Goal: Task Accomplishment & Management: Complete application form

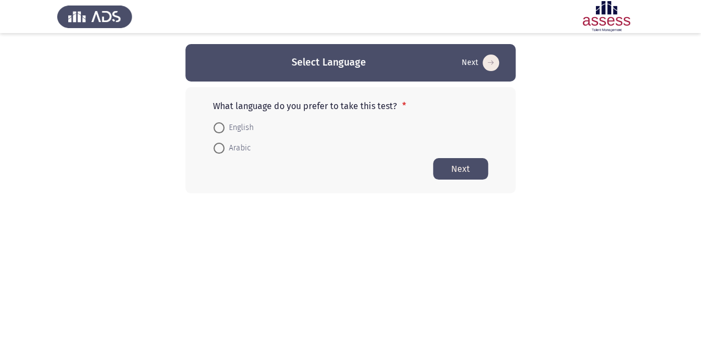
click at [216, 153] on span at bounding box center [219, 148] width 11 height 11
click at [216, 153] on input "Arabic" at bounding box center [219, 148] width 11 height 11
radio input "true"
click at [216, 153] on label "Arabic" at bounding box center [232, 147] width 37 height 13
click at [216, 153] on input "Arabic" at bounding box center [219, 147] width 11 height 11
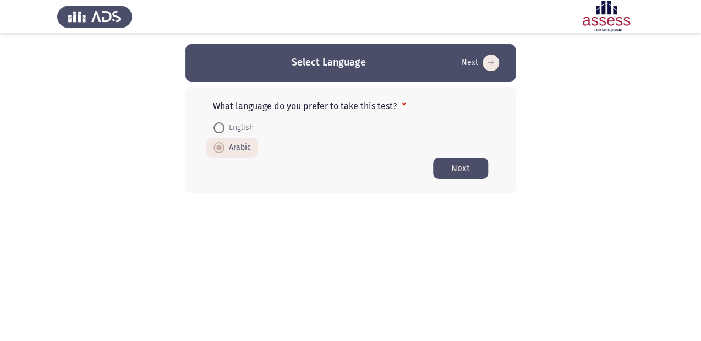
click at [466, 173] on button "Next" at bounding box center [460, 167] width 55 height 21
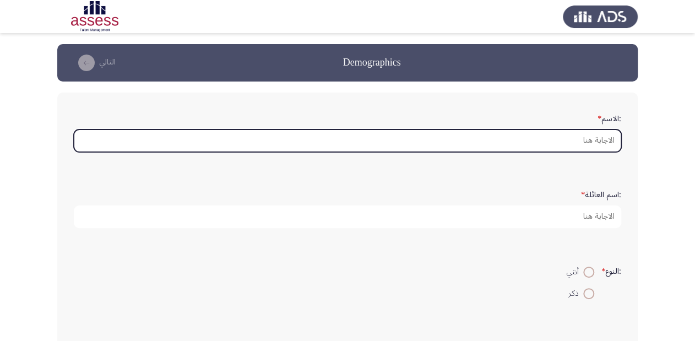
click at [589, 135] on input ":الاسم *" at bounding box center [347, 140] width 547 height 23
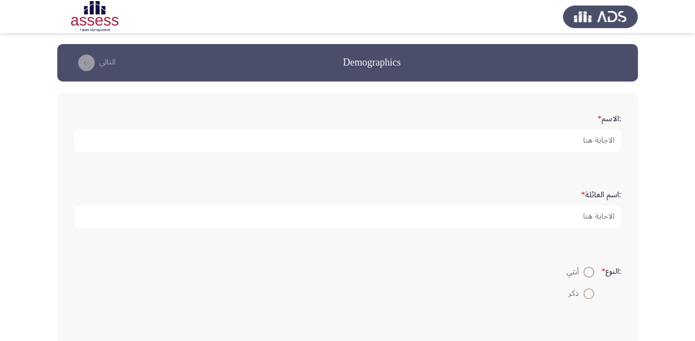
click at [583, 272] on span at bounding box center [588, 271] width 11 height 11
click at [583, 272] on input "أنثي" at bounding box center [588, 271] width 11 height 11
radio input "true"
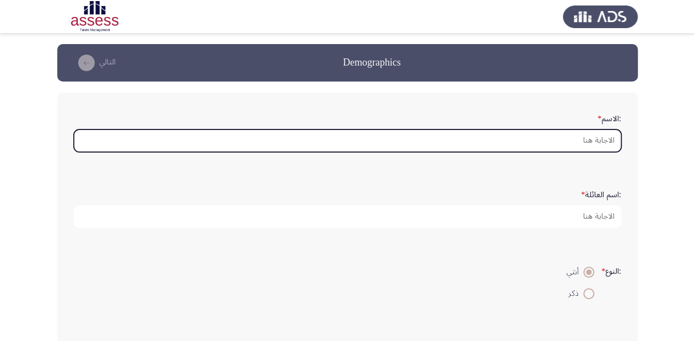
click at [501, 147] on input ":الاسم *" at bounding box center [347, 140] width 547 height 23
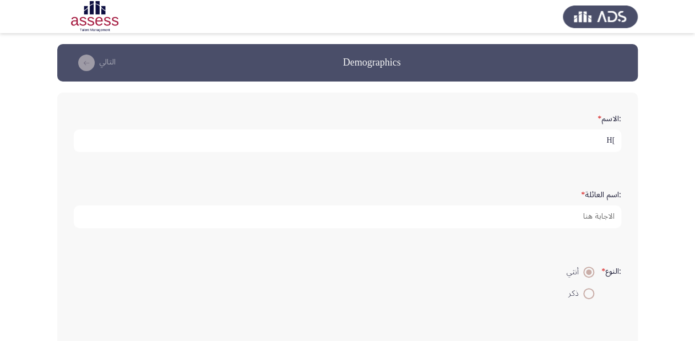
type input "]"
type input "[PERSON_NAME]"
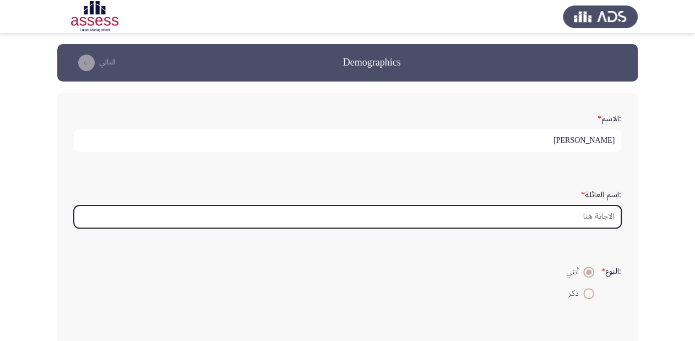
click at [579, 224] on input ":اسم العائلة *" at bounding box center [347, 216] width 547 height 23
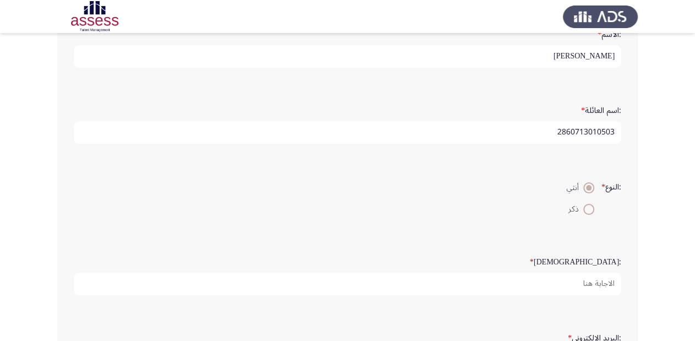
scroll to position [132, 0]
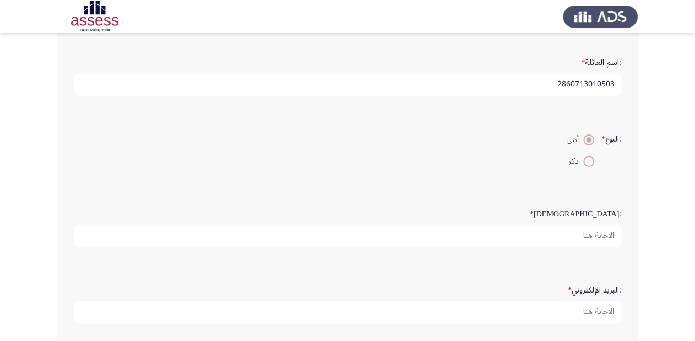
type input "2860713010503"
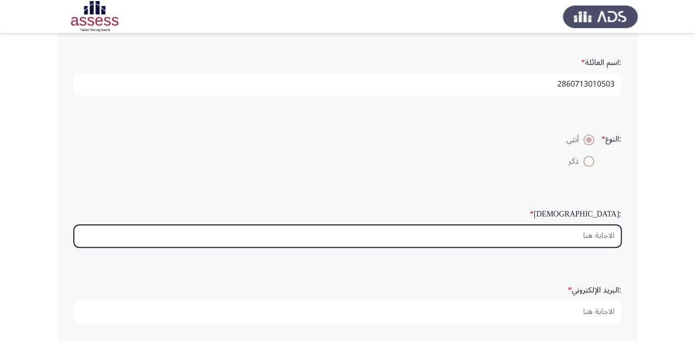
click at [602, 234] on input ":السن *" at bounding box center [347, 236] width 547 height 23
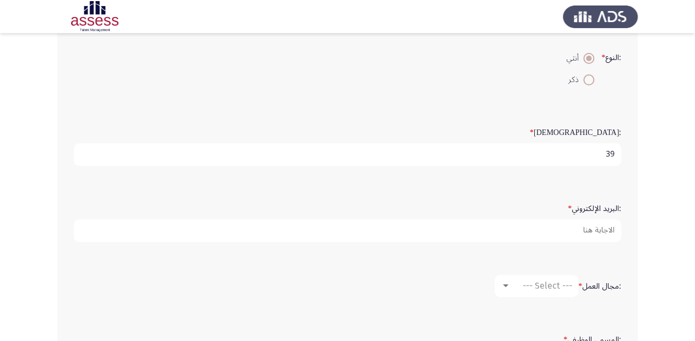
scroll to position [264, 0]
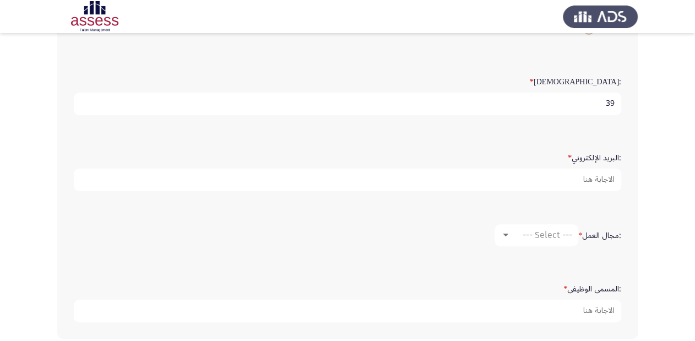
type input "39"
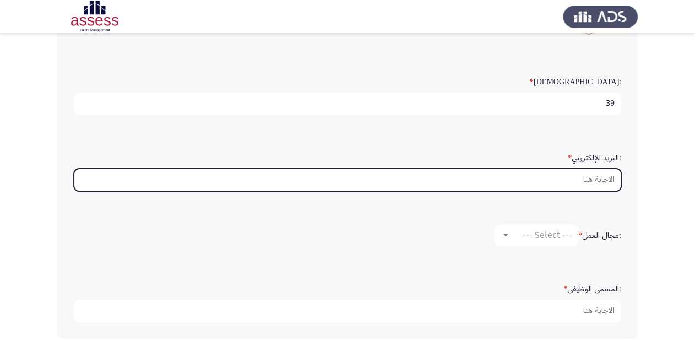
click at [593, 180] on input ":البريد الإلكتروني *" at bounding box center [347, 179] width 547 height 23
type input "ش"
type input "A"
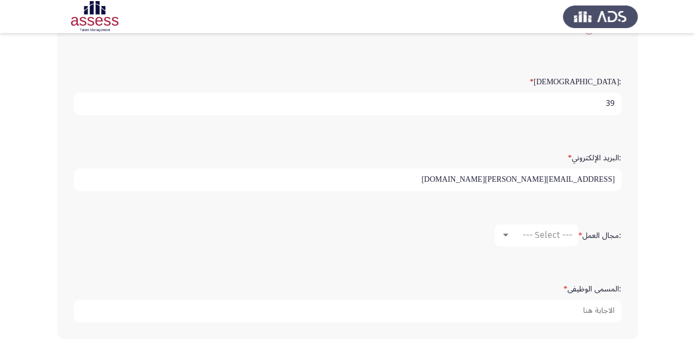
type input "[EMAIL_ADDRESS][PERSON_NAME][DOMAIN_NAME]"
click at [503, 233] on div at bounding box center [506, 234] width 6 height 3
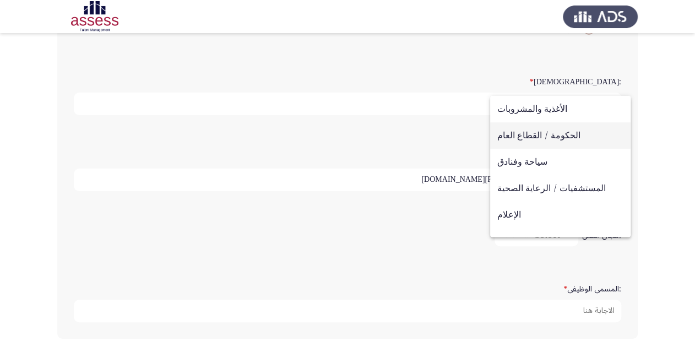
click at [578, 136] on span "الحكومة / القطاع العام" at bounding box center [560, 135] width 126 height 26
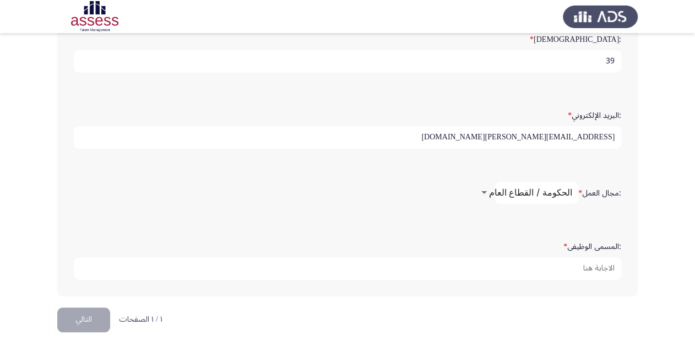
scroll to position [313, 0]
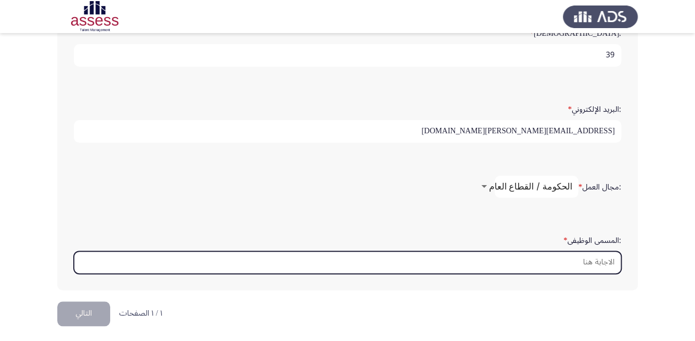
click at [604, 252] on input ":المسمى الوظيفى *" at bounding box center [347, 262] width 547 height 23
type input "h"
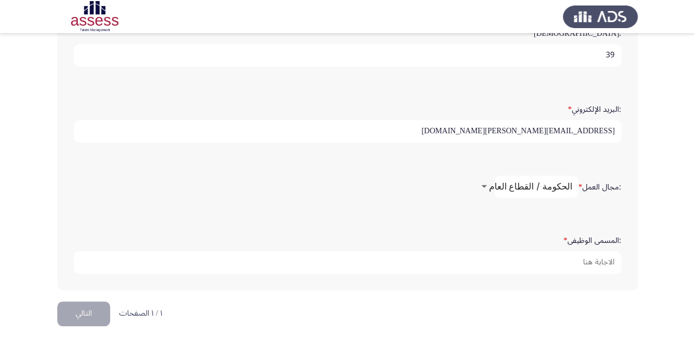
click at [507, 182] on span "الحكومة / القطاع العام" at bounding box center [530, 186] width 83 height 10
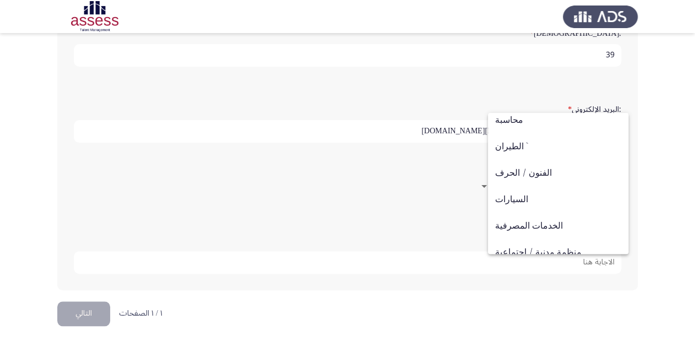
scroll to position [0, 0]
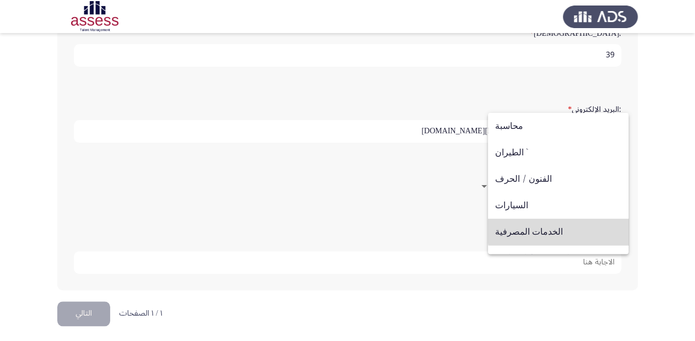
click at [563, 230] on span "الخدمات المصرفية" at bounding box center [558, 232] width 126 height 26
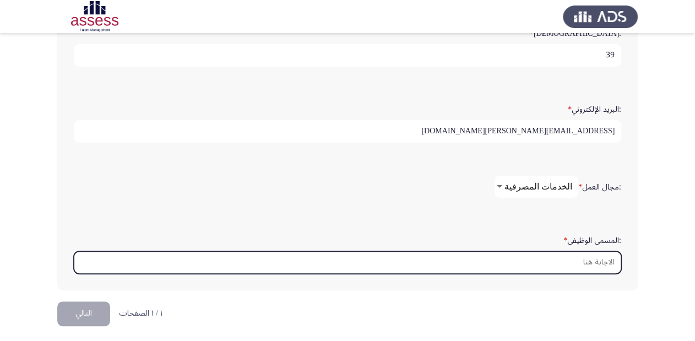
click at [599, 259] on input ":المسمى الوظيفى *" at bounding box center [347, 262] width 547 height 23
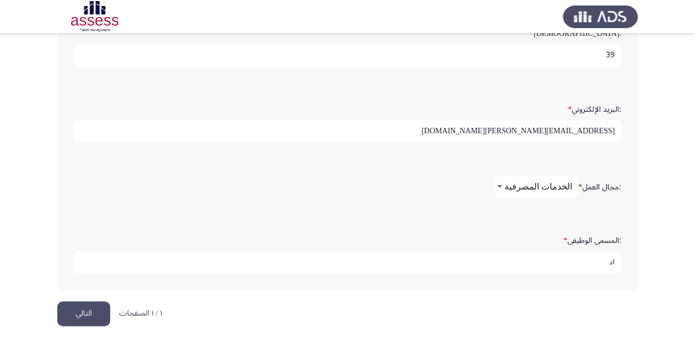
type input "ا"
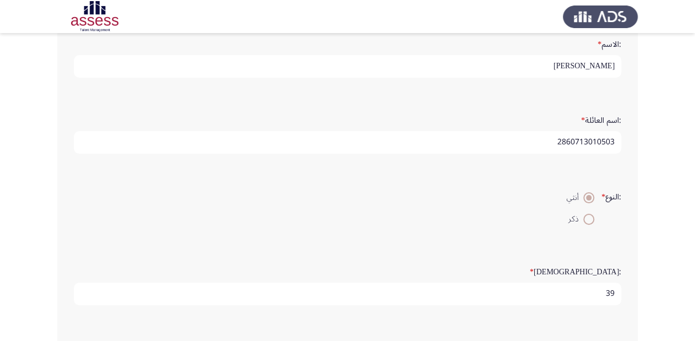
scroll to position [4, 0]
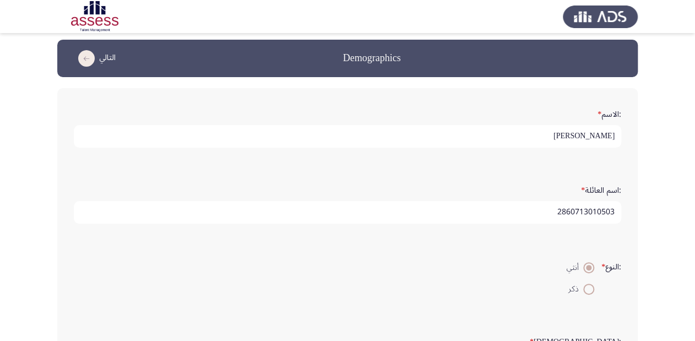
type input "سكرتارية تنفيذية"
click at [600, 209] on input "2860713010503" at bounding box center [347, 212] width 547 height 23
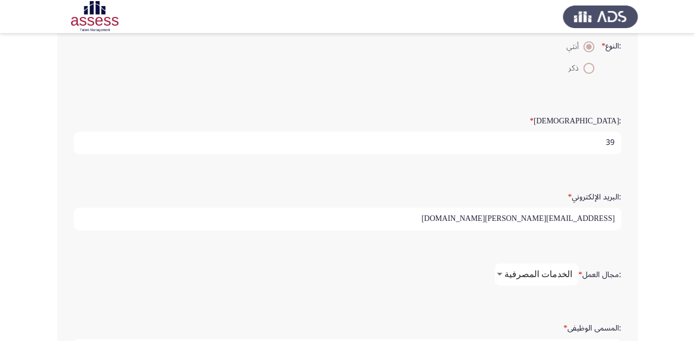
scroll to position [313, 0]
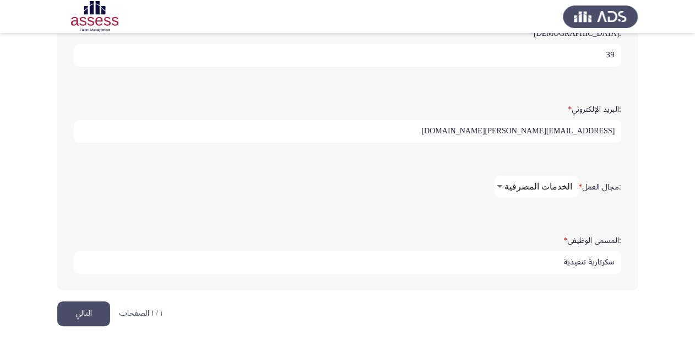
type input "28607130102503"
click at [89, 304] on button "التالي" at bounding box center [83, 313] width 53 height 25
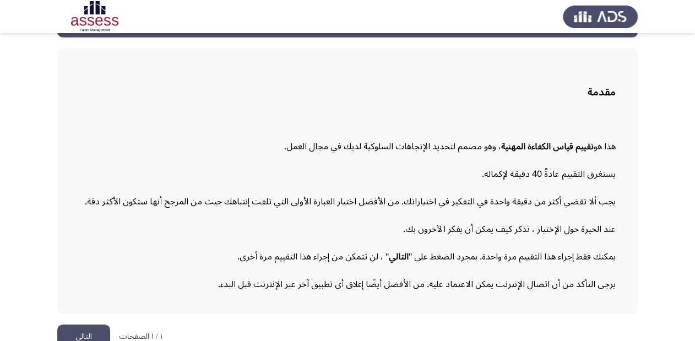
scroll to position [61, 0]
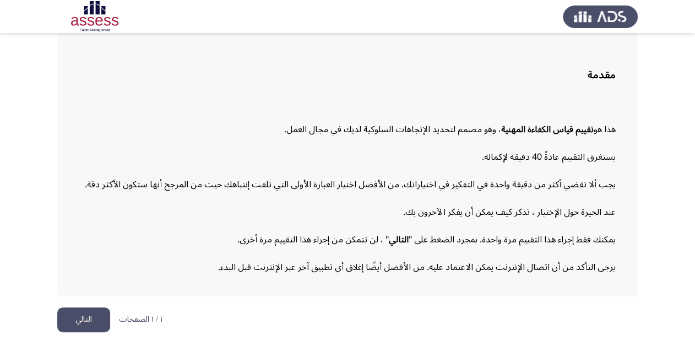
click at [87, 314] on button "التالي" at bounding box center [83, 319] width 53 height 25
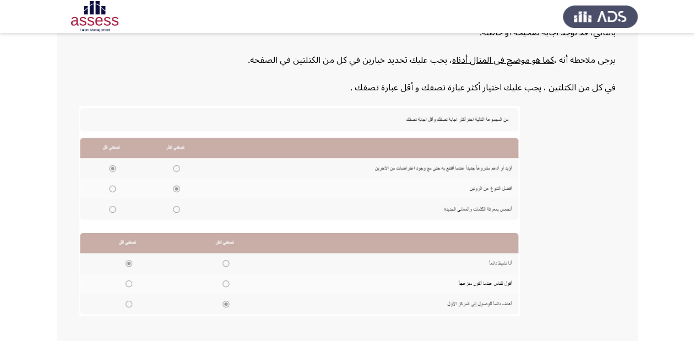
scroll to position [250, 0]
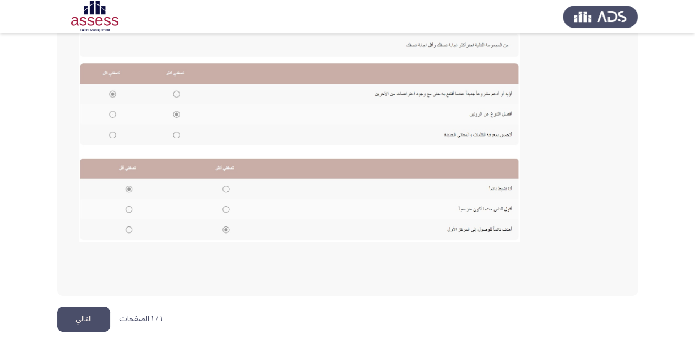
click at [84, 318] on button "التالي" at bounding box center [83, 319] width 53 height 25
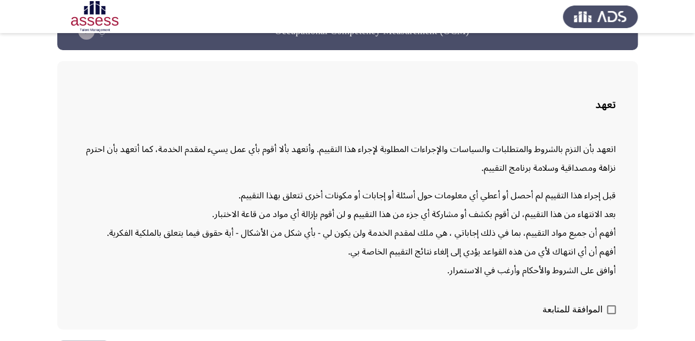
scroll to position [64, 0]
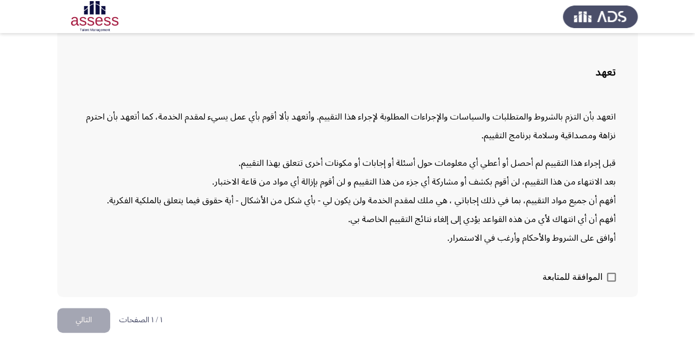
click at [614, 272] on span at bounding box center [611, 276] width 9 height 9
click at [611, 281] on input "الموافقة للمتابعة" at bounding box center [610, 281] width 1 height 1
checkbox input "true"
click at [87, 315] on button "التالي" at bounding box center [83, 320] width 53 height 25
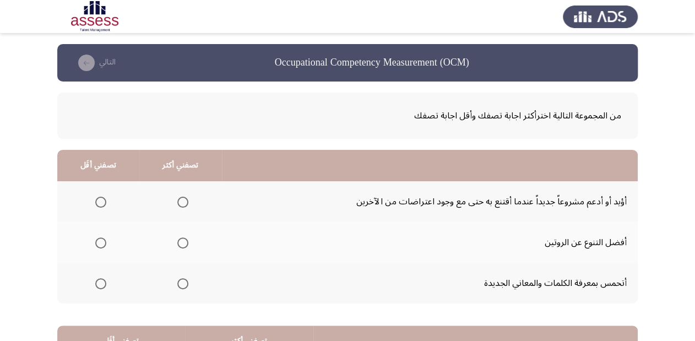
click at [182, 282] on span "Select an option" at bounding box center [182, 283] width 11 height 11
click at [182, 282] on input "Select an option" at bounding box center [182, 283] width 11 height 11
click at [99, 199] on span "Select an option" at bounding box center [100, 201] width 11 height 11
click at [99, 199] on input "Select an option" at bounding box center [100, 201] width 11 height 11
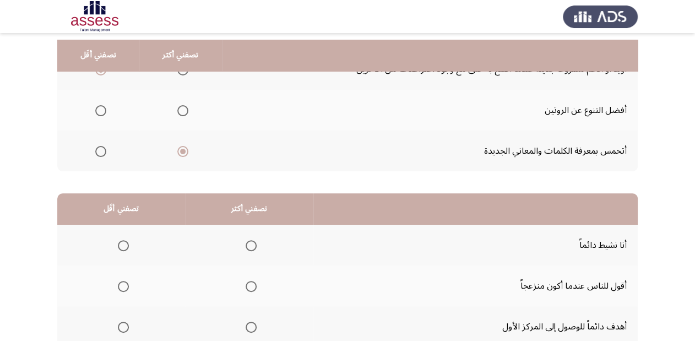
scroll to position [214, 0]
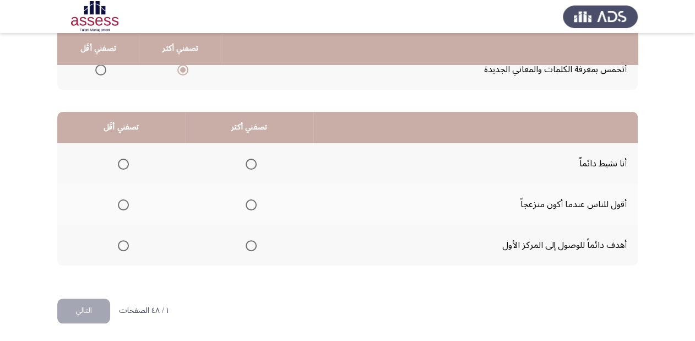
click at [251, 245] on span "Select an option" at bounding box center [250, 245] width 11 height 11
click at [251, 245] on input "Select an option" at bounding box center [250, 245] width 11 height 11
click at [123, 203] on span "Select an option" at bounding box center [123, 204] width 11 height 11
click at [123, 203] on input "Select an option" at bounding box center [123, 204] width 11 height 11
click at [73, 309] on button "التالي" at bounding box center [83, 310] width 53 height 25
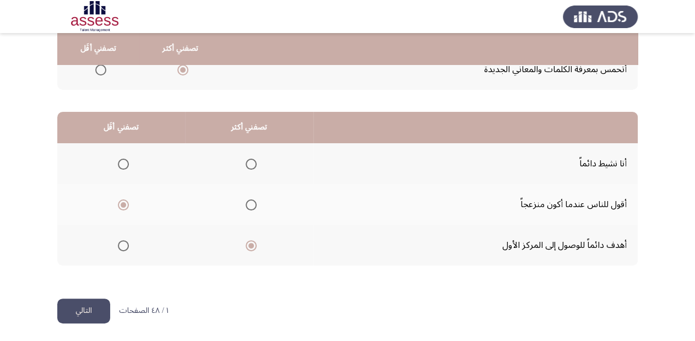
scroll to position [0, 0]
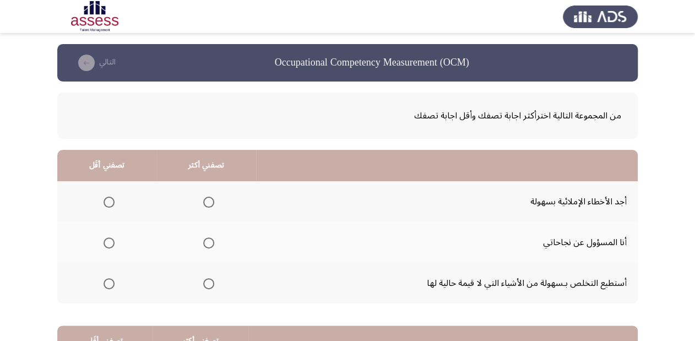
click at [205, 201] on span "Select an option" at bounding box center [208, 201] width 11 height 11
click at [205, 201] on input "Select an option" at bounding box center [208, 201] width 11 height 11
click at [110, 284] on span "Select an option" at bounding box center [108, 283] width 11 height 11
click at [110, 284] on input "Select an option" at bounding box center [108, 283] width 11 height 11
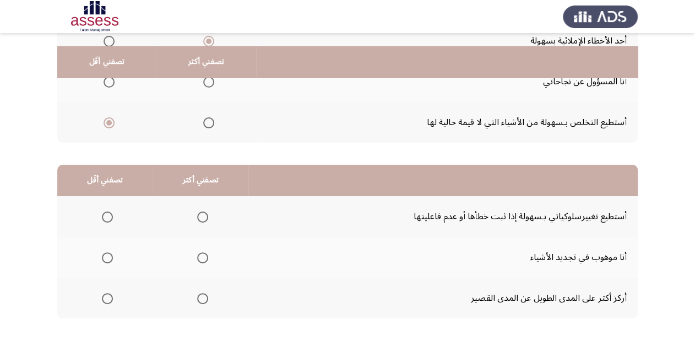
scroll to position [176, 0]
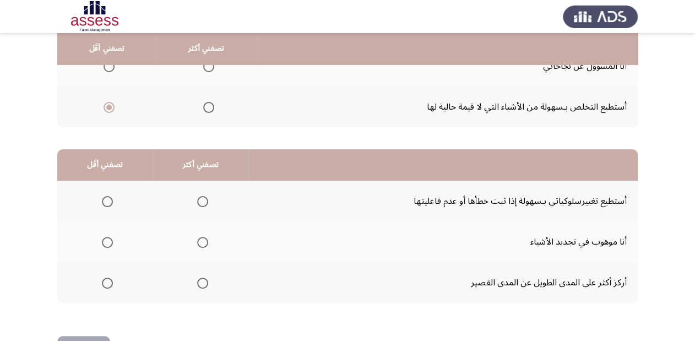
click at [198, 284] on span "Select an option" at bounding box center [202, 282] width 11 height 11
click at [198, 284] on input "Select an option" at bounding box center [202, 282] width 11 height 11
click at [202, 242] on span "Select an option" at bounding box center [202, 242] width 11 height 11
click at [202, 242] on input "Select an option" at bounding box center [202, 242] width 11 height 11
click at [108, 196] on span "Select an option" at bounding box center [107, 201] width 11 height 11
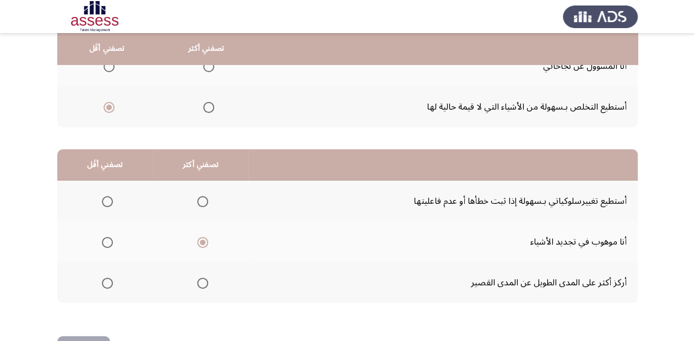
click at [108, 196] on input "Select an option" at bounding box center [107, 201] width 11 height 11
click at [201, 200] on span "Select an option" at bounding box center [202, 201] width 11 height 11
click at [201, 200] on input "Select an option" at bounding box center [202, 201] width 11 height 11
click at [107, 280] on span "Select an option" at bounding box center [107, 282] width 11 height 11
click at [107, 280] on input "Select an option" at bounding box center [107, 282] width 11 height 11
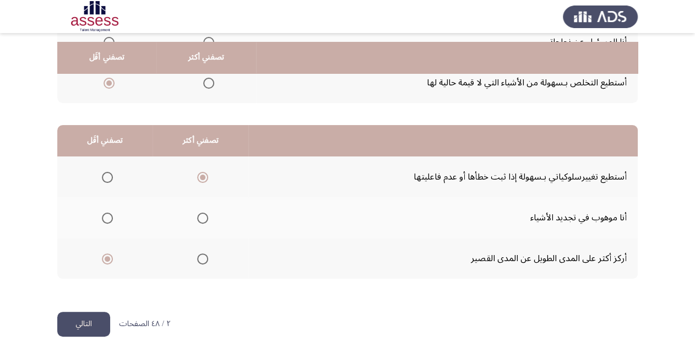
scroll to position [214, 0]
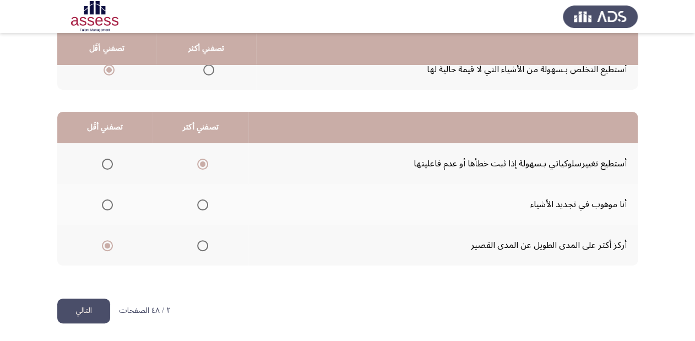
click at [77, 308] on button "التالي" at bounding box center [83, 310] width 53 height 25
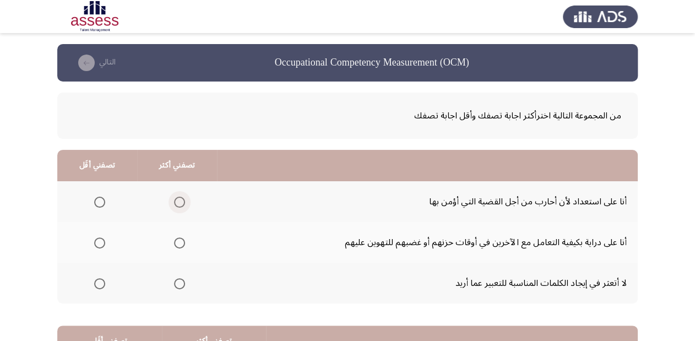
click at [178, 200] on span "Select an option" at bounding box center [179, 201] width 11 height 11
click at [178, 200] on input "Select an option" at bounding box center [179, 201] width 11 height 11
click at [97, 244] on span "Select an option" at bounding box center [99, 242] width 11 height 11
click at [97, 244] on input "Select an option" at bounding box center [99, 242] width 11 height 11
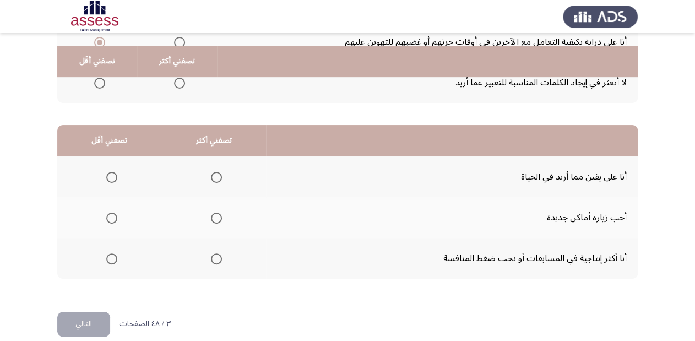
scroll to position [214, 0]
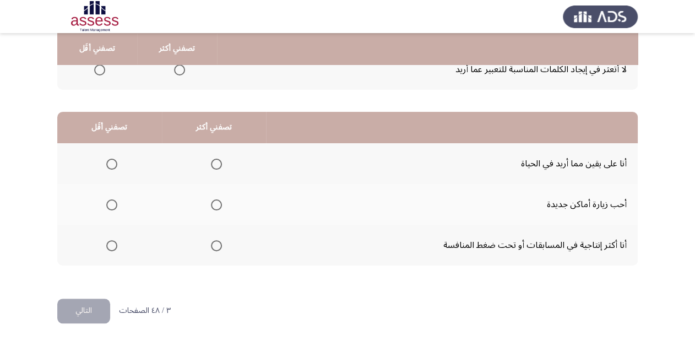
click at [213, 242] on span "Select an option" at bounding box center [216, 245] width 11 height 11
click at [213, 242] on input "Select an option" at bounding box center [216, 245] width 11 height 11
click at [112, 201] on span "Select an option" at bounding box center [111, 204] width 11 height 11
click at [112, 201] on input "Select an option" at bounding box center [111, 204] width 11 height 11
click at [83, 304] on button "التالي" at bounding box center [83, 310] width 53 height 25
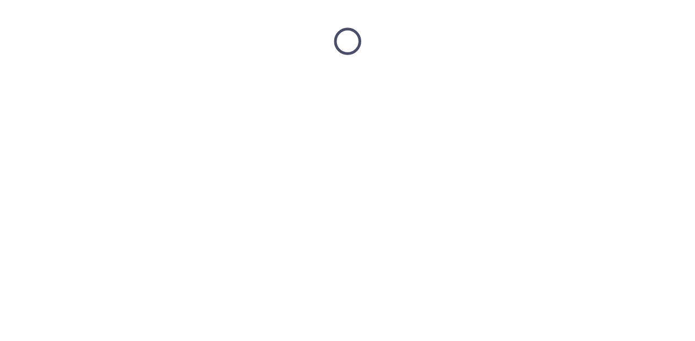
scroll to position [0, 0]
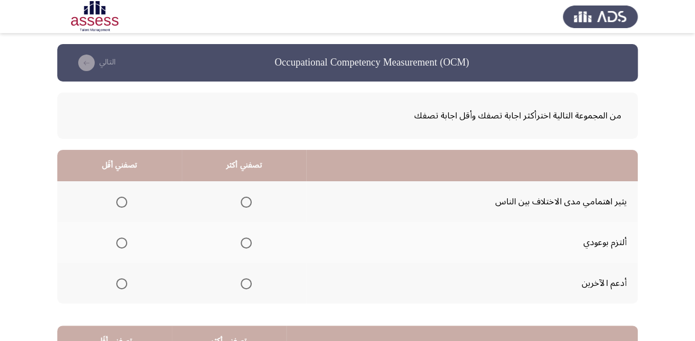
click at [247, 282] on span "Select an option" at bounding box center [246, 283] width 11 height 11
click at [247, 282] on input "Select an option" at bounding box center [246, 283] width 11 height 11
click at [112, 199] on label "Select an option" at bounding box center [119, 201] width 15 height 11
click at [116, 199] on input "Select an option" at bounding box center [121, 201] width 11 height 11
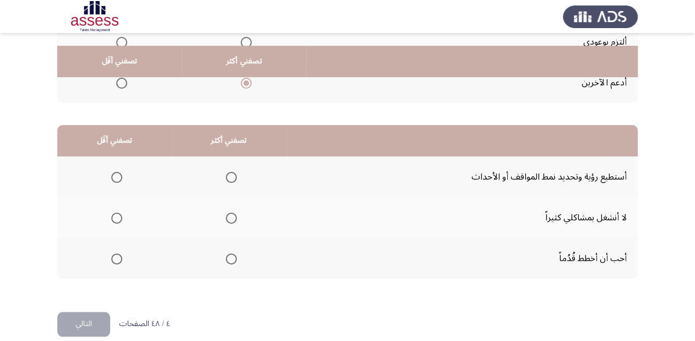
scroll to position [214, 0]
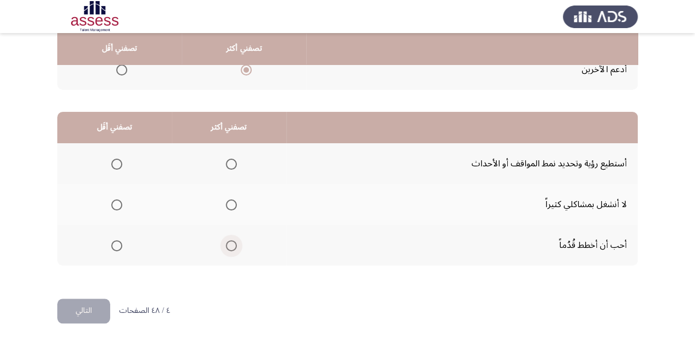
click at [226, 243] on span "Select an option" at bounding box center [231, 245] width 11 height 11
click at [226, 243] on input "Select an option" at bounding box center [231, 245] width 11 height 11
click at [110, 200] on label "Select an option" at bounding box center [114, 204] width 15 height 11
click at [111, 200] on input "Select an option" at bounding box center [116, 204] width 11 height 11
click at [84, 310] on button "التالي" at bounding box center [83, 310] width 53 height 25
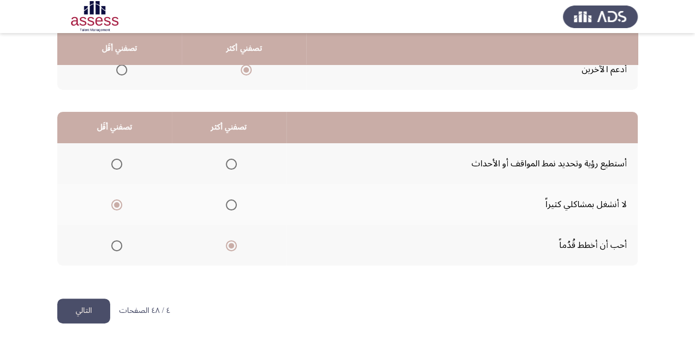
scroll to position [0, 0]
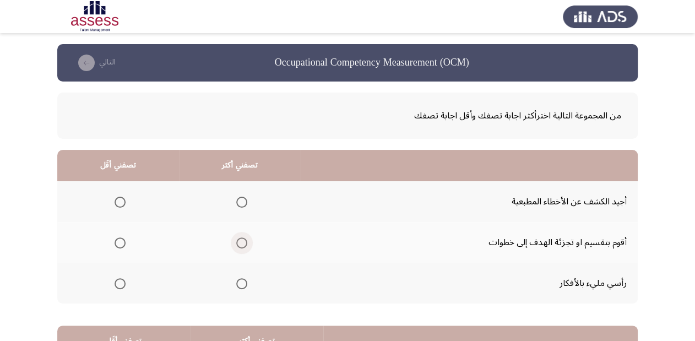
click at [239, 243] on span "Select an option" at bounding box center [241, 242] width 11 height 11
click at [239, 243] on input "Select an option" at bounding box center [241, 242] width 11 height 11
click at [119, 281] on span "Select an option" at bounding box center [119, 283] width 11 height 11
click at [119, 281] on input "Select an option" at bounding box center [119, 283] width 11 height 11
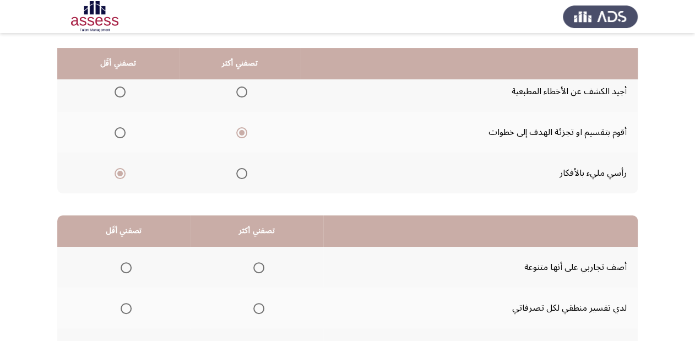
scroll to position [125, 0]
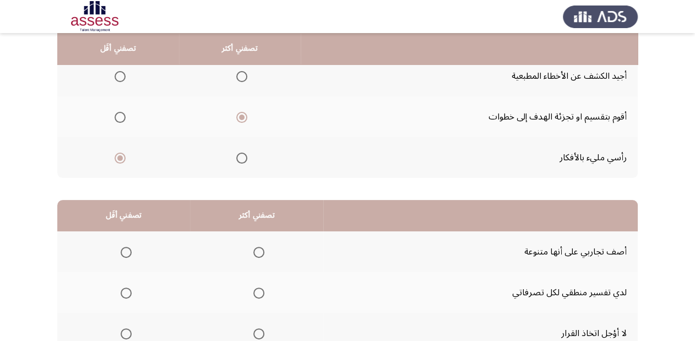
click at [240, 154] on span "Select an option" at bounding box center [241, 157] width 11 height 11
click at [240, 154] on input "Select an option" at bounding box center [241, 157] width 11 height 11
click at [116, 112] on span "Select an option" at bounding box center [119, 117] width 11 height 11
click at [116, 112] on input "Select an option" at bounding box center [119, 117] width 11 height 11
click at [239, 75] on span "Select an option" at bounding box center [241, 76] width 11 height 11
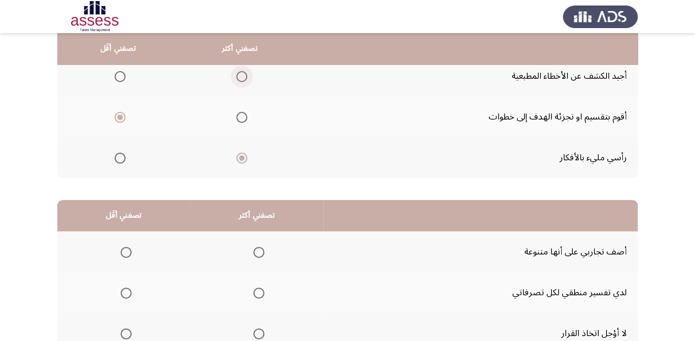
click at [239, 75] on input "Select an option" at bounding box center [241, 76] width 11 height 11
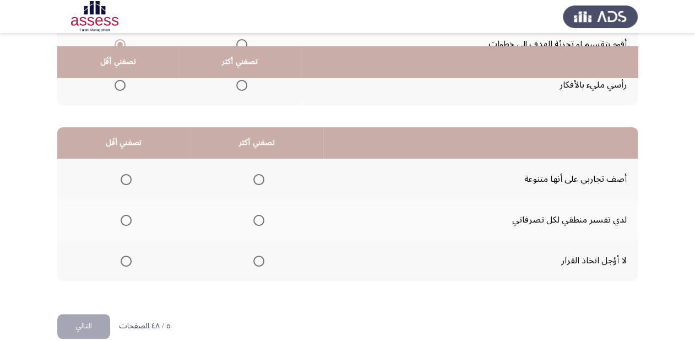
scroll to position [214, 0]
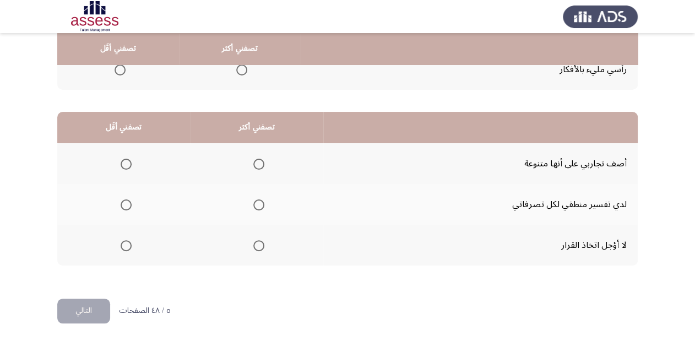
click at [260, 243] on span "Select an option" at bounding box center [258, 245] width 11 height 11
click at [260, 243] on input "Select an option" at bounding box center [258, 245] width 11 height 11
click at [128, 201] on span "Select an option" at bounding box center [126, 204] width 11 height 11
click at [128, 201] on input "Select an option" at bounding box center [126, 204] width 11 height 11
click at [80, 308] on button "التالي" at bounding box center [83, 310] width 53 height 25
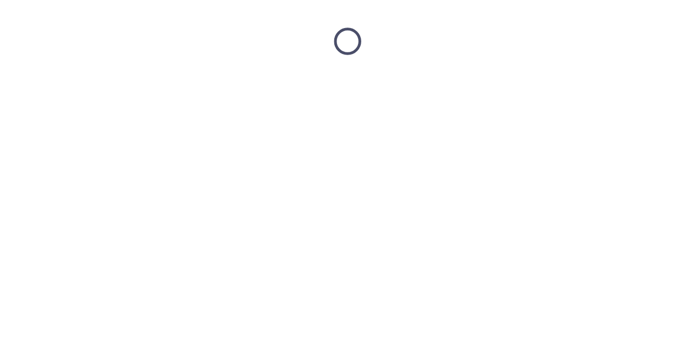
scroll to position [0, 0]
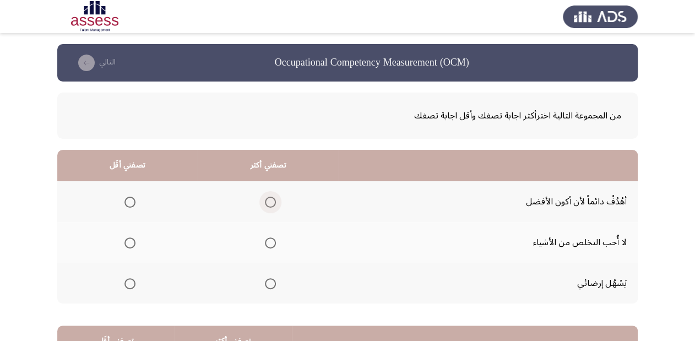
click at [271, 201] on span "Select an option" at bounding box center [270, 201] width 11 height 11
click at [271, 201] on input "Select an option" at bounding box center [270, 201] width 11 height 11
click at [130, 241] on span "Select an option" at bounding box center [129, 242] width 11 height 11
click at [130, 241] on input "Select an option" at bounding box center [129, 242] width 11 height 11
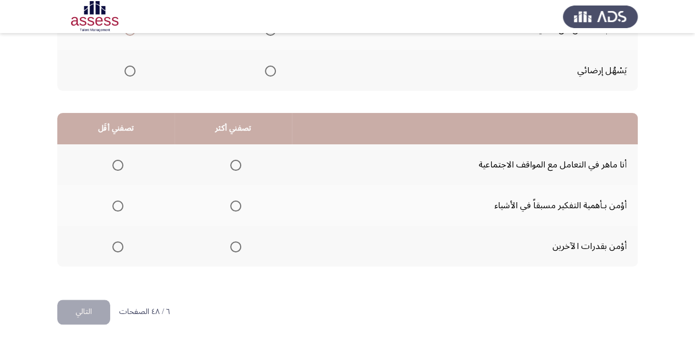
scroll to position [214, 0]
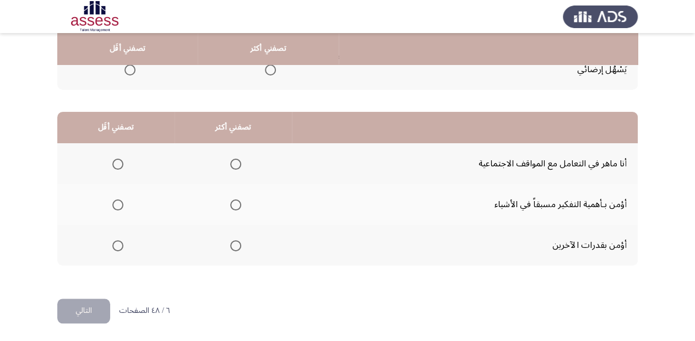
click at [221, 196] on th at bounding box center [232, 204] width 117 height 41
click at [236, 199] on span "Select an option" at bounding box center [235, 204] width 11 height 11
click at [236, 199] on input "Select an option" at bounding box center [235, 204] width 11 height 11
click at [117, 245] on span "Select an option" at bounding box center [117, 245] width 11 height 11
click at [117, 245] on input "Select an option" at bounding box center [117, 245] width 11 height 11
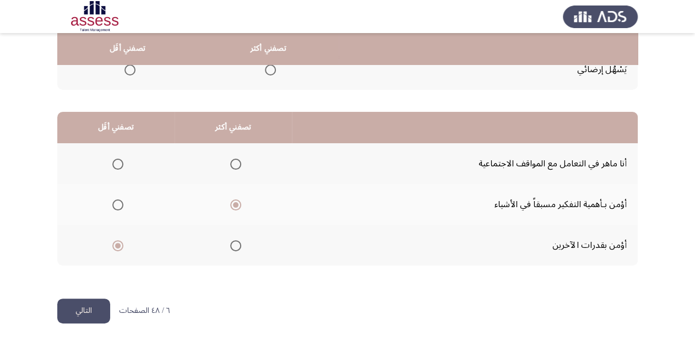
click at [80, 299] on button "التالي" at bounding box center [83, 310] width 53 height 25
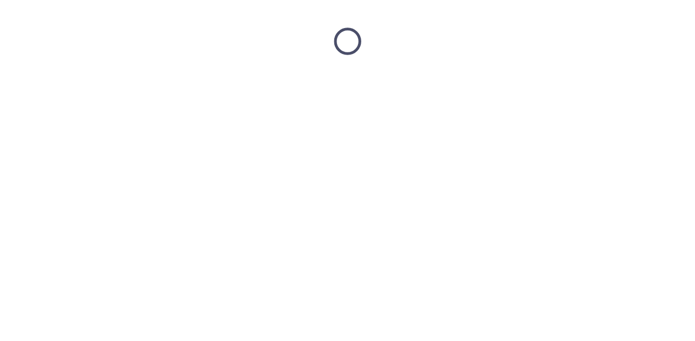
scroll to position [0, 0]
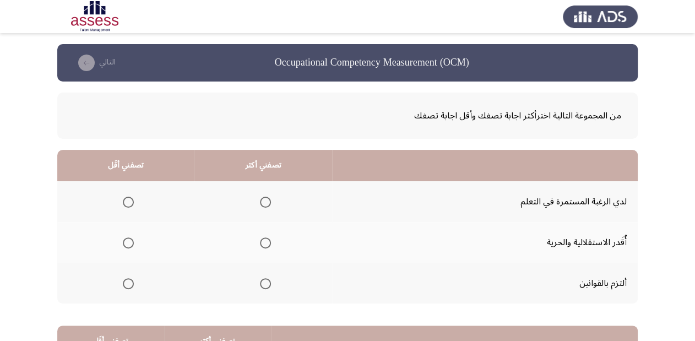
click at [266, 201] on span "Select an option" at bounding box center [265, 201] width 11 height 11
click at [266, 201] on input "Select an option" at bounding box center [265, 201] width 11 height 11
click at [264, 282] on span "Select an option" at bounding box center [265, 283] width 11 height 11
click at [264, 282] on input "Select an option" at bounding box center [265, 283] width 11 height 11
click at [260, 205] on span "Select an option" at bounding box center [265, 201] width 11 height 11
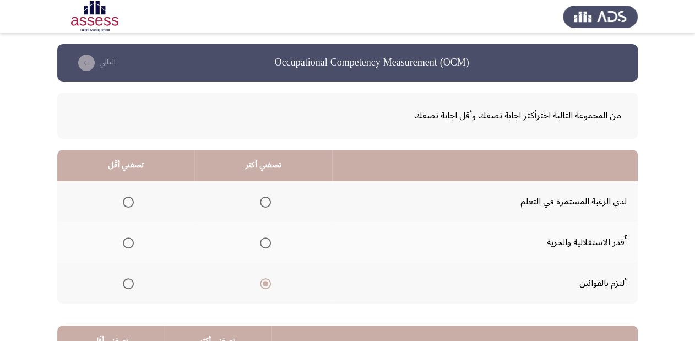
click at [260, 205] on input "Select an option" at bounding box center [265, 201] width 11 height 11
click at [128, 242] on span "Select an option" at bounding box center [128, 242] width 11 height 11
click at [128, 242] on input "Select an option" at bounding box center [128, 242] width 11 height 11
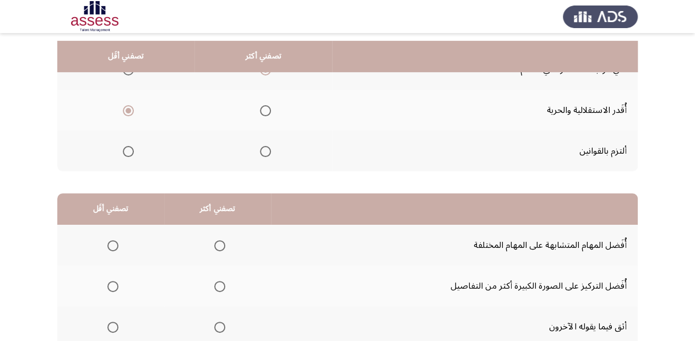
scroll to position [214, 0]
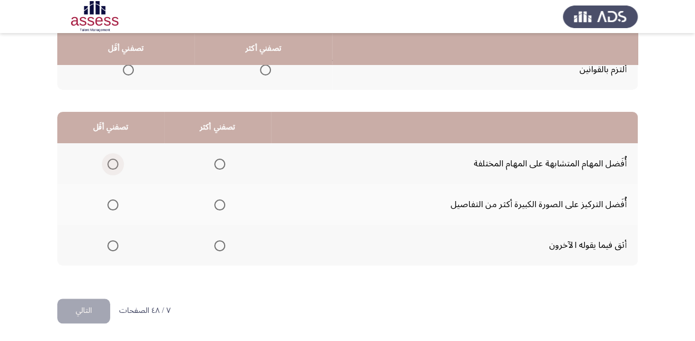
click at [116, 162] on span "Select an option" at bounding box center [112, 164] width 11 height 11
click at [116, 162] on input "Select an option" at bounding box center [112, 164] width 11 height 11
click at [223, 201] on span "Select an option" at bounding box center [219, 204] width 11 height 11
click at [223, 201] on input "Select an option" at bounding box center [219, 204] width 11 height 11
click at [111, 200] on span "Select an option" at bounding box center [112, 204] width 11 height 11
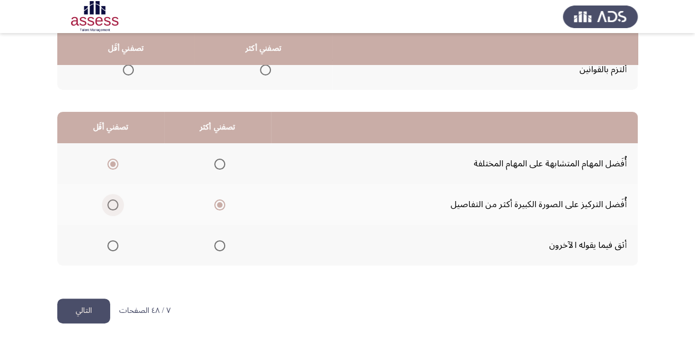
click at [111, 200] on input "Select an option" at bounding box center [112, 204] width 11 height 11
click at [219, 163] on span "Select an option" at bounding box center [219, 164] width 11 height 11
click at [219, 163] on input "Select an option" at bounding box center [219, 164] width 11 height 11
click at [103, 309] on button "التالي" at bounding box center [83, 310] width 53 height 25
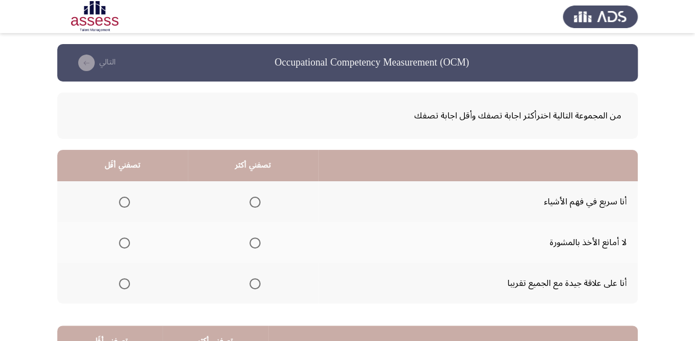
click at [250, 239] on span "Select an option" at bounding box center [254, 242] width 11 height 11
click at [250, 239] on input "Select an option" at bounding box center [254, 242] width 11 height 11
click at [124, 280] on span "Select an option" at bounding box center [124, 283] width 11 height 11
click at [124, 280] on input "Select an option" at bounding box center [124, 283] width 11 height 11
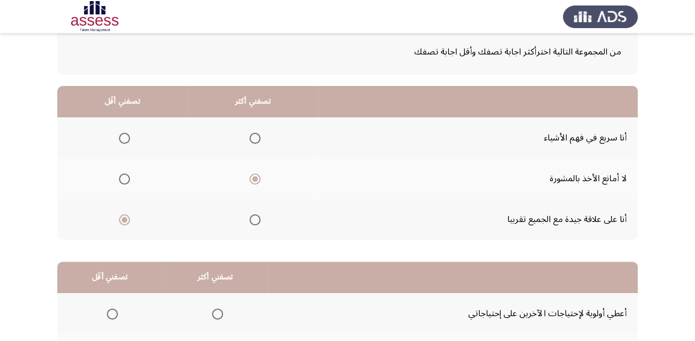
scroll to position [176, 0]
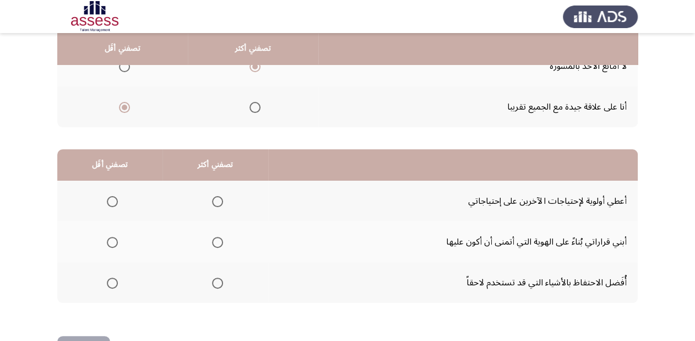
click at [212, 237] on span "Select an option" at bounding box center [217, 242] width 11 height 11
click at [212, 237] on input "Select an option" at bounding box center [217, 242] width 11 height 11
click at [216, 198] on span "Select an option" at bounding box center [217, 201] width 11 height 11
click at [216, 198] on input "Select an option" at bounding box center [217, 201] width 11 height 11
click at [114, 280] on span "Select an option" at bounding box center [112, 282] width 11 height 11
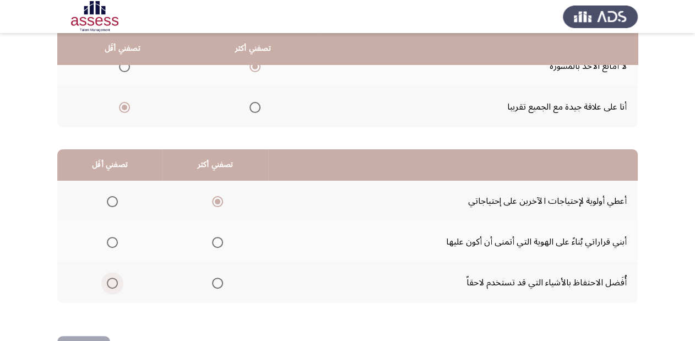
click at [114, 280] on input "Select an option" at bounding box center [112, 282] width 11 height 11
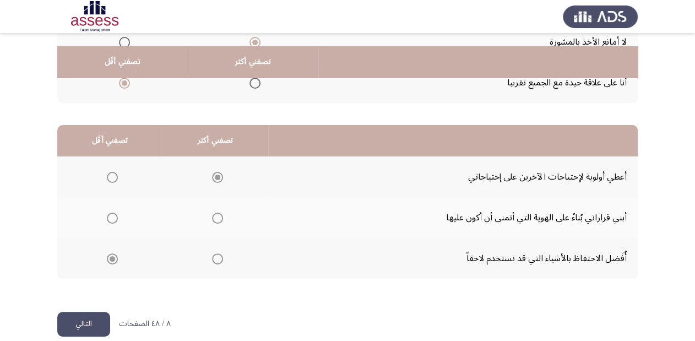
scroll to position [214, 0]
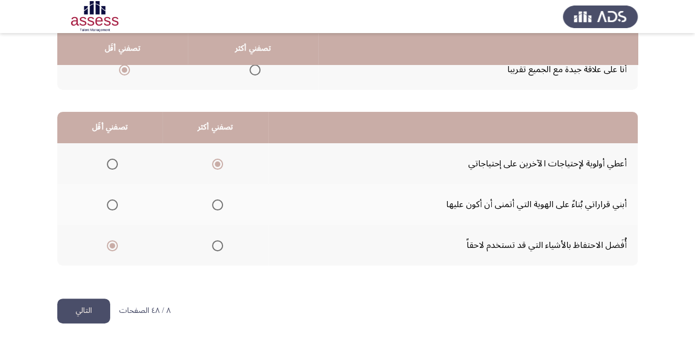
click at [97, 315] on button "التالي" at bounding box center [83, 310] width 53 height 25
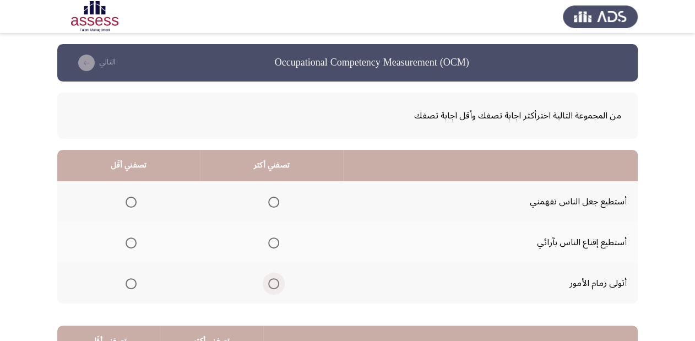
click at [271, 281] on span "Select an option" at bounding box center [273, 283] width 11 height 11
click at [271, 281] on input "Select an option" at bounding box center [273, 283] width 11 height 11
click at [126, 201] on span "Select an option" at bounding box center [130, 201] width 11 height 11
click at [126, 201] on input "Select an option" at bounding box center [130, 201] width 11 height 11
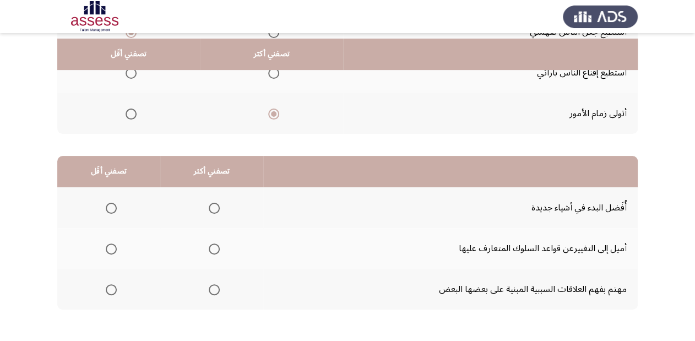
scroll to position [176, 0]
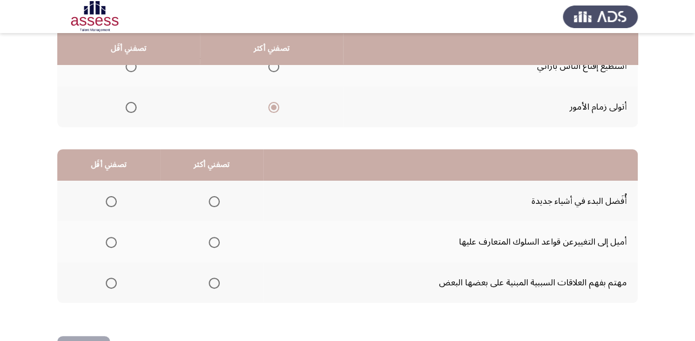
click at [110, 238] on span "Select an option" at bounding box center [111, 242] width 11 height 11
click at [110, 238] on input "Select an option" at bounding box center [111, 242] width 11 height 11
click at [212, 278] on span "Select an option" at bounding box center [214, 282] width 11 height 11
click at [212, 278] on input "Select an option" at bounding box center [214, 282] width 11 height 11
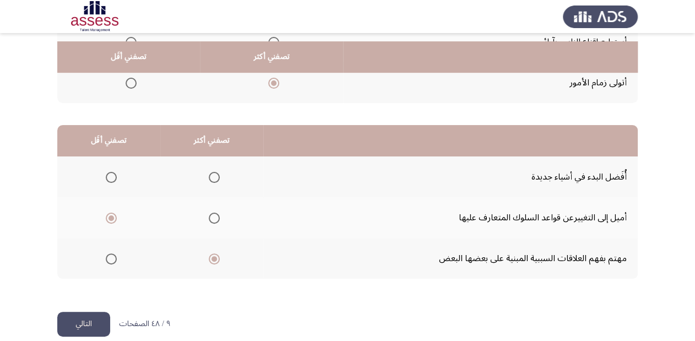
scroll to position [214, 0]
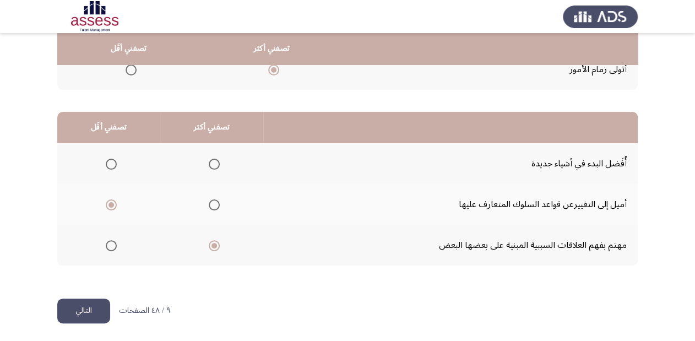
drag, startPoint x: 73, startPoint y: 299, endPoint x: 97, endPoint y: 299, distance: 24.2
click at [74, 299] on button "التالي" at bounding box center [83, 310] width 53 height 25
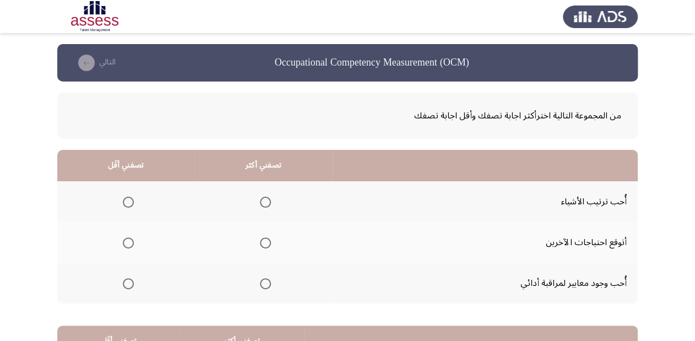
click at [266, 200] on span "Select an option" at bounding box center [265, 201] width 11 height 11
click at [266, 200] on input "Select an option" at bounding box center [265, 201] width 11 height 11
click at [127, 238] on span "Select an option" at bounding box center [128, 242] width 11 height 11
click at [127, 238] on input "Select an option" at bounding box center [128, 242] width 11 height 11
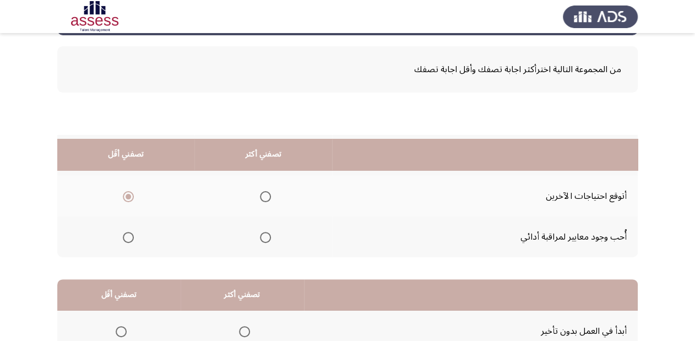
scroll to position [176, 0]
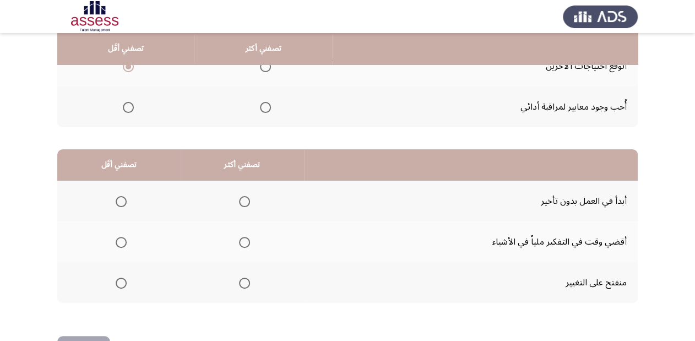
click at [241, 280] on span "Select an option" at bounding box center [244, 282] width 11 height 11
click at [241, 280] on input "Select an option" at bounding box center [244, 282] width 11 height 11
click at [119, 237] on span "Select an option" at bounding box center [121, 242] width 11 height 11
click at [119, 237] on input "Select an option" at bounding box center [121, 242] width 11 height 11
click at [104, 332] on div "من المجموعة التالية اخترأكثر اجابة تصفك وأقل اجابة تصفك تصفني أكثر تصفني أقَل أ…" at bounding box center [347, 120] width 580 height 430
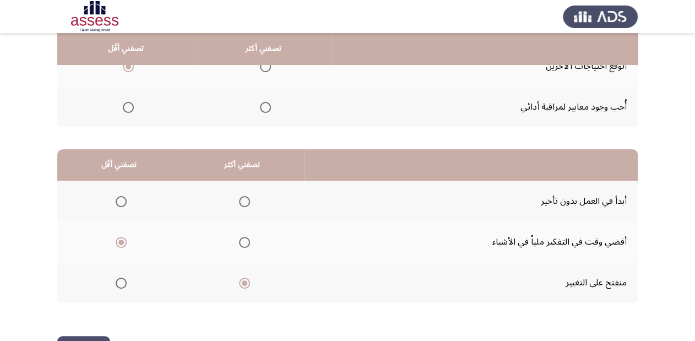
click at [107, 333] on div "من المجموعة التالية اخترأكثر اجابة تصفك وأقل اجابة تصفك تصفني أكثر تصفني أقَل أ…" at bounding box center [347, 120] width 580 height 430
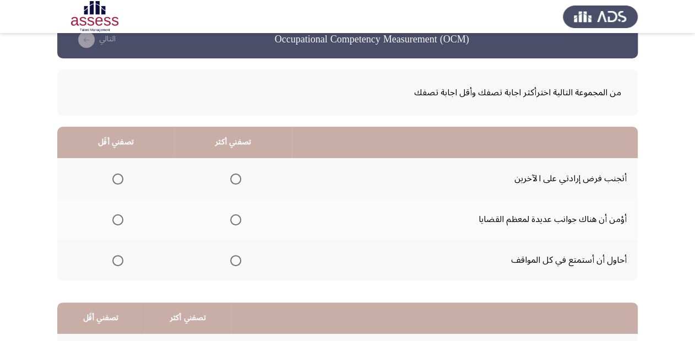
scroll to position [44, 0]
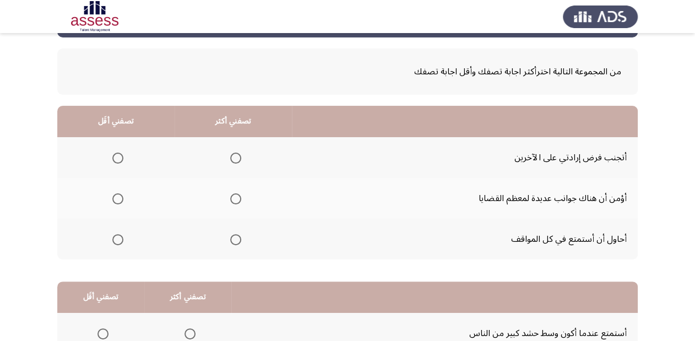
click at [119, 155] on span "Select an option" at bounding box center [117, 157] width 11 height 11
click at [119, 155] on input "Select an option" at bounding box center [117, 157] width 11 height 11
click at [230, 196] on span "Select an option" at bounding box center [235, 198] width 11 height 11
click at [230, 196] on input "Select an option" at bounding box center [235, 198] width 11 height 11
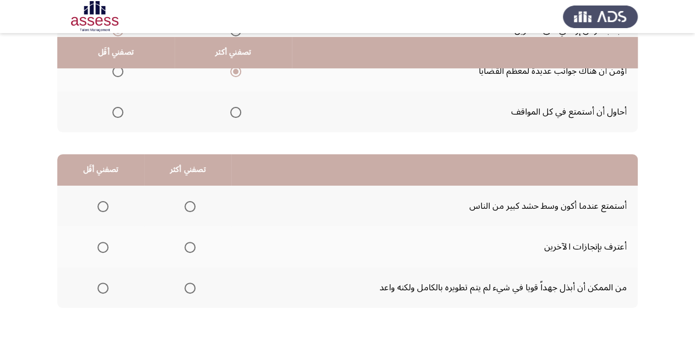
scroll to position [176, 0]
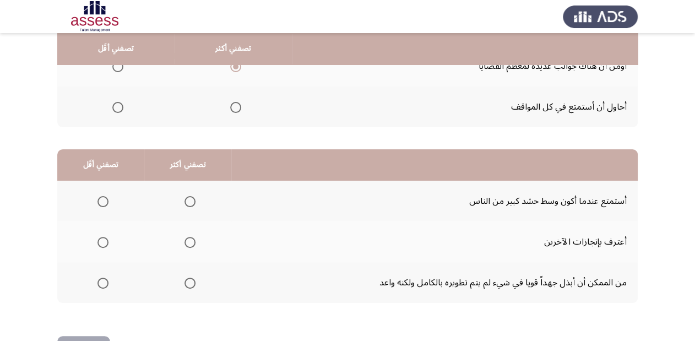
click at [189, 279] on span "Select an option" at bounding box center [189, 282] width 11 height 11
click at [189, 279] on input "Select an option" at bounding box center [189, 282] width 11 height 11
click at [103, 198] on span "Select an option" at bounding box center [102, 201] width 11 height 11
click at [103, 198] on input "Select an option" at bounding box center [102, 201] width 11 height 11
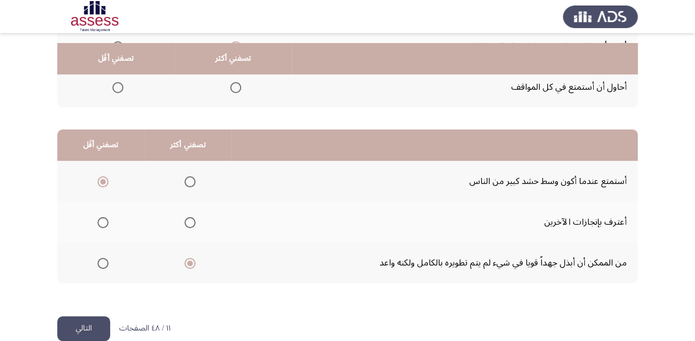
scroll to position [214, 0]
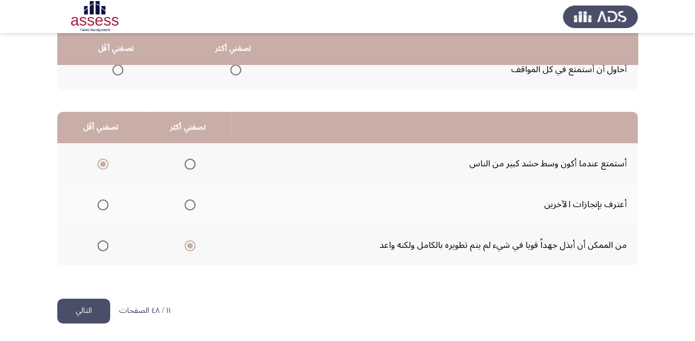
click at [88, 306] on button "التالي" at bounding box center [83, 310] width 53 height 25
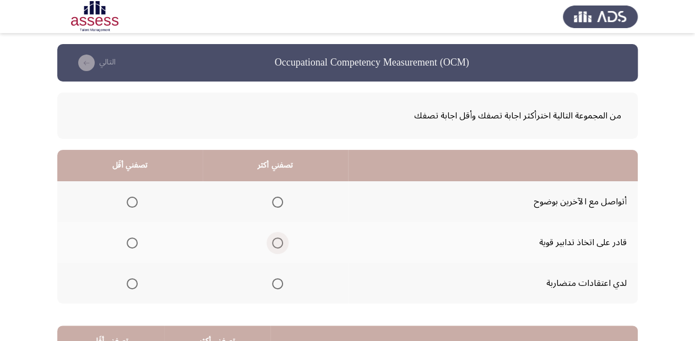
click at [276, 239] on span "Select an option" at bounding box center [277, 242] width 11 height 11
click at [276, 239] on input "Select an option" at bounding box center [277, 242] width 11 height 11
click at [125, 280] on label "Select an option" at bounding box center [129, 283] width 15 height 11
click at [127, 280] on input "Select an option" at bounding box center [132, 283] width 11 height 11
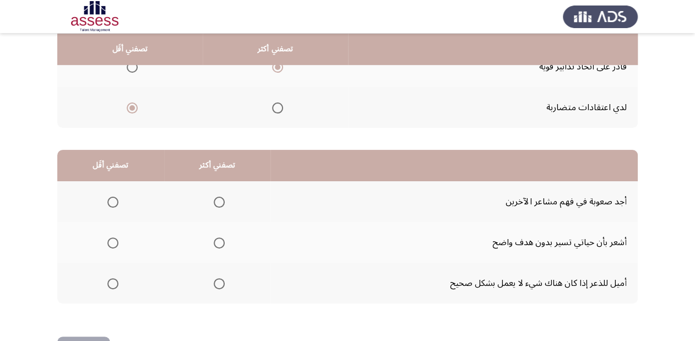
scroll to position [176, 0]
click at [111, 238] on span "Select an option" at bounding box center [112, 242] width 11 height 11
click at [111, 238] on input "Select an option" at bounding box center [112, 242] width 11 height 11
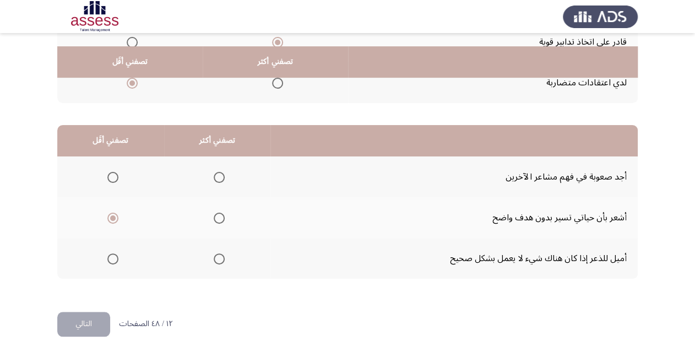
scroll to position [214, 0]
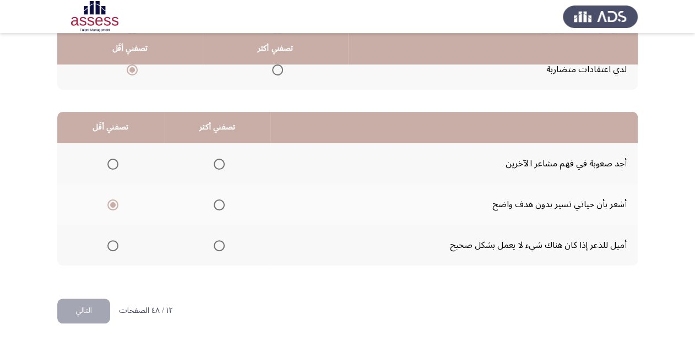
click at [117, 242] on span "Select an option" at bounding box center [112, 245] width 11 height 11
click at [117, 242] on input "Select an option" at bounding box center [112, 245] width 11 height 11
click at [214, 162] on span "Select an option" at bounding box center [219, 164] width 11 height 11
click at [214, 162] on input "Select an option" at bounding box center [219, 164] width 11 height 11
click at [94, 306] on button "التالي" at bounding box center [83, 310] width 53 height 25
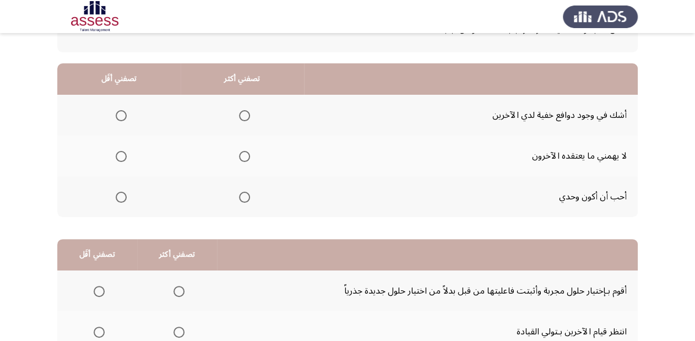
scroll to position [88, 0]
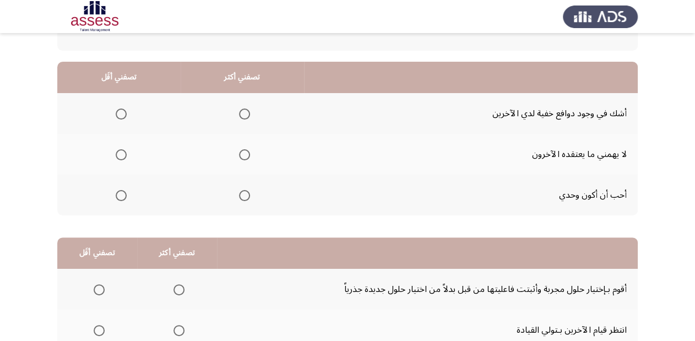
click at [242, 161] on mat-radio-group "Select an option" at bounding box center [241, 154] width 15 height 19
click at [244, 155] on span "Select an option" at bounding box center [244, 154] width 11 height 11
click at [244, 155] on input "Select an option" at bounding box center [244, 154] width 11 height 11
click at [119, 198] on span "Select an option" at bounding box center [121, 195] width 11 height 11
click at [119, 198] on input "Select an option" at bounding box center [121, 195] width 11 height 11
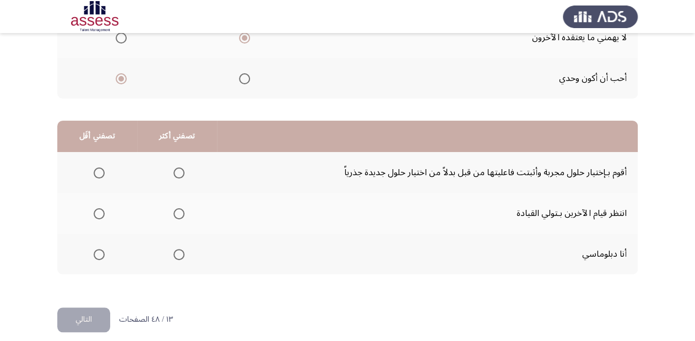
scroll to position [214, 0]
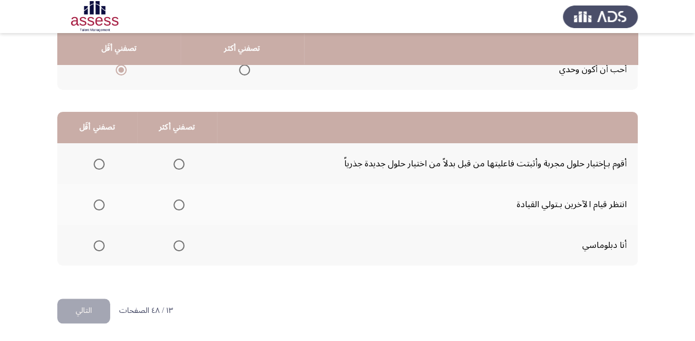
click at [178, 244] on span "Select an option" at bounding box center [178, 245] width 11 height 11
click at [178, 244] on input "Select an option" at bounding box center [178, 245] width 11 height 11
click at [97, 203] on span "Select an option" at bounding box center [99, 204] width 11 height 11
click at [97, 203] on input "Select an option" at bounding box center [99, 204] width 11 height 11
click at [84, 315] on button "التالي" at bounding box center [83, 310] width 53 height 25
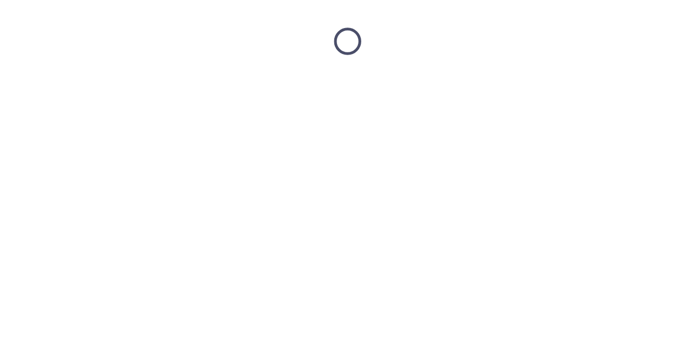
scroll to position [0, 0]
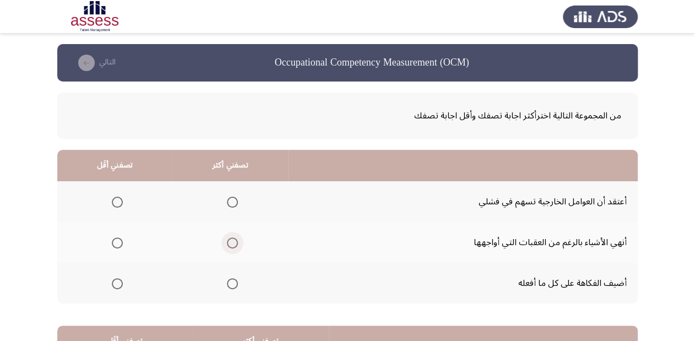
click at [235, 239] on span "Select an option" at bounding box center [232, 242] width 11 height 11
click at [235, 239] on input "Select an option" at bounding box center [232, 242] width 11 height 11
click at [117, 205] on span "Select an option" at bounding box center [117, 201] width 11 height 11
click at [117, 205] on input "Select an option" at bounding box center [117, 201] width 11 height 11
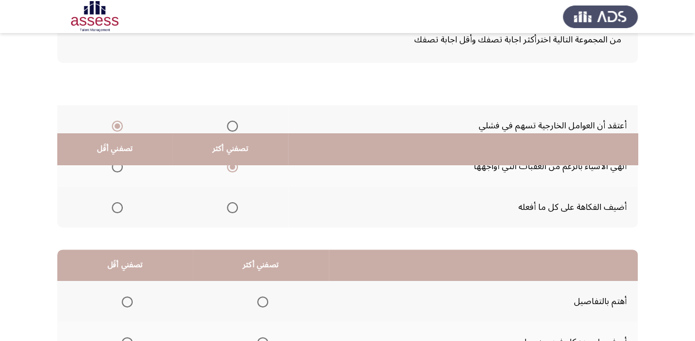
scroll to position [176, 0]
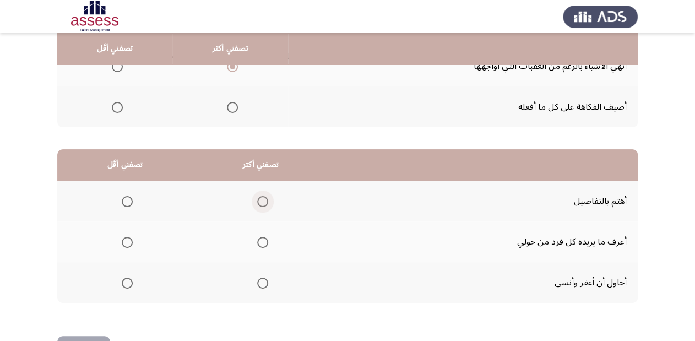
click at [264, 198] on span "Select an option" at bounding box center [262, 201] width 11 height 11
click at [264, 198] on input "Select an option" at bounding box center [262, 201] width 11 height 11
click at [122, 237] on span "Select an option" at bounding box center [127, 242] width 11 height 11
click at [122, 237] on input "Select an option" at bounding box center [127, 242] width 11 height 11
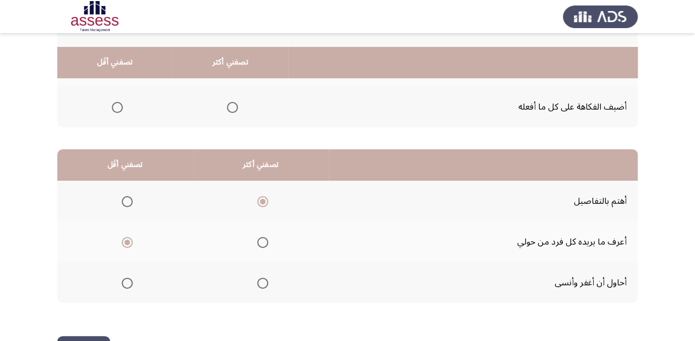
scroll to position [214, 0]
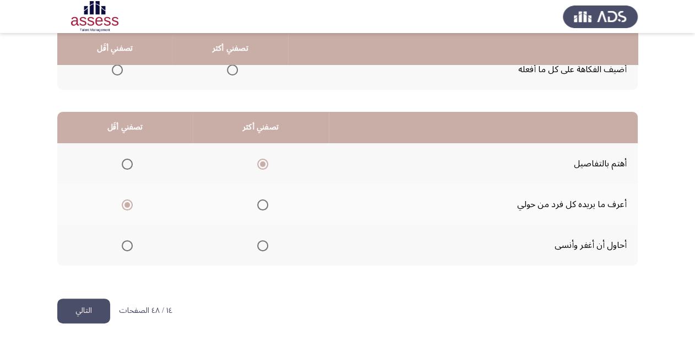
click at [78, 310] on button "التالي" at bounding box center [83, 310] width 53 height 25
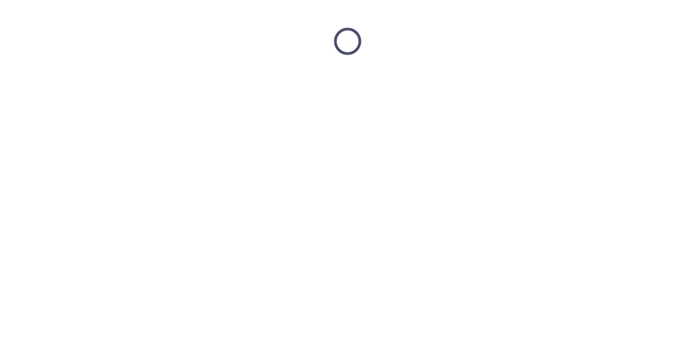
scroll to position [0, 0]
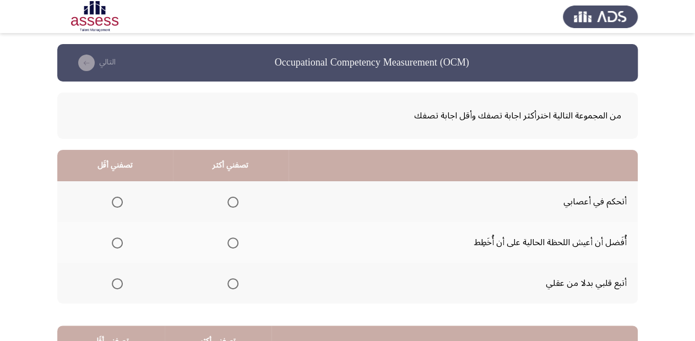
click at [229, 203] on span "Select an option" at bounding box center [232, 201] width 11 height 11
click at [229, 203] on input "Select an option" at bounding box center [232, 201] width 11 height 11
click at [113, 240] on span "Select an option" at bounding box center [117, 242] width 11 height 11
click at [113, 240] on input "Select an option" at bounding box center [117, 242] width 11 height 11
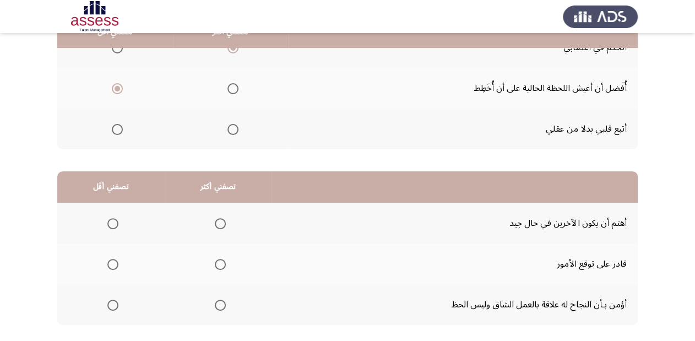
scroll to position [176, 0]
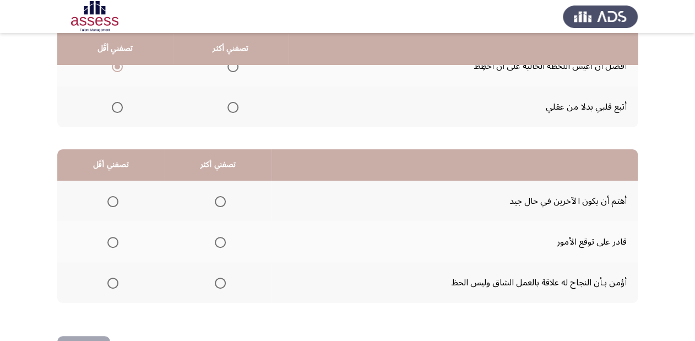
click at [216, 284] on span "Select an option" at bounding box center [220, 282] width 11 height 11
click at [216, 284] on input "Select an option" at bounding box center [220, 282] width 11 height 11
click at [112, 238] on span "Select an option" at bounding box center [112, 242] width 11 height 11
click at [112, 238] on input "Select an option" at bounding box center [112, 242] width 11 height 11
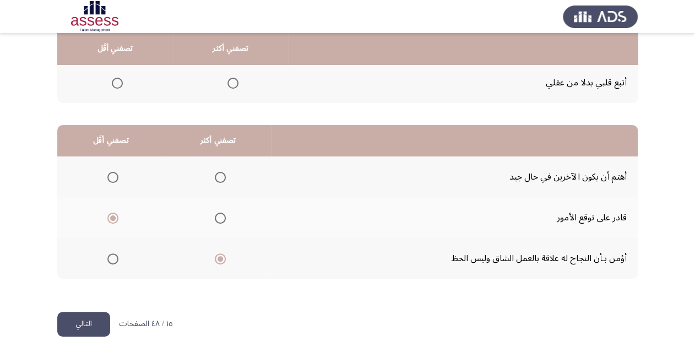
scroll to position [214, 0]
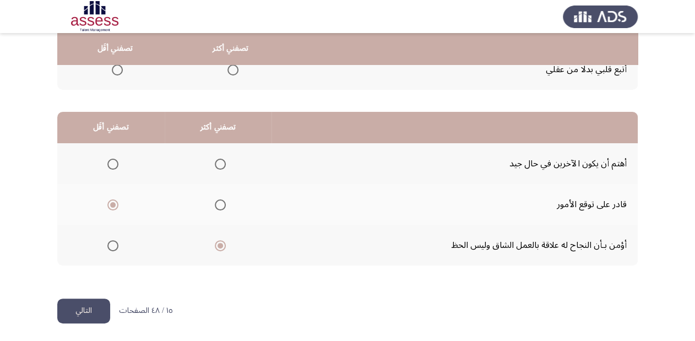
click at [99, 310] on button "التالي" at bounding box center [83, 310] width 53 height 25
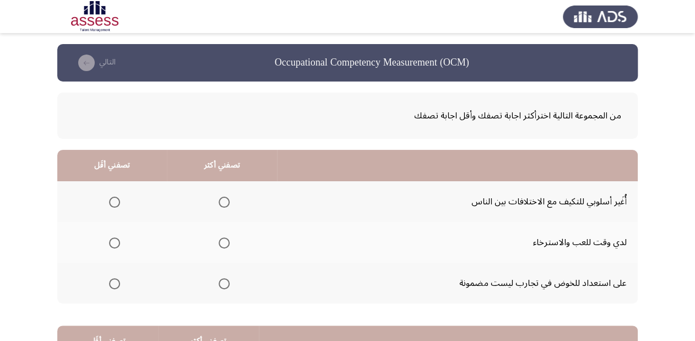
click at [222, 196] on mat-radio-button "Select an option" at bounding box center [221, 202] width 15 height 12
click at [225, 208] on mat-radio-group "Select an option" at bounding box center [221, 201] width 15 height 19
click at [225, 198] on span "Select an option" at bounding box center [224, 201] width 11 height 11
click at [225, 198] on input "Select an option" at bounding box center [224, 201] width 11 height 11
click at [113, 239] on span "Select an option" at bounding box center [114, 242] width 11 height 11
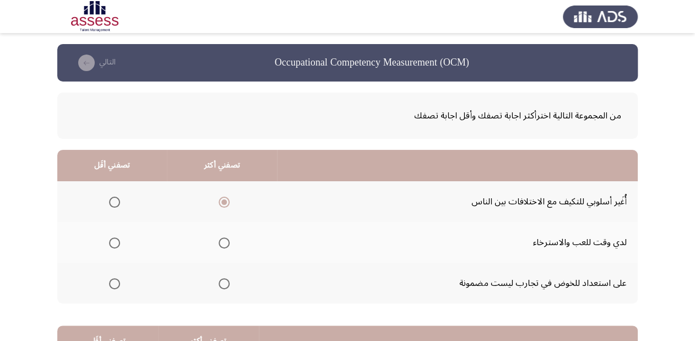
click at [113, 239] on input "Select an option" at bounding box center [114, 242] width 11 height 11
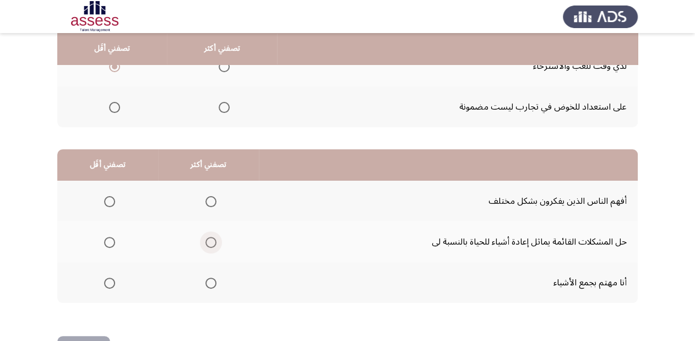
click at [205, 244] on span "Select an option" at bounding box center [210, 242] width 11 height 11
click at [205, 244] on input "Select an option" at bounding box center [210, 242] width 11 height 11
click at [104, 282] on span "Select an option" at bounding box center [109, 282] width 11 height 11
click at [104, 282] on input "Select an option" at bounding box center [109, 282] width 11 height 11
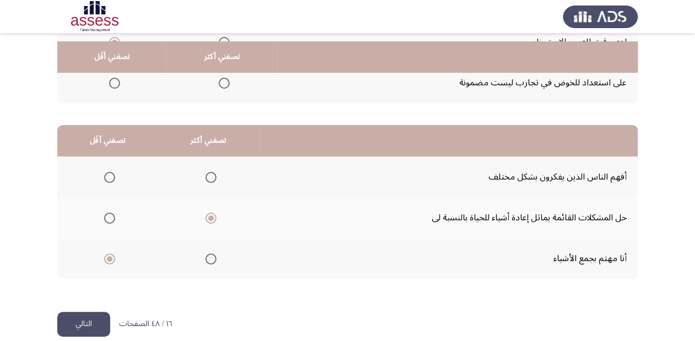
scroll to position [214, 0]
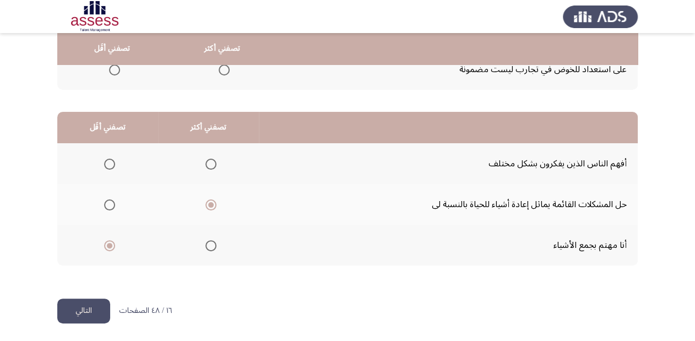
click at [97, 302] on button "التالي" at bounding box center [83, 310] width 53 height 25
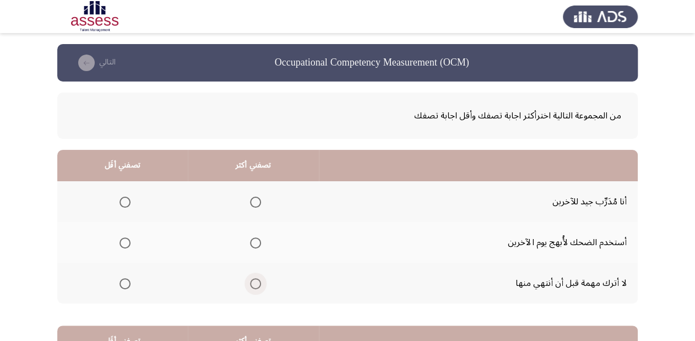
click at [259, 283] on span "Select an option" at bounding box center [255, 283] width 11 height 11
click at [259, 283] on input "Select an option" at bounding box center [255, 283] width 11 height 11
click at [119, 242] on span "Select an option" at bounding box center [124, 242] width 11 height 11
click at [119, 242] on input "Select an option" at bounding box center [124, 242] width 11 height 11
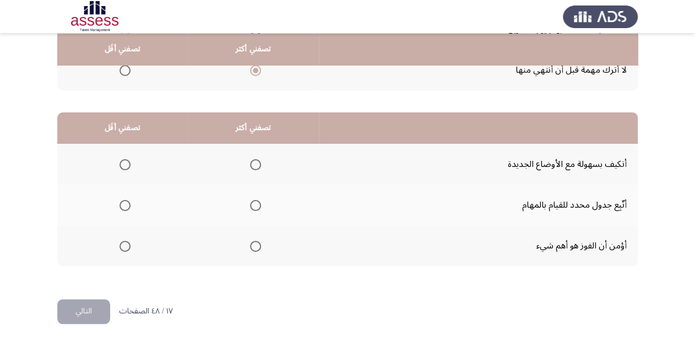
scroll to position [214, 0]
click at [254, 205] on span "Select an option" at bounding box center [255, 204] width 11 height 11
click at [254, 205] on input "Select an option" at bounding box center [255, 204] width 11 height 11
click at [128, 163] on span "Select an option" at bounding box center [124, 164] width 11 height 11
click at [128, 163] on input "Select an option" at bounding box center [124, 164] width 11 height 11
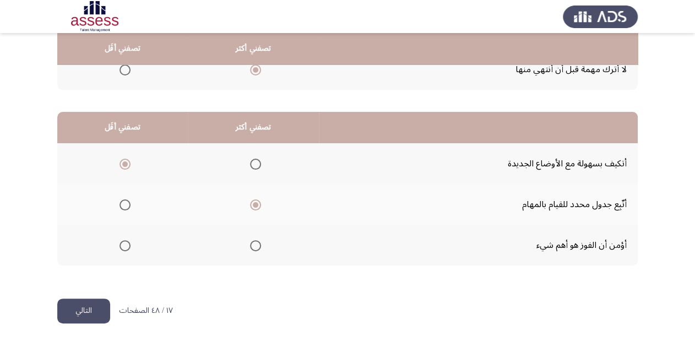
click at [87, 315] on button "التالي" at bounding box center [83, 310] width 53 height 25
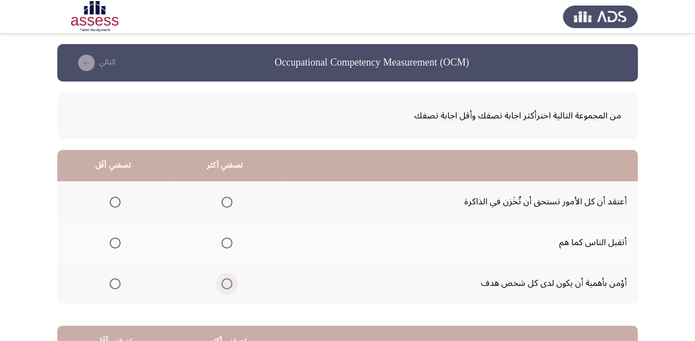
click at [220, 285] on label "Select an option" at bounding box center [224, 283] width 15 height 11
click at [221, 285] on input "Select an option" at bounding box center [226, 283] width 11 height 11
click at [116, 203] on span "Select an option" at bounding box center [115, 201] width 11 height 11
click at [116, 203] on input "Select an option" at bounding box center [115, 201] width 11 height 11
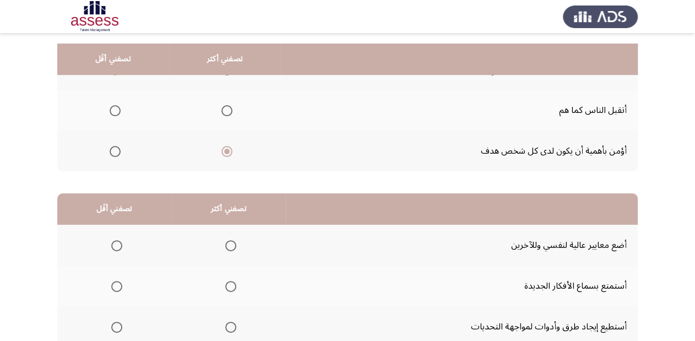
scroll to position [214, 0]
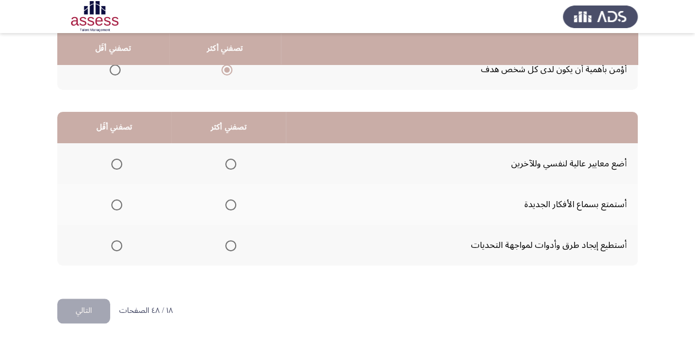
click at [233, 202] on span "Select an option" at bounding box center [230, 204] width 11 height 11
click at [233, 202] on input "Select an option" at bounding box center [230, 204] width 11 height 11
click at [118, 165] on span "Select an option" at bounding box center [116, 164] width 11 height 11
click at [118, 165] on input "Select an option" at bounding box center [116, 164] width 11 height 11
click at [89, 302] on button "التالي" at bounding box center [83, 310] width 53 height 25
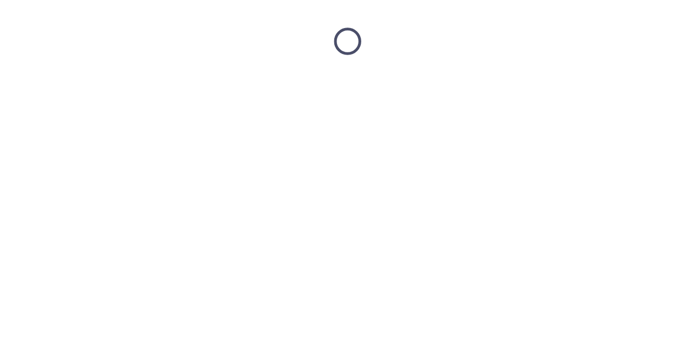
scroll to position [0, 0]
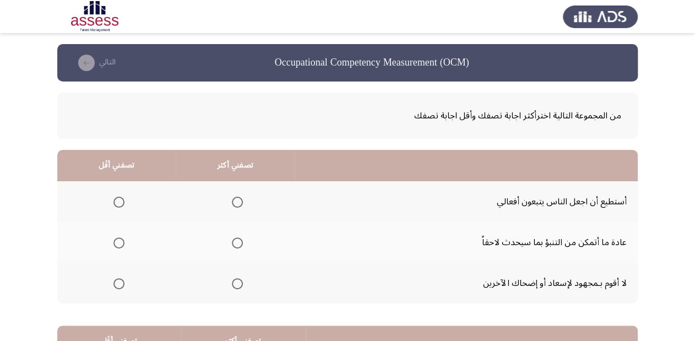
click at [118, 285] on span "Select an option" at bounding box center [118, 283] width 11 height 11
click at [118, 285] on input "Select an option" at bounding box center [118, 283] width 11 height 11
click at [237, 196] on span "Select an option" at bounding box center [237, 201] width 11 height 11
click at [237, 196] on input "Select an option" at bounding box center [237, 201] width 11 height 11
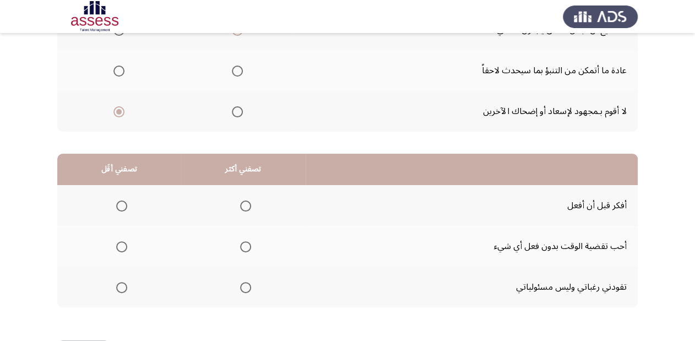
scroll to position [176, 0]
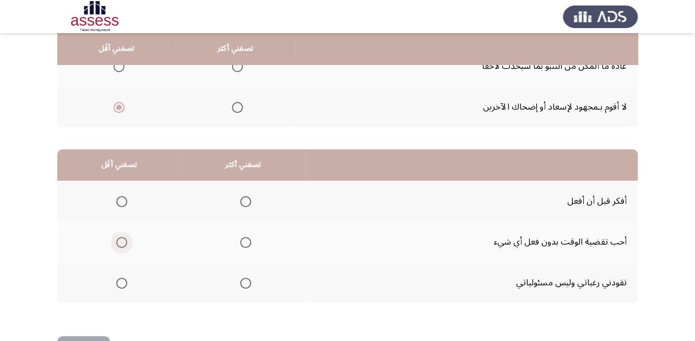
click at [121, 240] on span "Select an option" at bounding box center [121, 242] width 11 height 11
click at [121, 240] on input "Select an option" at bounding box center [121, 242] width 11 height 11
click at [248, 196] on span "Select an option" at bounding box center [245, 201] width 11 height 11
click at [248, 196] on input "Select an option" at bounding box center [245, 201] width 11 height 11
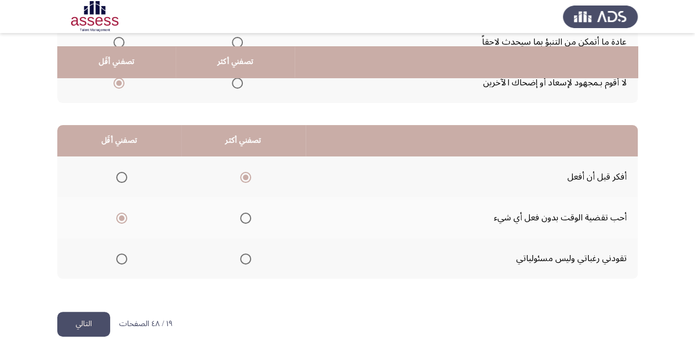
scroll to position [214, 0]
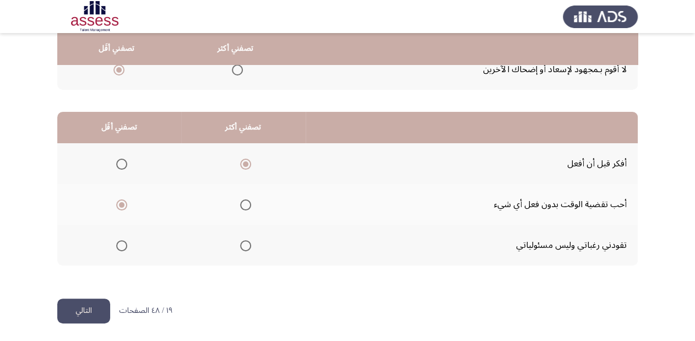
click at [88, 306] on button "التالي" at bounding box center [83, 310] width 53 height 25
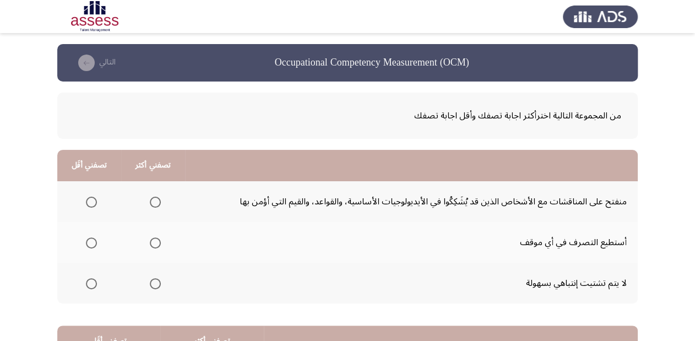
click at [154, 199] on span "Select an option" at bounding box center [155, 201] width 11 height 11
click at [154, 199] on input "Select an option" at bounding box center [155, 201] width 11 height 11
click at [157, 243] on span "Select an option" at bounding box center [155, 242] width 11 height 11
click at [157, 243] on input "Select an option" at bounding box center [155, 242] width 11 height 11
click at [158, 200] on span "Select an option" at bounding box center [155, 201] width 11 height 11
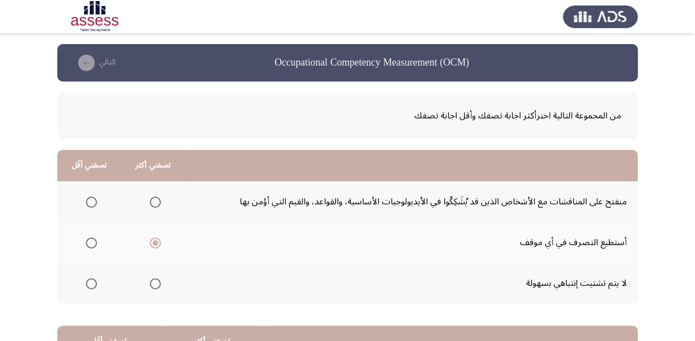
click at [158, 200] on input "Select an option" at bounding box center [155, 201] width 11 height 11
click at [91, 242] on span "Select an option" at bounding box center [91, 242] width 11 height 11
click at [91, 242] on input "Select an option" at bounding box center [91, 242] width 11 height 11
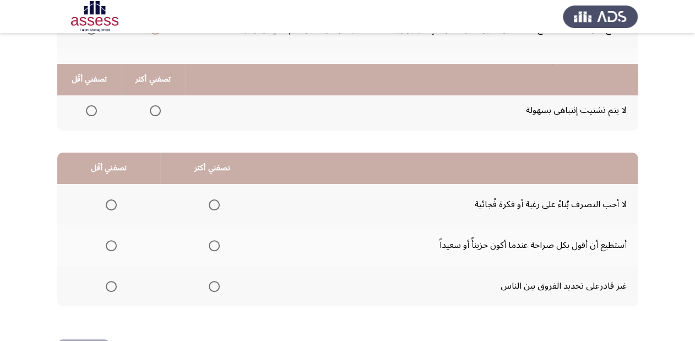
scroll to position [214, 0]
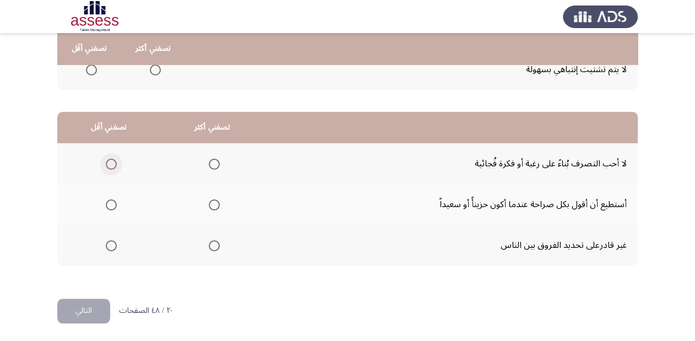
click at [112, 161] on span "Select an option" at bounding box center [111, 164] width 11 height 11
click at [112, 161] on input "Select an option" at bounding box center [111, 164] width 11 height 11
click at [209, 206] on span "Select an option" at bounding box center [214, 204] width 11 height 11
click at [209, 206] on input "Select an option" at bounding box center [214, 204] width 11 height 11
click at [108, 306] on button "التالي" at bounding box center [83, 310] width 53 height 25
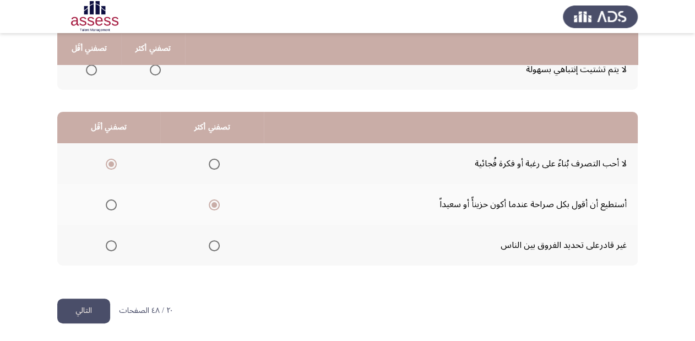
scroll to position [0, 0]
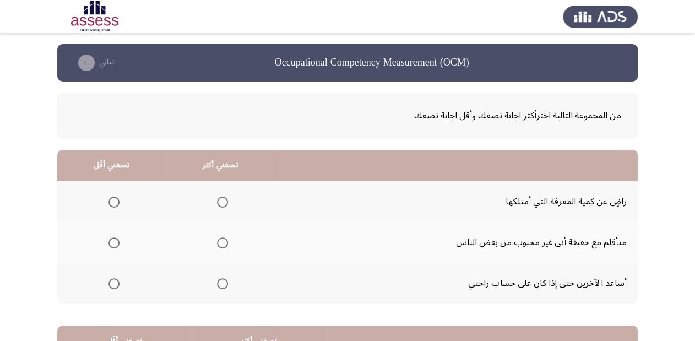
click at [114, 199] on span "Select an option" at bounding box center [113, 201] width 11 height 11
click at [114, 199] on input "Select an option" at bounding box center [113, 201] width 11 height 11
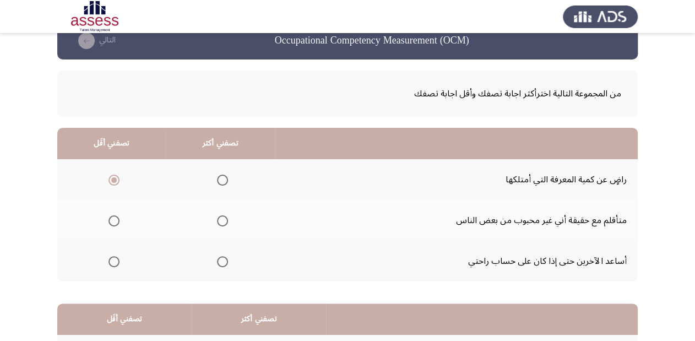
scroll to position [44, 0]
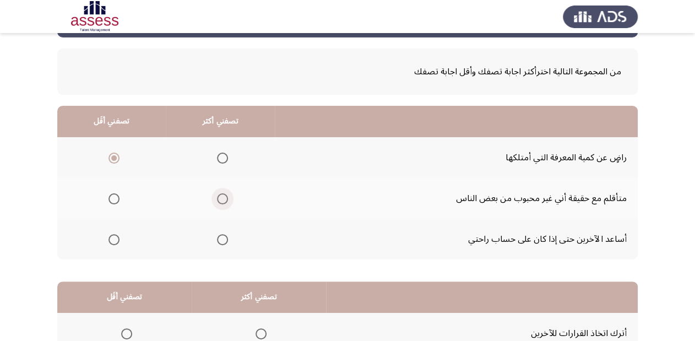
click at [217, 196] on span "Select an option" at bounding box center [222, 198] width 11 height 11
click at [217, 196] on input "Select an option" at bounding box center [222, 198] width 11 height 11
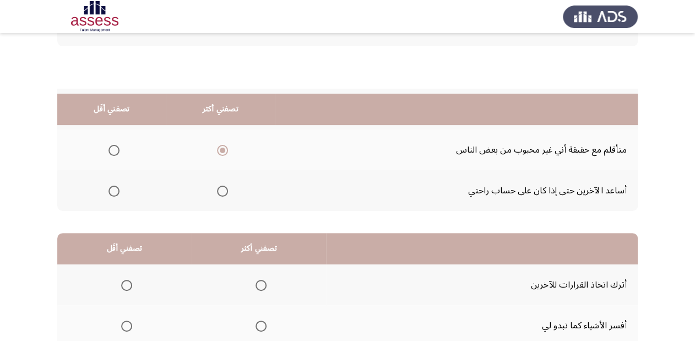
scroll to position [176, 0]
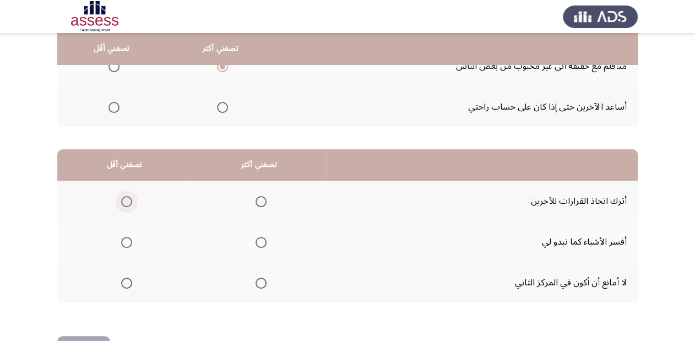
click at [131, 198] on span "Select an option" at bounding box center [126, 201] width 11 height 11
click at [131, 198] on input "Select an option" at bounding box center [126, 201] width 11 height 11
click at [261, 241] on span "Select an option" at bounding box center [260, 242] width 11 height 11
click at [261, 241] on input "Select an option" at bounding box center [260, 242] width 11 height 11
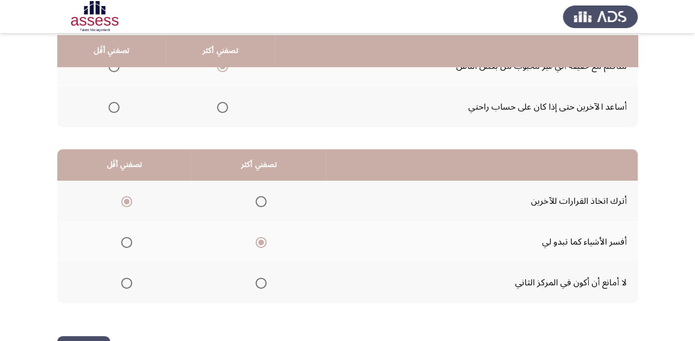
scroll to position [214, 0]
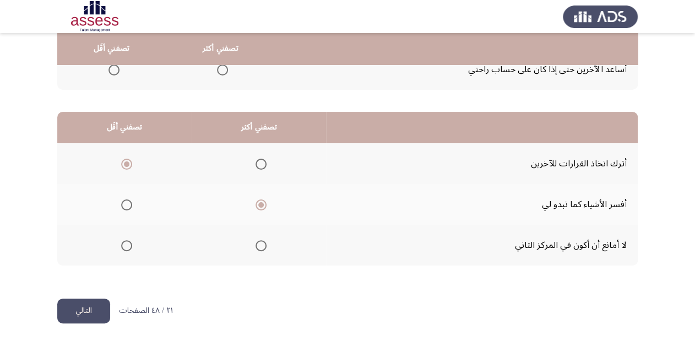
click at [77, 309] on button "التالي" at bounding box center [83, 310] width 53 height 25
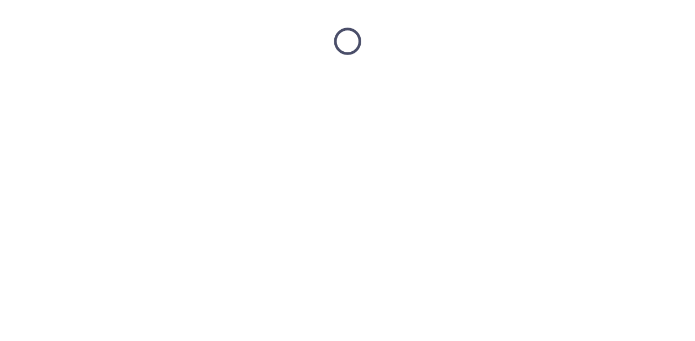
scroll to position [0, 0]
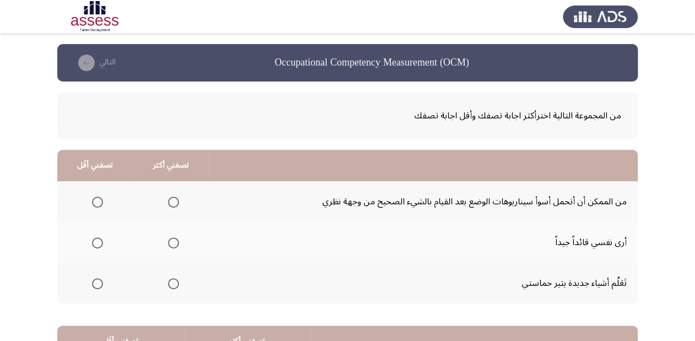
click at [170, 284] on span "Select an option" at bounding box center [173, 283] width 11 height 11
click at [170, 284] on input "Select an option" at bounding box center [173, 283] width 11 height 11
click at [97, 200] on span "Select an option" at bounding box center [97, 201] width 11 height 11
click at [97, 200] on input "Select an option" at bounding box center [97, 201] width 11 height 11
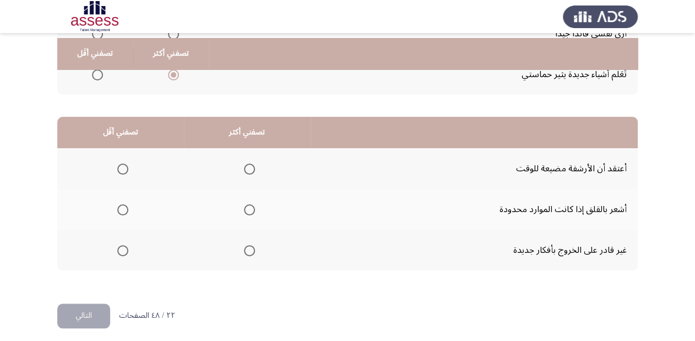
scroll to position [214, 0]
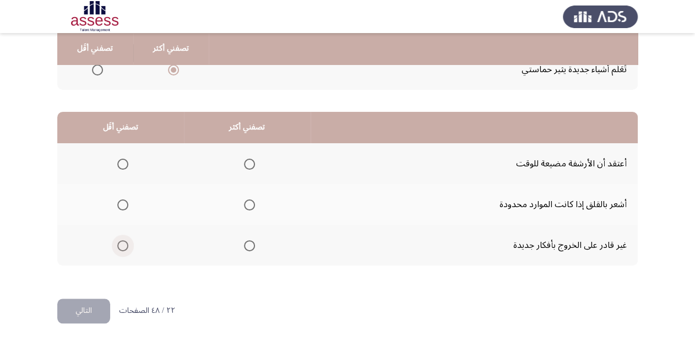
click at [123, 244] on span "Select an option" at bounding box center [122, 245] width 11 height 11
click at [123, 244] on input "Select an option" at bounding box center [122, 245] width 11 height 11
click at [250, 203] on span "Select an option" at bounding box center [249, 204] width 11 height 11
click at [250, 203] on input "Select an option" at bounding box center [249, 204] width 11 height 11
click at [73, 315] on button "التالي" at bounding box center [83, 310] width 53 height 25
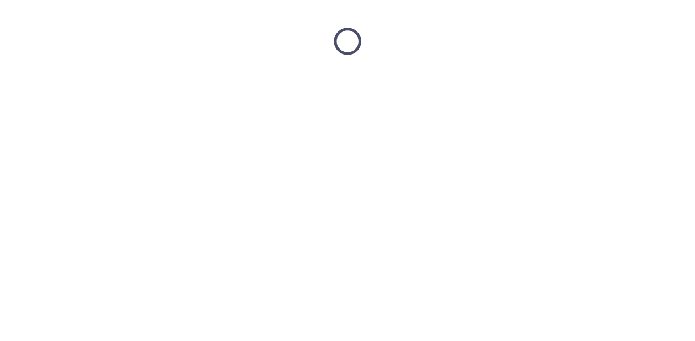
scroll to position [0, 0]
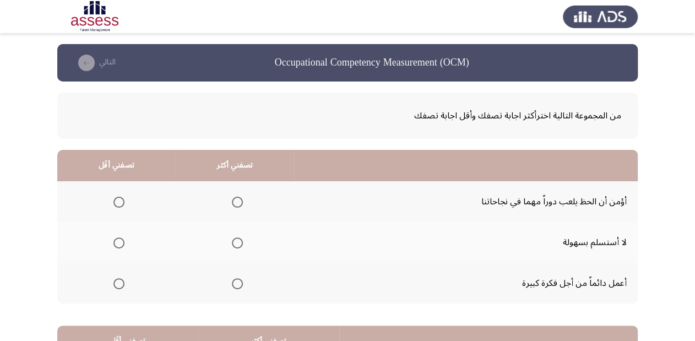
click at [238, 281] on span "Select an option" at bounding box center [237, 283] width 11 height 11
click at [238, 281] on input "Select an option" at bounding box center [237, 283] width 11 height 11
click at [119, 239] on span "Select an option" at bounding box center [118, 242] width 11 height 11
click at [119, 239] on input "Select an option" at bounding box center [118, 242] width 11 height 11
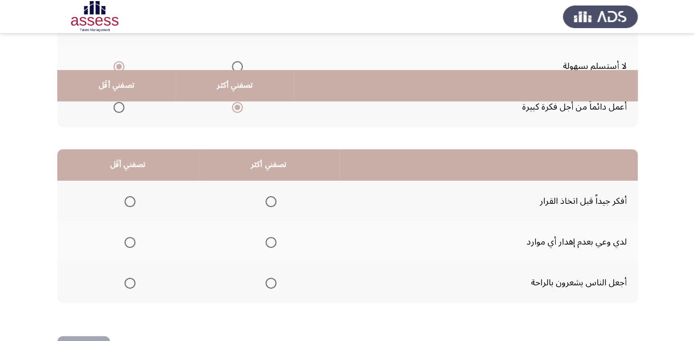
scroll to position [214, 0]
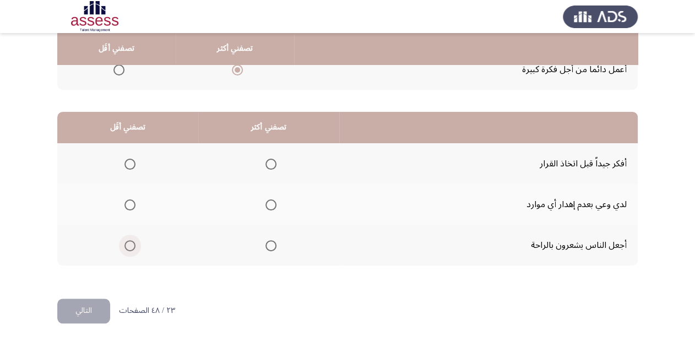
click at [129, 245] on span "Select an option" at bounding box center [129, 245] width 11 height 11
click at [129, 245] on input "Select an option" at bounding box center [129, 245] width 11 height 11
click at [275, 160] on th at bounding box center [268, 163] width 141 height 41
click at [271, 205] on span "Select an option" at bounding box center [270, 204] width 11 height 11
click at [271, 205] on input "Select an option" at bounding box center [270, 204] width 11 height 11
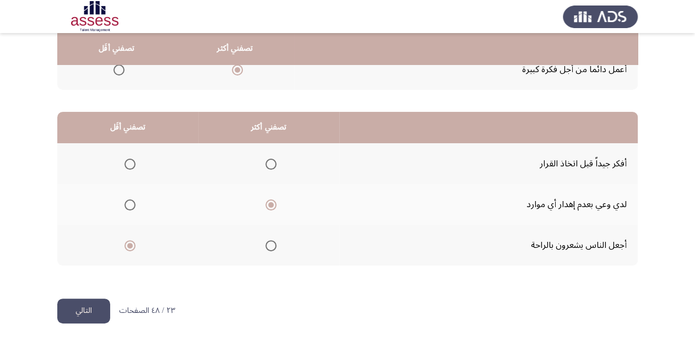
click at [68, 313] on button "التالي" at bounding box center [83, 310] width 53 height 25
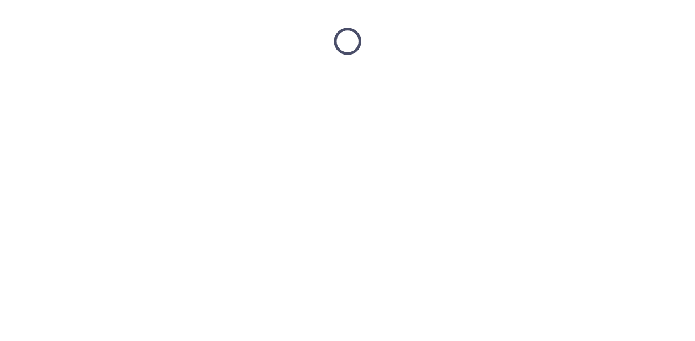
scroll to position [0, 0]
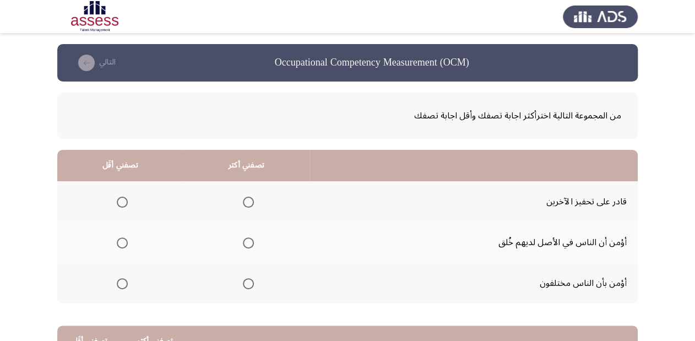
click at [249, 200] on span "Select an option" at bounding box center [248, 201] width 11 height 11
click at [249, 200] on input "Select an option" at bounding box center [248, 201] width 11 height 11
click at [121, 241] on span "Select an option" at bounding box center [122, 242] width 11 height 11
click at [121, 241] on input "Select an option" at bounding box center [122, 242] width 11 height 11
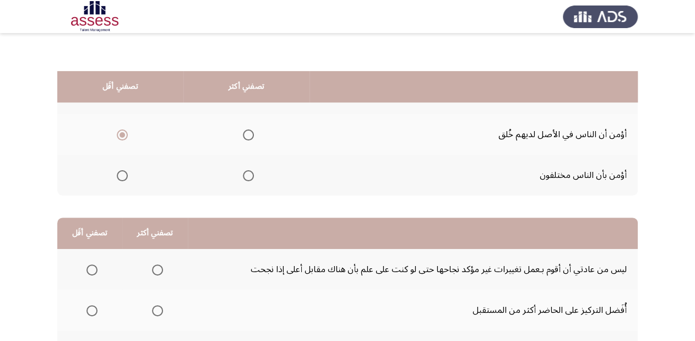
scroll to position [88, 0]
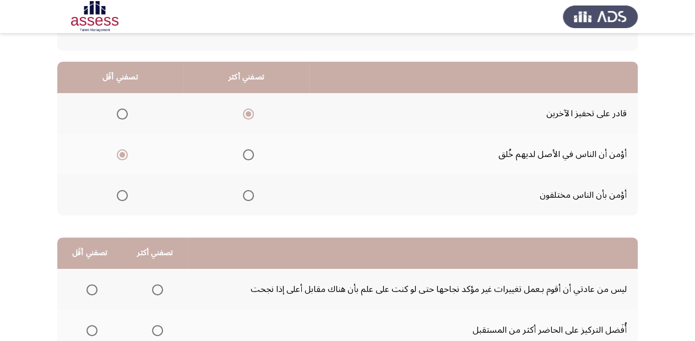
click at [125, 114] on span "Select an option" at bounding box center [122, 113] width 11 height 11
click at [125, 114] on input "Select an option" at bounding box center [122, 113] width 11 height 11
click at [249, 195] on span "Select an option" at bounding box center [248, 195] width 11 height 11
click at [249, 195] on input "Select an option" at bounding box center [248, 195] width 11 height 11
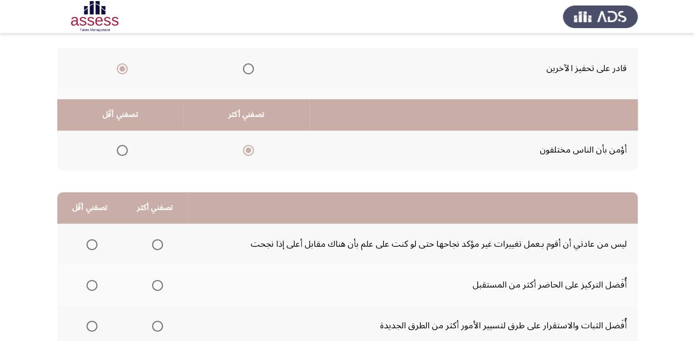
scroll to position [214, 0]
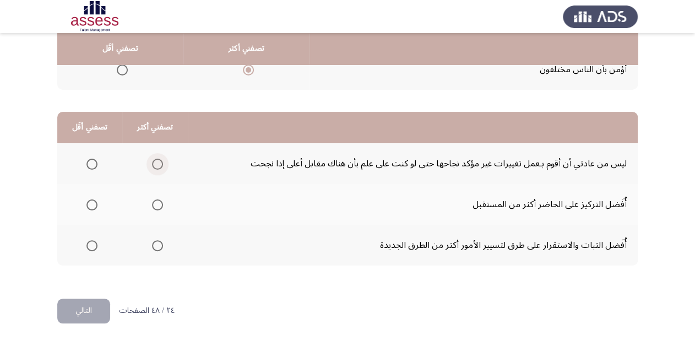
click at [155, 162] on span "Select an option" at bounding box center [157, 164] width 11 height 11
click at [155, 162] on input "Select an option" at bounding box center [157, 164] width 11 height 11
click at [87, 243] on span "Select an option" at bounding box center [91, 245] width 11 height 11
click at [87, 243] on input "Select an option" at bounding box center [91, 245] width 11 height 11
click at [81, 309] on button "التالي" at bounding box center [83, 310] width 53 height 25
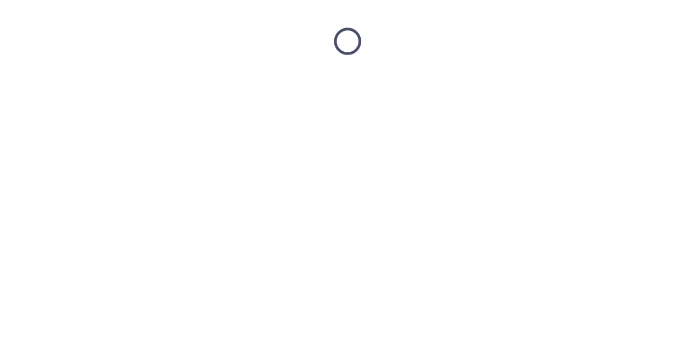
scroll to position [0, 0]
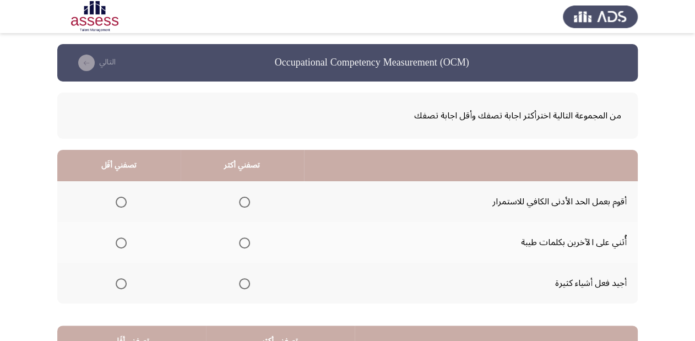
click at [243, 280] on span "Select an option" at bounding box center [244, 283] width 11 height 11
click at [243, 280] on input "Select an option" at bounding box center [244, 283] width 11 height 11
click at [123, 203] on span "Select an option" at bounding box center [121, 201] width 11 height 11
click at [123, 203] on input "Select an option" at bounding box center [121, 201] width 11 height 11
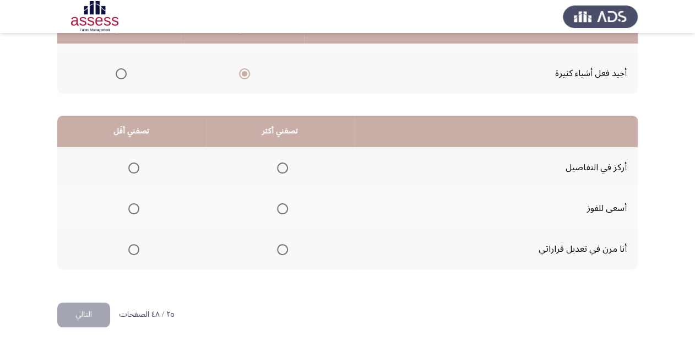
scroll to position [214, 0]
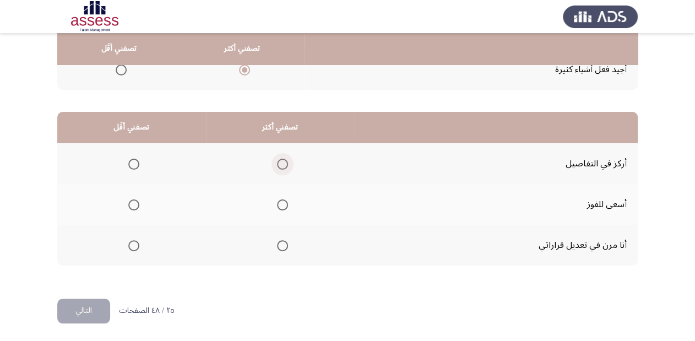
click at [282, 162] on span "Select an option" at bounding box center [282, 164] width 11 height 11
click at [282, 162] on input "Select an option" at bounding box center [282, 164] width 11 height 11
click at [285, 200] on span "Select an option" at bounding box center [282, 204] width 11 height 11
click at [285, 200] on input "Select an option" at bounding box center [282, 204] width 11 height 11
click at [133, 241] on span "Select an option" at bounding box center [133, 245] width 11 height 11
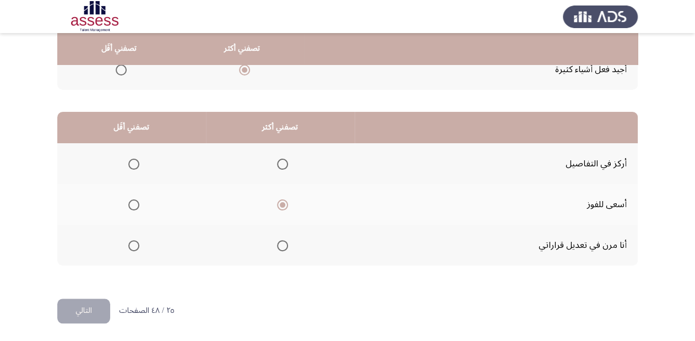
click at [133, 241] on input "Select an option" at bounding box center [133, 245] width 11 height 11
click at [281, 162] on span "Select an option" at bounding box center [282, 164] width 11 height 11
click at [281, 162] on input "Select an option" at bounding box center [282, 164] width 11 height 11
click at [135, 203] on span "Select an option" at bounding box center [133, 204] width 11 height 11
click at [135, 203] on input "Select an option" at bounding box center [133, 204] width 11 height 11
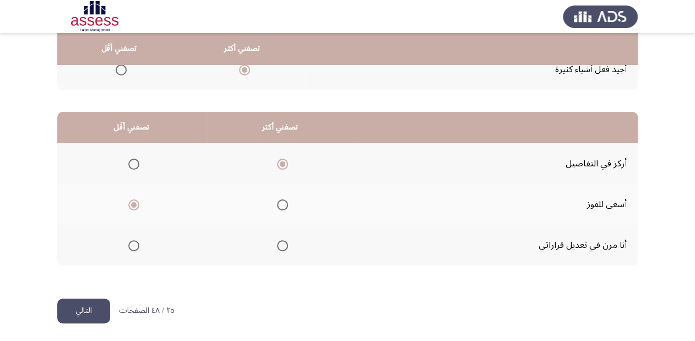
click at [280, 204] on span "Select an option" at bounding box center [282, 204] width 11 height 11
click at [280, 204] on input "Select an option" at bounding box center [282, 204] width 11 height 11
click at [137, 243] on span "Select an option" at bounding box center [133, 245] width 11 height 11
click at [137, 243] on input "Select an option" at bounding box center [133, 245] width 11 height 11
click at [91, 304] on button "التالي" at bounding box center [83, 310] width 53 height 25
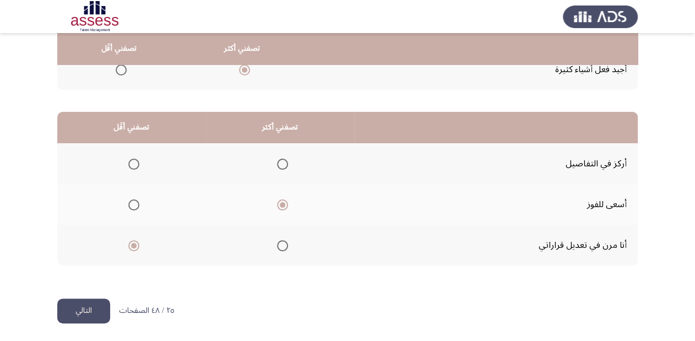
scroll to position [0, 0]
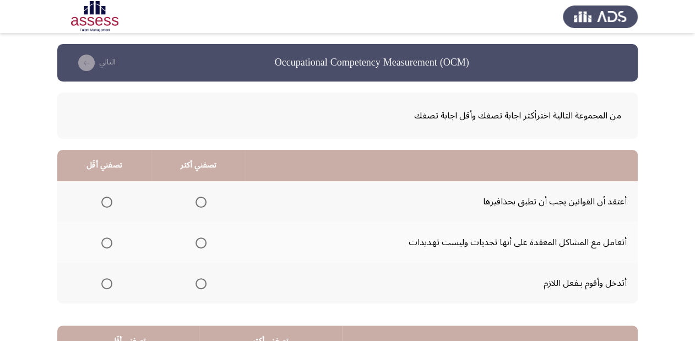
click at [200, 242] on span "Select an option" at bounding box center [200, 242] width 11 height 11
click at [200, 242] on input "Select an option" at bounding box center [200, 242] width 11 height 11
click at [204, 203] on span "Select an option" at bounding box center [200, 201] width 11 height 11
click at [204, 203] on input "Select an option" at bounding box center [200, 201] width 11 height 11
click at [110, 278] on span "Select an option" at bounding box center [106, 283] width 11 height 11
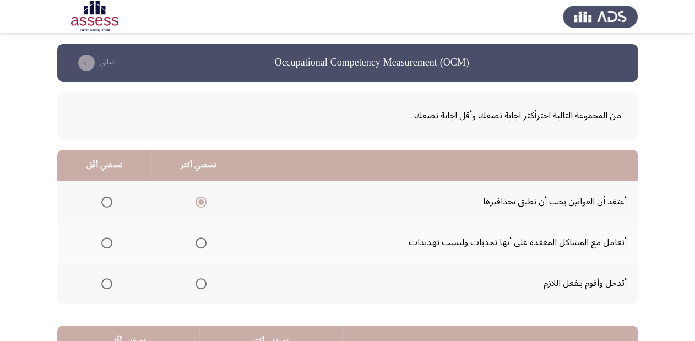
click at [110, 278] on input "Select an option" at bounding box center [106, 283] width 11 height 11
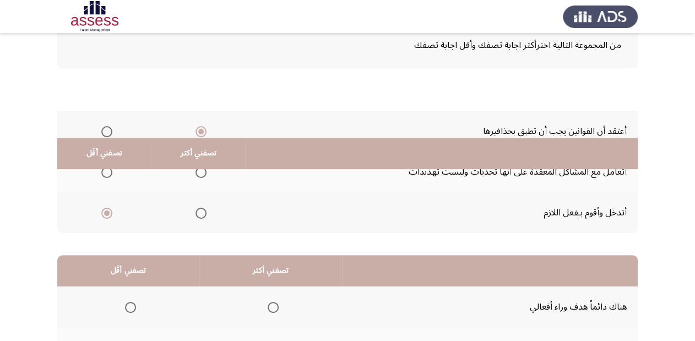
scroll to position [176, 0]
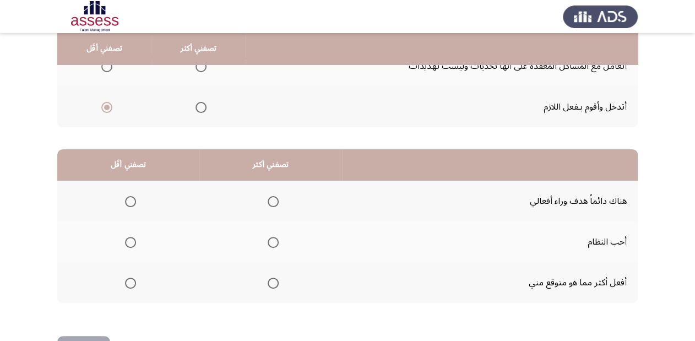
click at [273, 198] on span "Select an option" at bounding box center [272, 201] width 11 height 11
click at [273, 198] on input "Select an option" at bounding box center [272, 201] width 11 height 11
click at [133, 280] on span "Select an option" at bounding box center [130, 282] width 11 height 11
click at [133, 280] on input "Select an option" at bounding box center [130, 282] width 11 height 11
click at [101, 333] on div "من المجموعة التالية اخترأكثر اجابة تصفك وأقل اجابة تصفك تصفني أكثر تصفني أقَل أ…" at bounding box center [347, 120] width 580 height 430
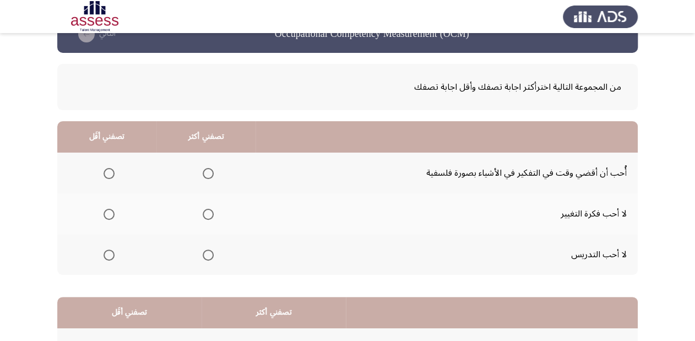
scroll to position [44, 0]
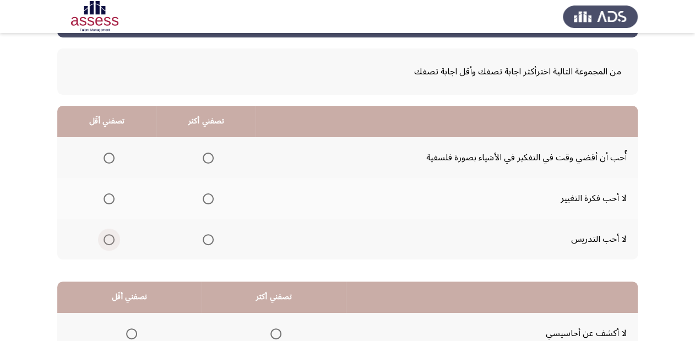
click at [110, 242] on span "Select an option" at bounding box center [108, 239] width 11 height 11
click at [110, 242] on input "Select an option" at bounding box center [108, 239] width 11 height 11
click at [208, 155] on span "Select an option" at bounding box center [208, 157] width 11 height 11
click at [208, 155] on input "Select an option" at bounding box center [208, 157] width 11 height 11
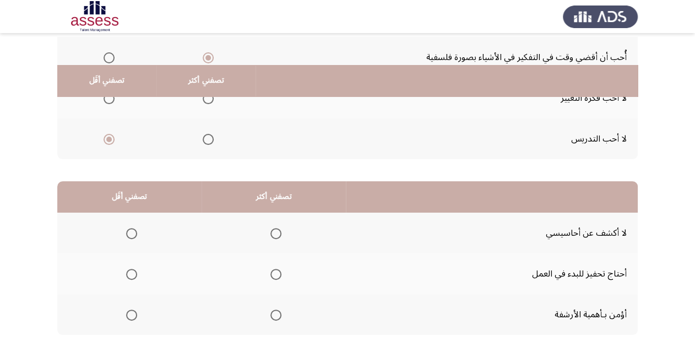
scroll to position [176, 0]
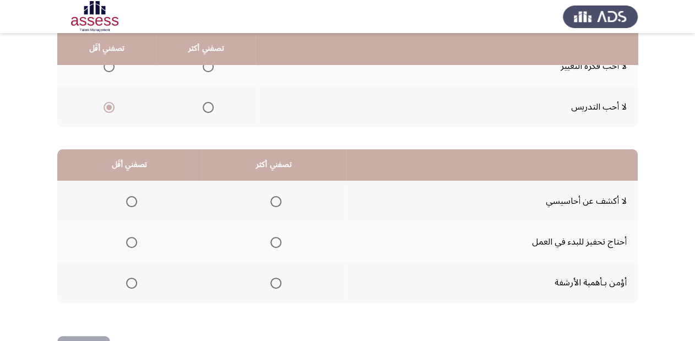
click at [276, 278] on span "Select an option" at bounding box center [275, 282] width 11 height 11
click at [276, 278] on input "Select an option" at bounding box center [275, 282] width 11 height 11
click at [133, 237] on span "Select an option" at bounding box center [131, 242] width 11 height 11
click at [133, 237] on input "Select an option" at bounding box center [131, 242] width 11 height 11
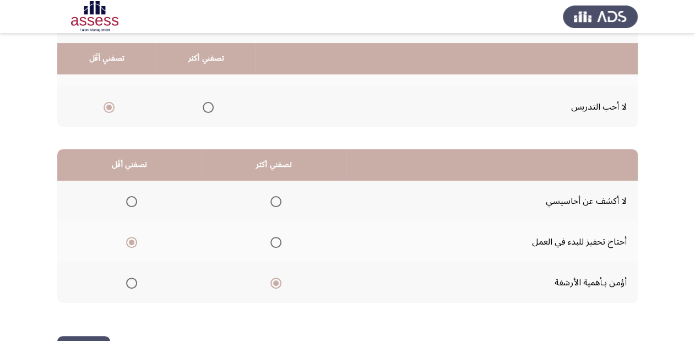
scroll to position [214, 0]
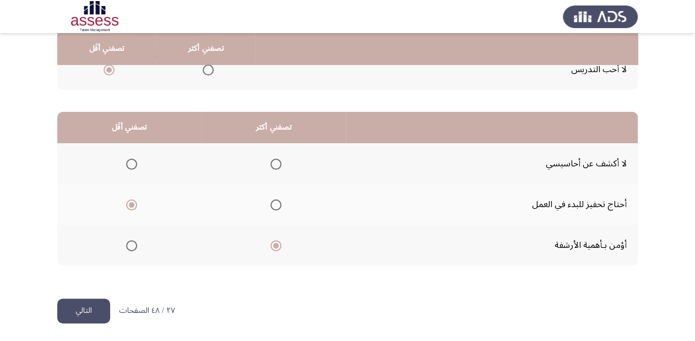
click at [73, 307] on button "التالي" at bounding box center [83, 310] width 53 height 25
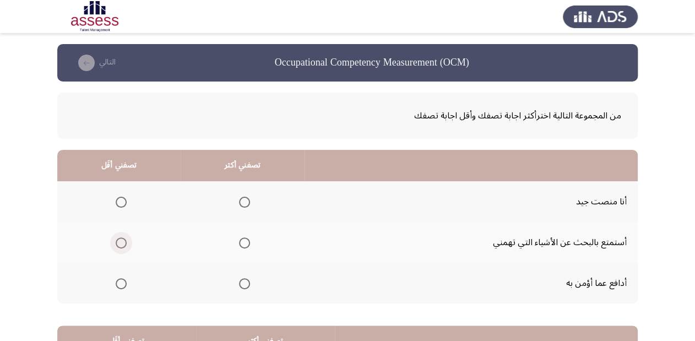
click at [121, 237] on span "Select an option" at bounding box center [121, 242] width 11 height 11
click at [121, 237] on input "Select an option" at bounding box center [121, 242] width 11 height 11
click at [242, 283] on span "Select an option" at bounding box center [244, 283] width 11 height 11
click at [242, 283] on input "Select an option" at bounding box center [244, 283] width 11 height 11
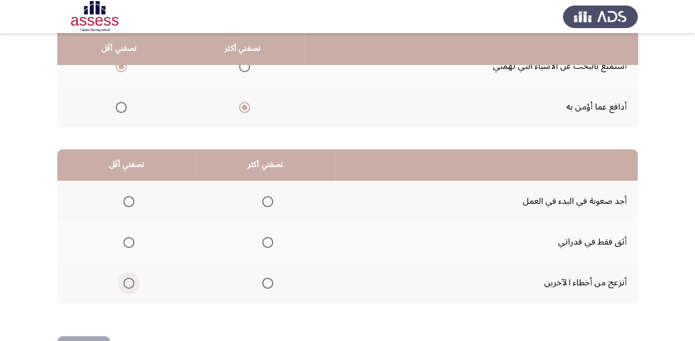
click at [128, 281] on span "Select an option" at bounding box center [128, 282] width 11 height 11
click at [128, 281] on input "Select an option" at bounding box center [128, 282] width 11 height 11
click at [267, 232] on mat-radio-group "Select an option" at bounding box center [265, 241] width 15 height 19
click at [267, 243] on span "Select an option" at bounding box center [267, 242] width 11 height 11
click at [267, 243] on input "Select an option" at bounding box center [267, 242] width 11 height 11
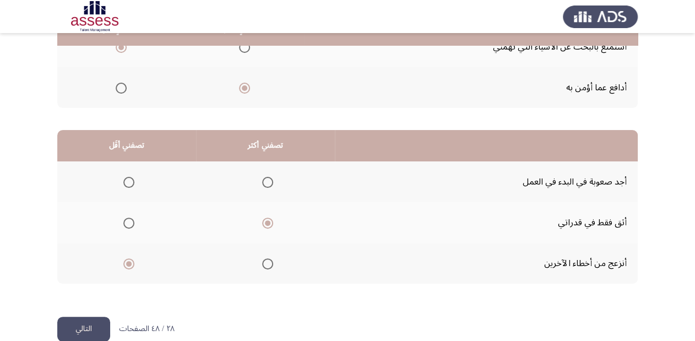
scroll to position [214, 0]
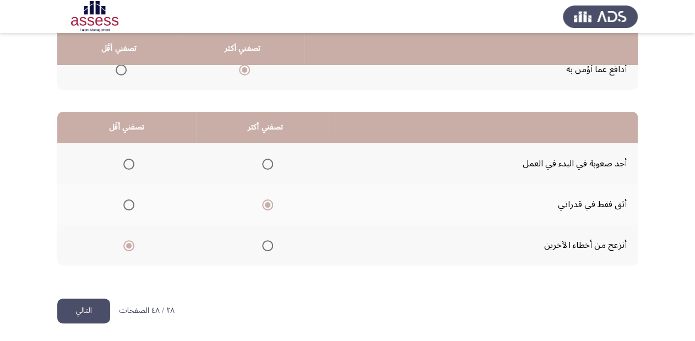
click at [80, 308] on button "التالي" at bounding box center [83, 310] width 53 height 25
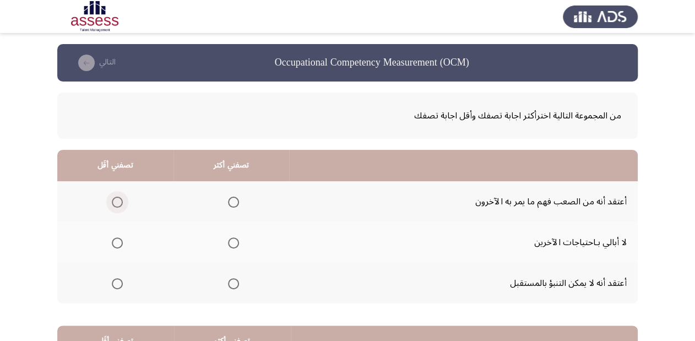
click at [119, 197] on span "Select an option" at bounding box center [117, 201] width 11 height 11
click at [119, 197] on input "Select an option" at bounding box center [117, 201] width 11 height 11
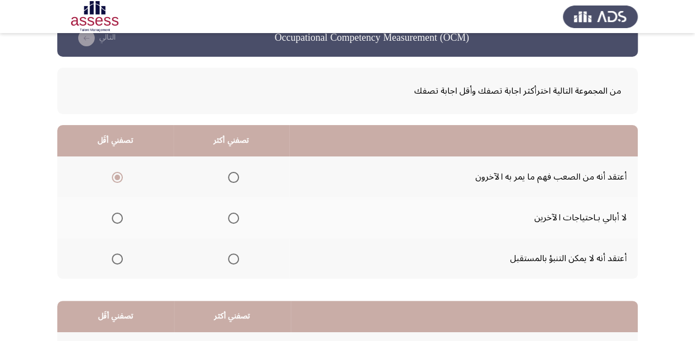
scroll to position [88, 0]
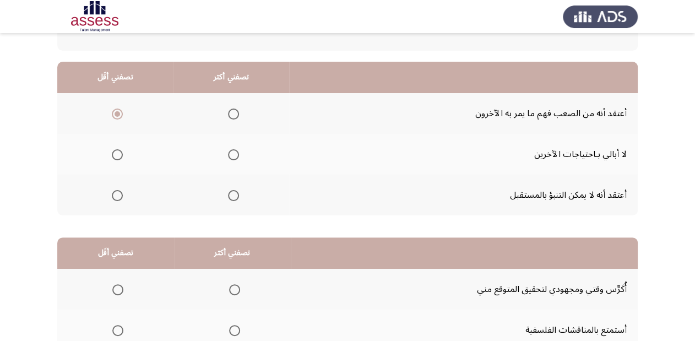
click at [118, 198] on span "Select an option" at bounding box center [117, 195] width 11 height 11
click at [118, 198] on input "Select an option" at bounding box center [117, 195] width 11 height 11
click at [231, 113] on span "Select an option" at bounding box center [233, 113] width 11 height 11
click at [231, 113] on input "Select an option" at bounding box center [233, 113] width 11 height 11
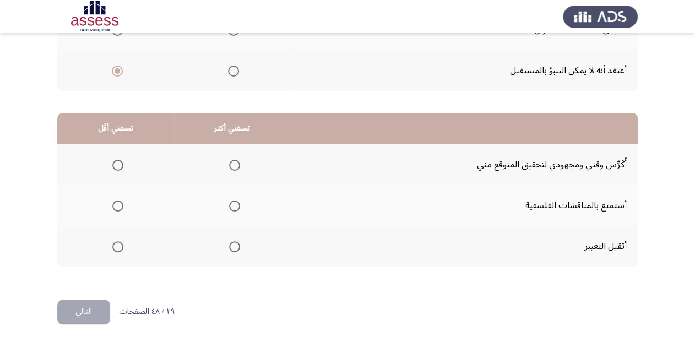
scroll to position [214, 0]
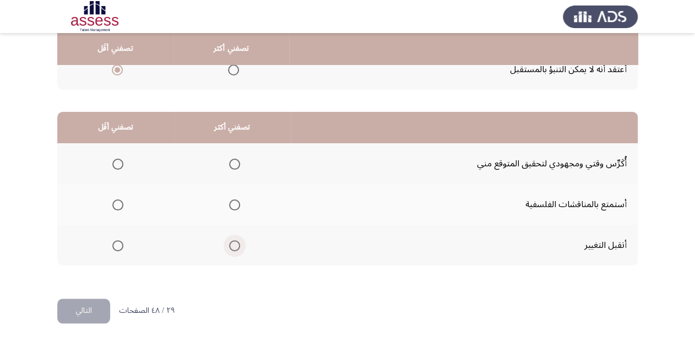
click at [231, 249] on span "Select an option" at bounding box center [234, 245] width 11 height 11
click at [231, 249] on input "Select an option" at bounding box center [234, 245] width 11 height 11
click at [122, 203] on span "Select an option" at bounding box center [117, 204] width 11 height 11
click at [122, 203] on input "Select an option" at bounding box center [117, 204] width 11 height 11
click at [74, 308] on button "التالي" at bounding box center [83, 310] width 53 height 25
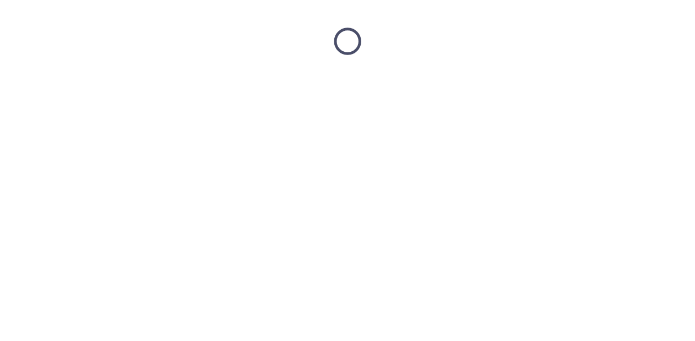
scroll to position [0, 0]
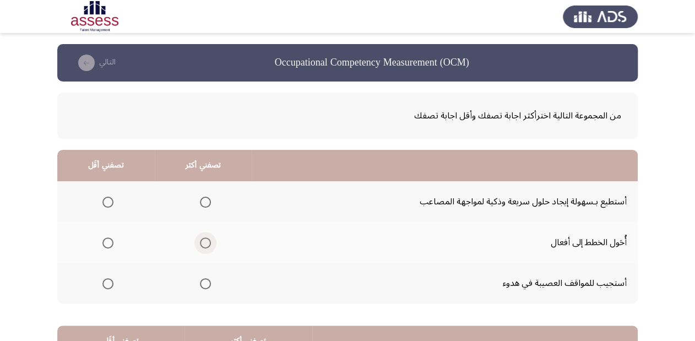
click at [205, 238] on span "Select an option" at bounding box center [205, 242] width 11 height 11
click at [205, 238] on input "Select an option" at bounding box center [205, 242] width 11 height 11
click at [106, 199] on span "Select an option" at bounding box center [107, 201] width 11 height 11
click at [106, 199] on input "Select an option" at bounding box center [107, 201] width 11 height 11
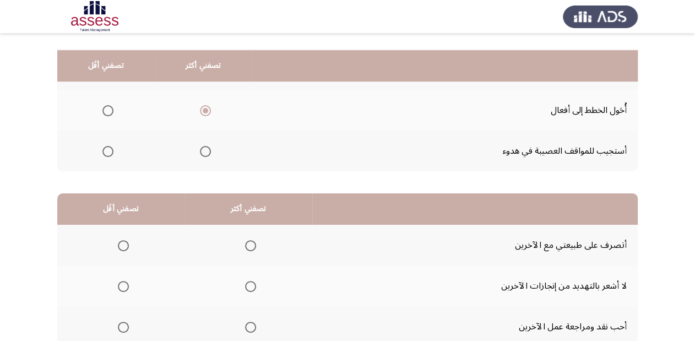
scroll to position [176, 0]
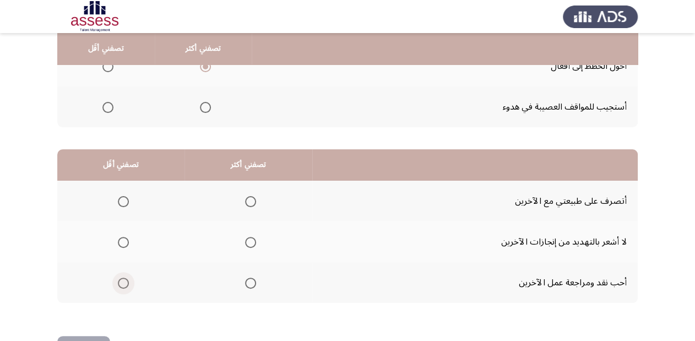
click at [126, 281] on span "Select an option" at bounding box center [123, 282] width 11 height 11
click at [126, 281] on input "Select an option" at bounding box center [123, 282] width 11 height 11
click at [245, 241] on span "Select an option" at bounding box center [250, 242] width 11 height 11
click at [245, 241] on input "Select an option" at bounding box center [250, 242] width 11 height 11
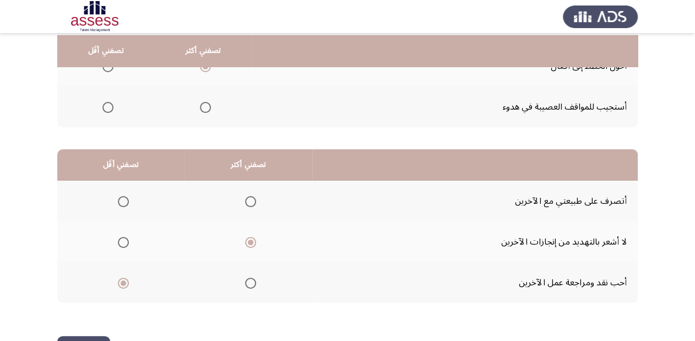
scroll to position [214, 0]
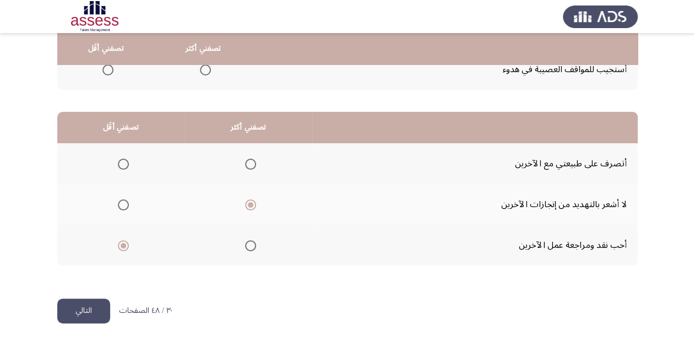
click at [103, 302] on button "التالي" at bounding box center [83, 310] width 53 height 25
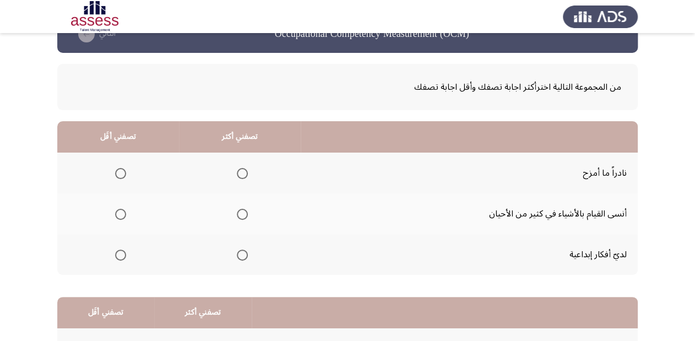
scroll to position [44, 0]
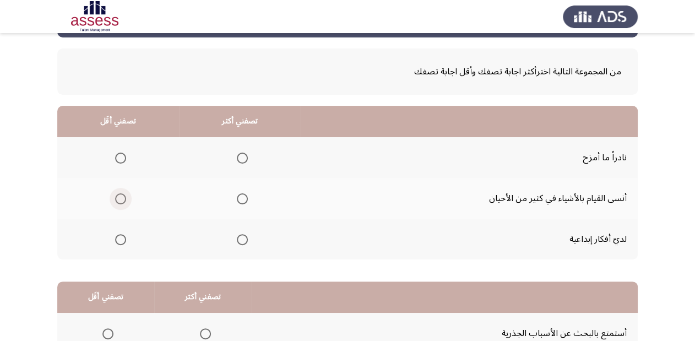
click at [121, 196] on span "Select an option" at bounding box center [120, 198] width 11 height 11
click at [121, 196] on input "Select an option" at bounding box center [120, 198] width 11 height 11
click at [238, 238] on span "Select an option" at bounding box center [242, 239] width 11 height 11
click at [238, 238] on input "Select an option" at bounding box center [242, 239] width 11 height 11
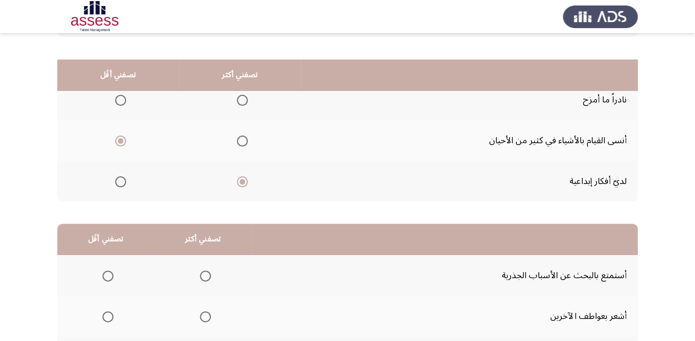
scroll to position [132, 0]
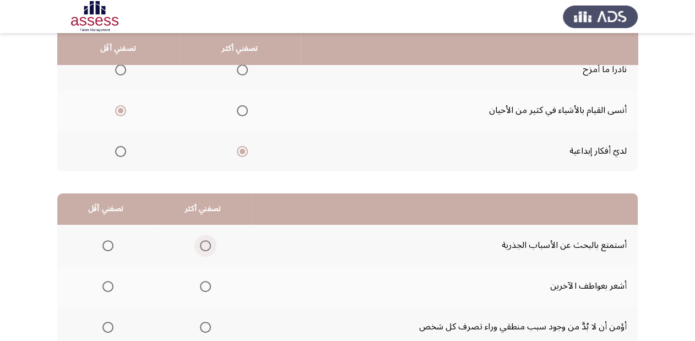
click at [204, 244] on span "Select an option" at bounding box center [205, 245] width 11 height 11
click at [204, 244] on input "Select an option" at bounding box center [205, 245] width 11 height 11
click at [112, 323] on span "Select an option" at bounding box center [107, 326] width 11 height 11
click at [112, 323] on input "Select an option" at bounding box center [107, 326] width 11 height 11
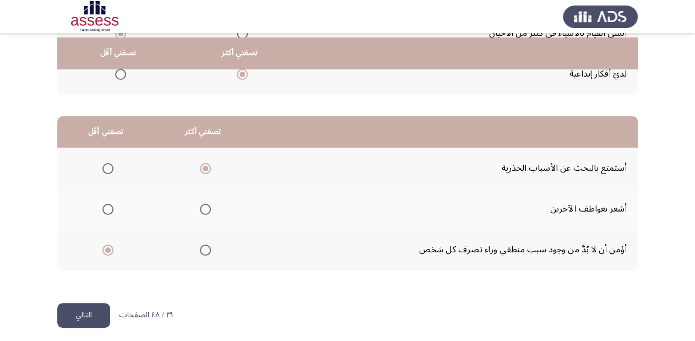
scroll to position [214, 0]
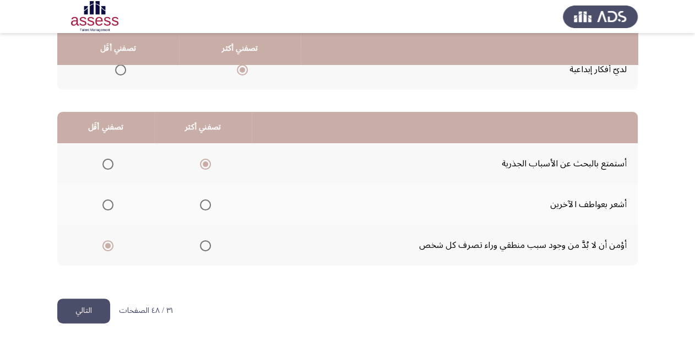
click at [70, 308] on button "التالي" at bounding box center [83, 310] width 53 height 25
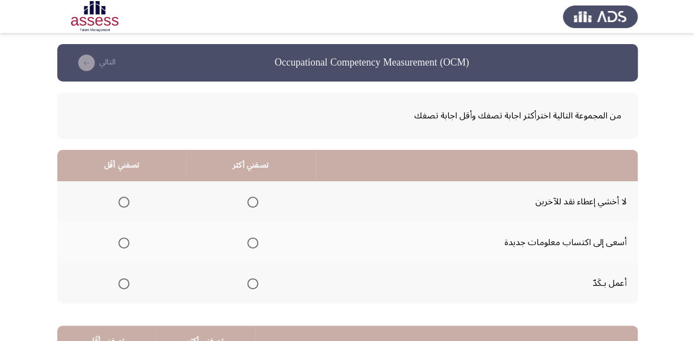
click at [254, 241] on span "Select an option" at bounding box center [252, 242] width 11 height 11
click at [254, 241] on input "Select an option" at bounding box center [252, 242] width 11 height 11
click at [124, 204] on span "Select an option" at bounding box center [123, 201] width 11 height 11
click at [124, 204] on input "Select an option" at bounding box center [123, 201] width 11 height 11
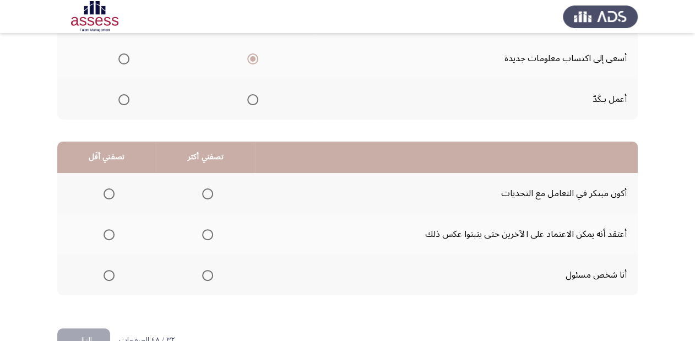
scroll to position [214, 0]
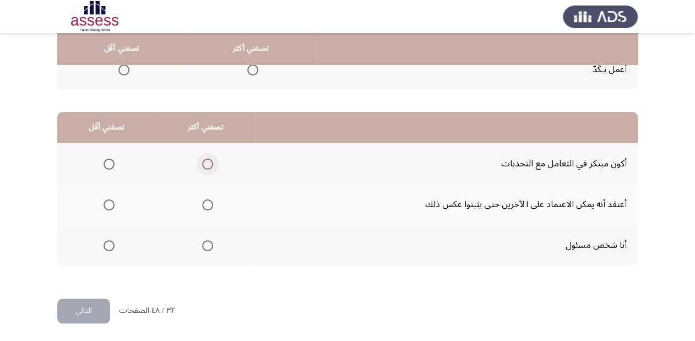
click at [203, 161] on span "Select an option" at bounding box center [207, 164] width 11 height 11
click at [203, 161] on input "Select an option" at bounding box center [207, 164] width 11 height 11
click at [113, 203] on span "Select an option" at bounding box center [108, 204] width 11 height 11
click at [113, 203] on input "Select an option" at bounding box center [108, 204] width 11 height 11
click at [98, 309] on button "التالي" at bounding box center [83, 310] width 53 height 25
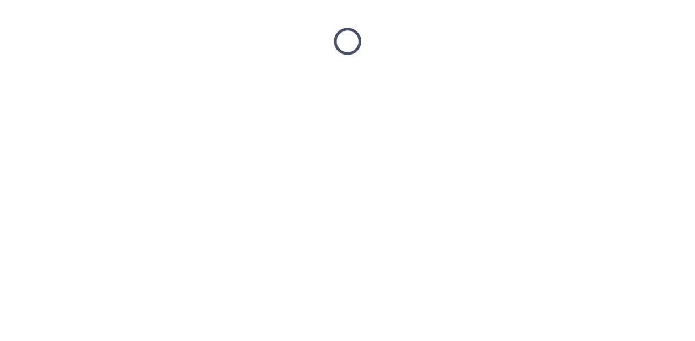
scroll to position [0, 0]
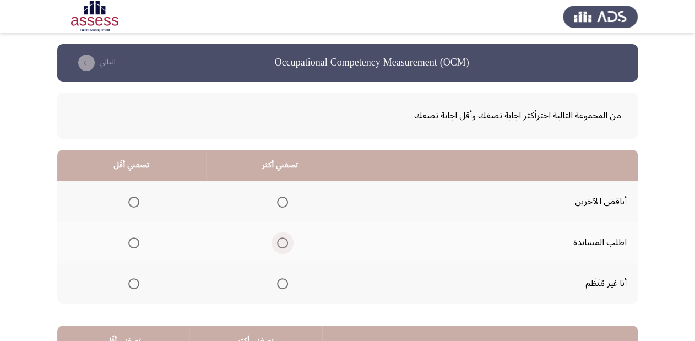
click at [282, 243] on span "Select an option" at bounding box center [282, 243] width 0 height 0
click at [280, 242] on input "Select an option" at bounding box center [282, 242] width 11 height 11
click at [132, 282] on span "Select an option" at bounding box center [133, 283] width 11 height 11
click at [132, 282] on input "Select an option" at bounding box center [133, 283] width 11 height 11
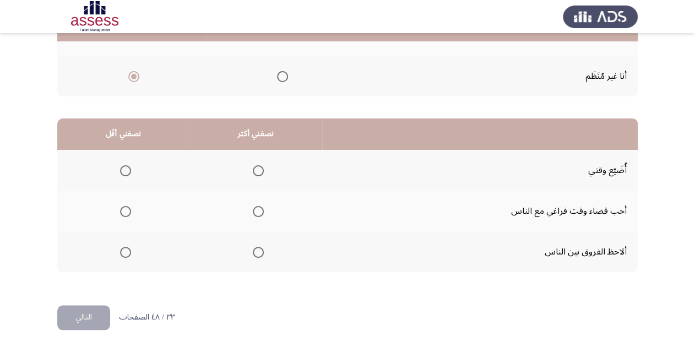
scroll to position [214, 0]
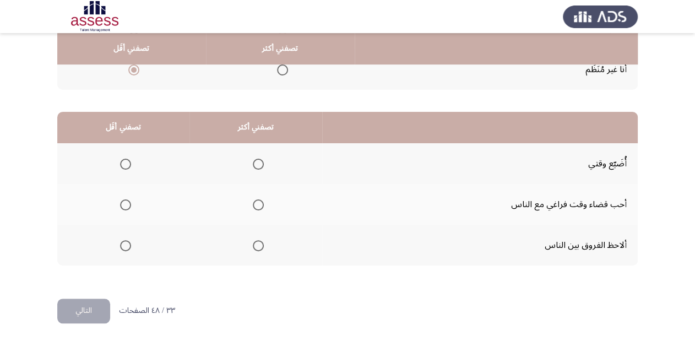
click at [260, 240] on span "Select an option" at bounding box center [258, 245] width 11 height 11
click at [260, 240] on input "Select an option" at bounding box center [258, 245] width 11 height 11
click at [128, 162] on span "Select an option" at bounding box center [125, 164] width 11 height 11
click at [128, 162] on input "Select an option" at bounding box center [125, 164] width 11 height 11
click at [101, 314] on button "التالي" at bounding box center [83, 310] width 53 height 25
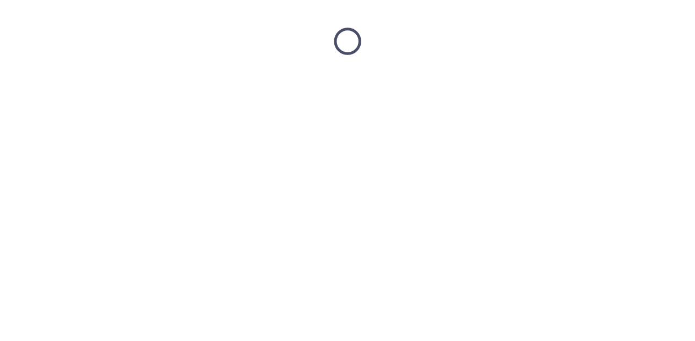
scroll to position [0, 0]
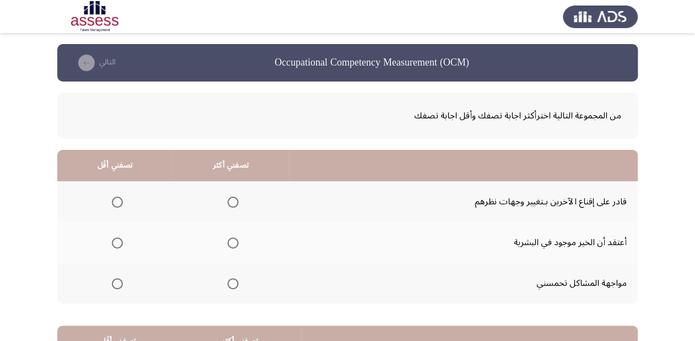
click at [229, 282] on span "Select an option" at bounding box center [232, 283] width 11 height 11
click at [229, 282] on input "Select an option" at bounding box center [232, 283] width 11 height 11
click at [117, 200] on span "Select an option" at bounding box center [117, 201] width 11 height 11
click at [117, 200] on input "Select an option" at bounding box center [117, 201] width 11 height 11
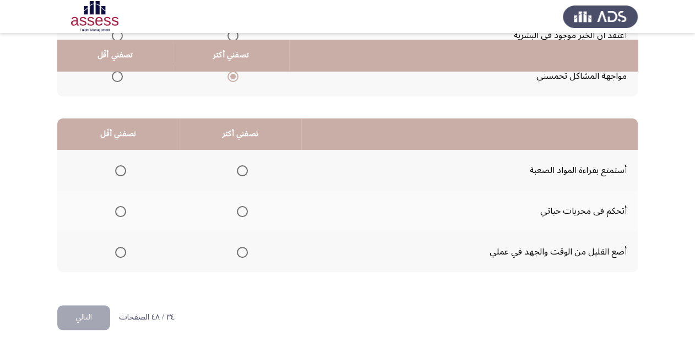
scroll to position [214, 0]
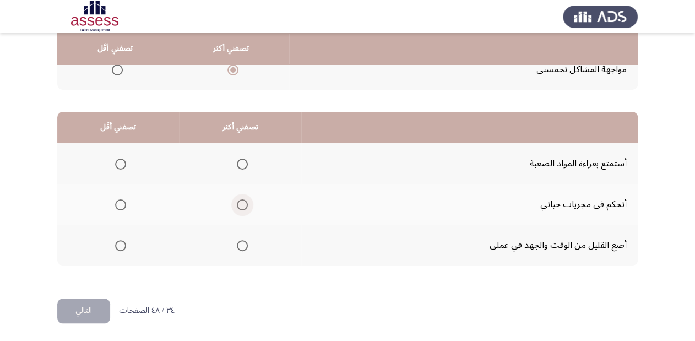
click at [244, 203] on span "Select an option" at bounding box center [242, 204] width 11 height 11
click at [244, 203] on input "Select an option" at bounding box center [242, 204] width 11 height 11
click at [123, 242] on span "Select an option" at bounding box center [120, 245] width 11 height 11
click at [123, 242] on input "Select an option" at bounding box center [120, 245] width 11 height 11
drag, startPoint x: 95, startPoint y: 309, endPoint x: 117, endPoint y: 300, distance: 23.9
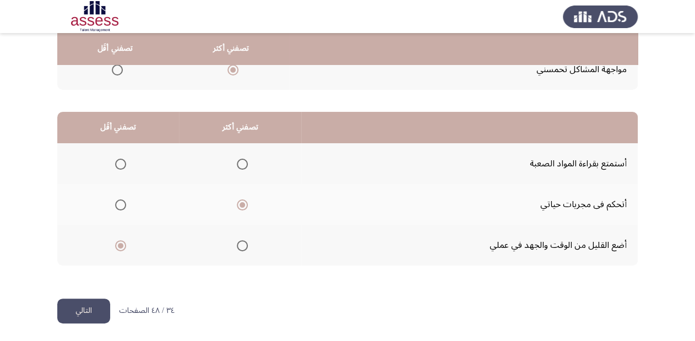
click at [95, 310] on button "التالي" at bounding box center [83, 310] width 53 height 25
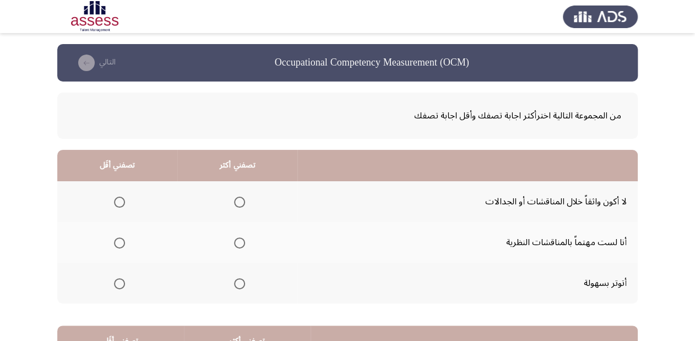
click at [119, 284] on span "Select an option" at bounding box center [119, 283] width 11 height 11
click at [119, 284] on input "Select an option" at bounding box center [119, 283] width 11 height 11
click at [234, 239] on span "Select an option" at bounding box center [239, 242] width 11 height 11
click at [234, 239] on input "Select an option" at bounding box center [239, 242] width 11 height 11
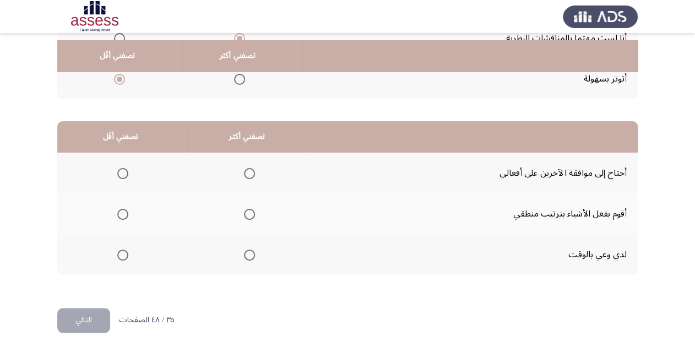
scroll to position [214, 0]
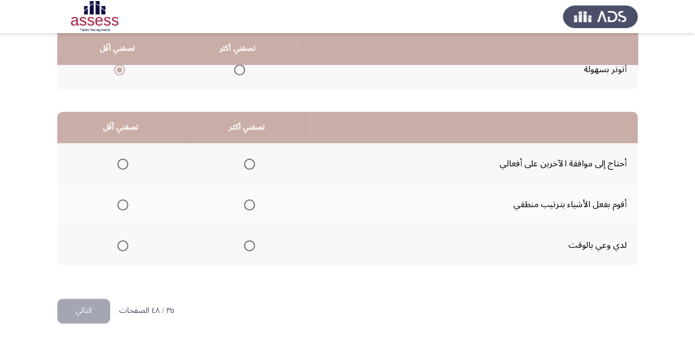
click at [248, 244] on span "Select an option" at bounding box center [249, 245] width 11 height 11
click at [248, 244] on input "Select an option" at bounding box center [249, 245] width 11 height 11
click at [127, 160] on span "Select an option" at bounding box center [122, 164] width 11 height 11
click at [127, 160] on input "Select an option" at bounding box center [122, 164] width 11 height 11
click at [98, 309] on button "التالي" at bounding box center [83, 310] width 53 height 25
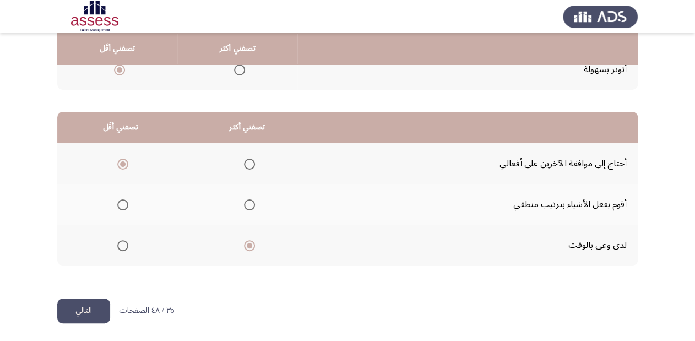
scroll to position [0, 0]
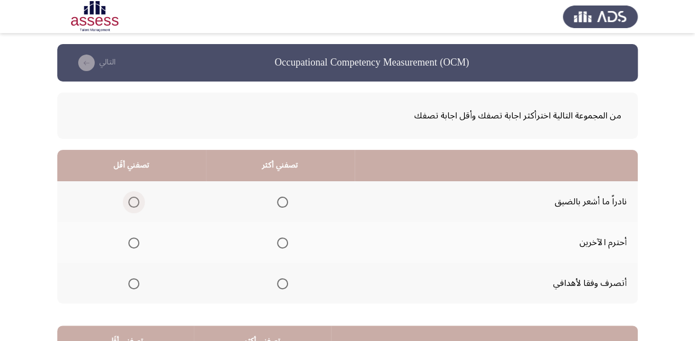
click at [136, 205] on span "Select an option" at bounding box center [133, 201] width 11 height 11
click at [136, 205] on input "Select an option" at bounding box center [133, 201] width 11 height 11
click at [280, 283] on span "Select an option" at bounding box center [282, 283] width 11 height 11
click at [280, 283] on input "Select an option" at bounding box center [282, 283] width 11 height 11
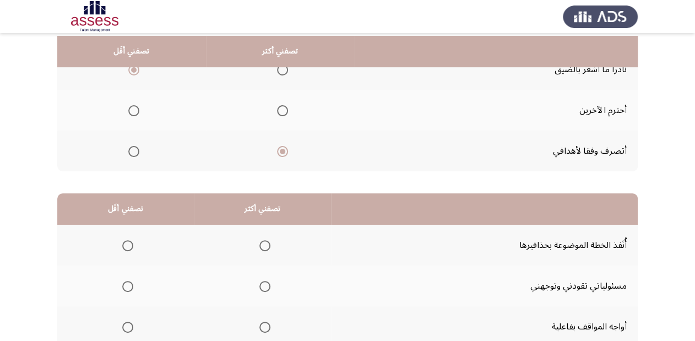
scroll to position [176, 0]
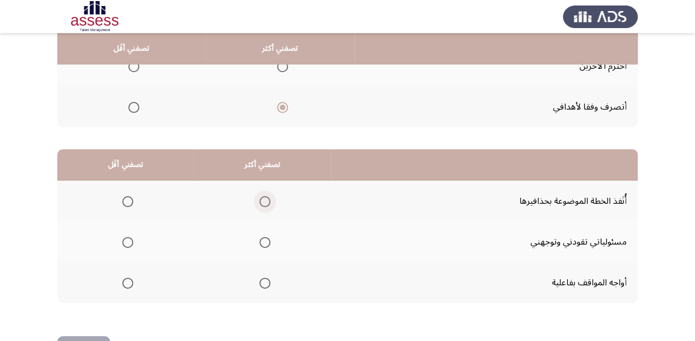
click at [259, 196] on span "Select an option" at bounding box center [264, 201] width 11 height 11
click at [259, 196] on input "Select an option" at bounding box center [264, 201] width 11 height 11
click at [128, 237] on span "Select an option" at bounding box center [127, 242] width 11 height 11
click at [128, 237] on input "Select an option" at bounding box center [127, 242] width 11 height 11
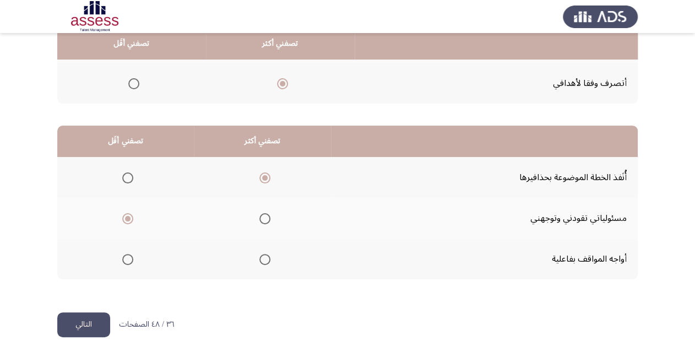
scroll to position [214, 0]
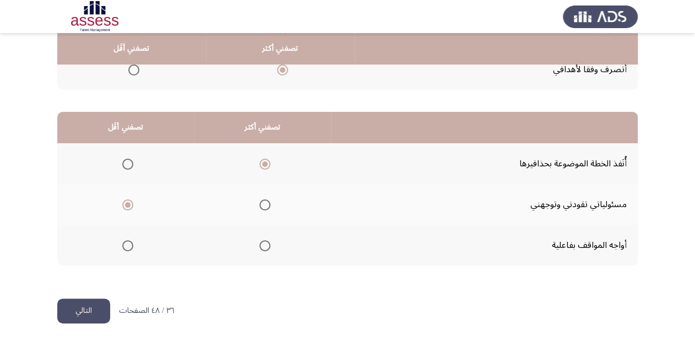
click at [89, 305] on button "التالي" at bounding box center [83, 310] width 53 height 25
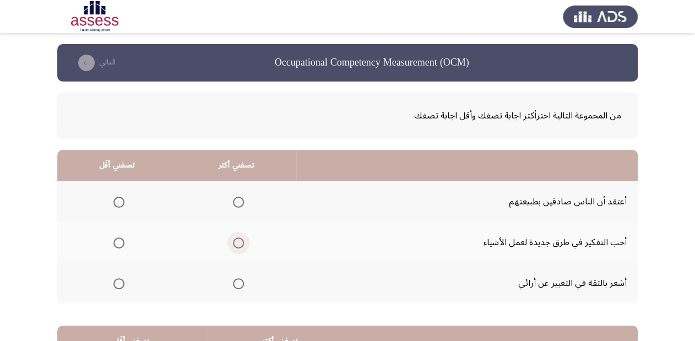
click at [239, 242] on span "Select an option" at bounding box center [238, 242] width 11 height 11
click at [239, 242] on input "Select an option" at bounding box center [238, 242] width 11 height 11
click at [114, 196] on span "Select an option" at bounding box center [118, 201] width 11 height 11
click at [114, 196] on input "Select an option" at bounding box center [118, 201] width 11 height 11
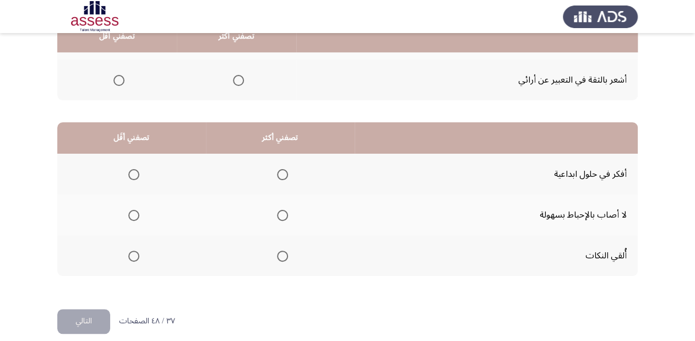
scroll to position [214, 0]
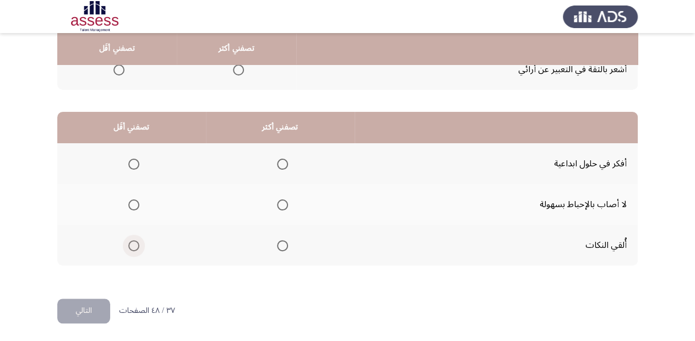
click at [133, 245] on span "Select an option" at bounding box center [133, 245] width 11 height 11
click at [133, 245] on input "Select an option" at bounding box center [133, 245] width 11 height 11
click at [282, 163] on span "Select an option" at bounding box center [282, 164] width 11 height 11
click at [282, 163] on input "Select an option" at bounding box center [282, 164] width 11 height 11
click at [85, 308] on button "التالي" at bounding box center [83, 310] width 53 height 25
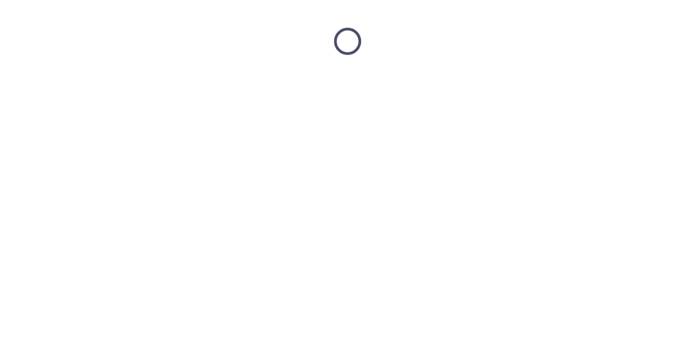
scroll to position [0, 0]
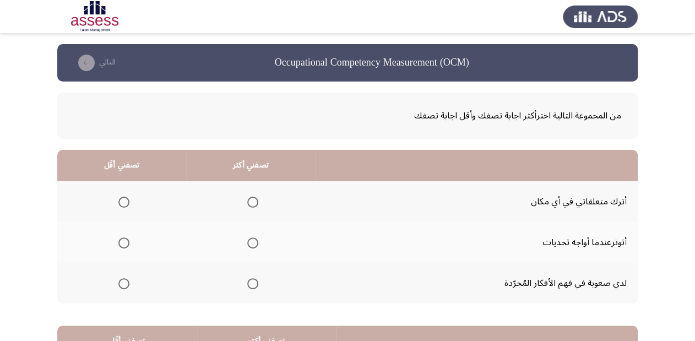
click at [123, 241] on span "Select an option" at bounding box center [123, 242] width 11 height 11
click at [123, 241] on input "Select an option" at bounding box center [123, 242] width 11 height 11
click at [256, 283] on span "Select an option" at bounding box center [252, 283] width 11 height 11
click at [256, 283] on input "Select an option" at bounding box center [252, 283] width 11 height 11
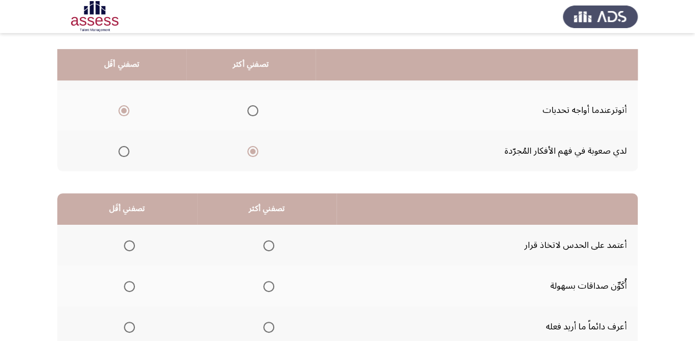
scroll to position [176, 0]
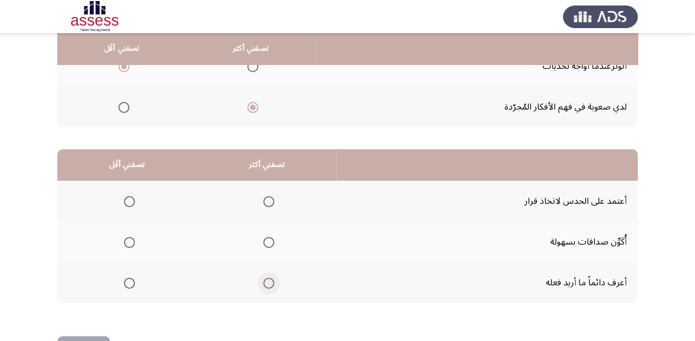
click at [271, 277] on span "Select an option" at bounding box center [268, 282] width 11 height 11
click at [271, 277] on input "Select an option" at bounding box center [268, 282] width 11 height 11
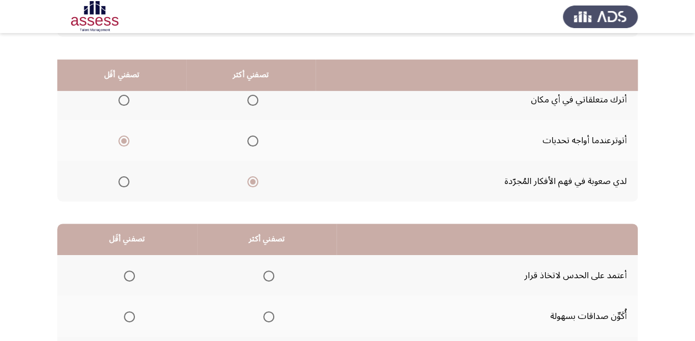
scroll to position [88, 0]
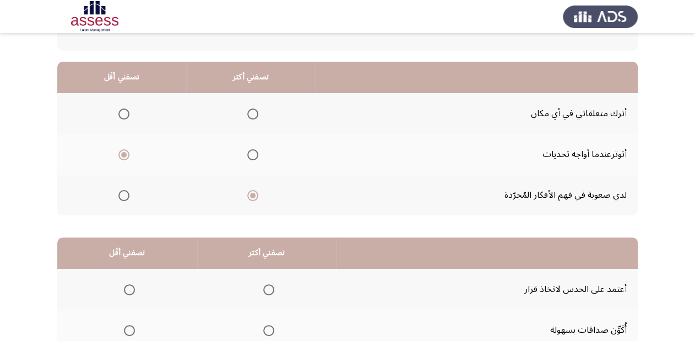
click at [256, 154] on span "Select an option" at bounding box center [252, 154] width 11 height 11
click at [256, 154] on input "Select an option" at bounding box center [252, 154] width 11 height 11
click at [130, 190] on th at bounding box center [121, 194] width 129 height 41
click at [123, 196] on span "Select an option" at bounding box center [123, 195] width 11 height 11
click at [123, 196] on input "Select an option" at bounding box center [123, 195] width 11 height 11
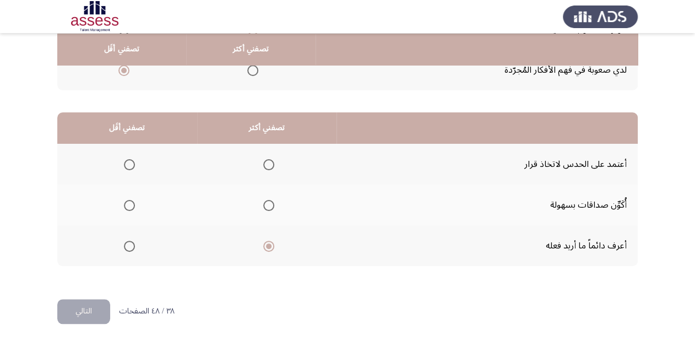
scroll to position [214, 0]
click at [130, 163] on span "Select an option" at bounding box center [129, 164] width 11 height 11
click at [130, 163] on input "Select an option" at bounding box center [129, 164] width 11 height 11
click at [101, 314] on button "التالي" at bounding box center [83, 310] width 53 height 25
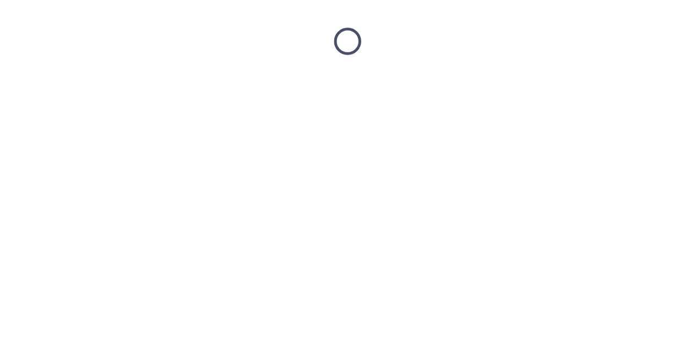
scroll to position [0, 0]
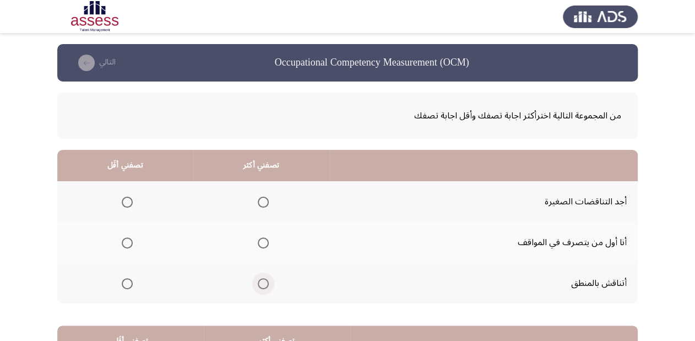
click at [264, 286] on span "Select an option" at bounding box center [263, 283] width 11 height 11
click at [264, 286] on input "Select an option" at bounding box center [263, 283] width 11 height 11
click at [124, 238] on span "Select an option" at bounding box center [127, 242] width 11 height 11
click at [124, 238] on input "Select an option" at bounding box center [127, 242] width 11 height 11
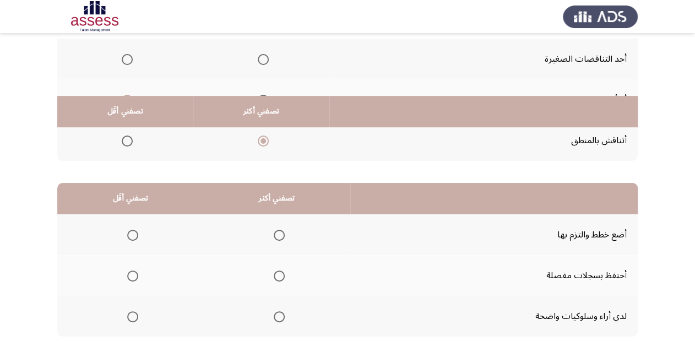
scroll to position [214, 0]
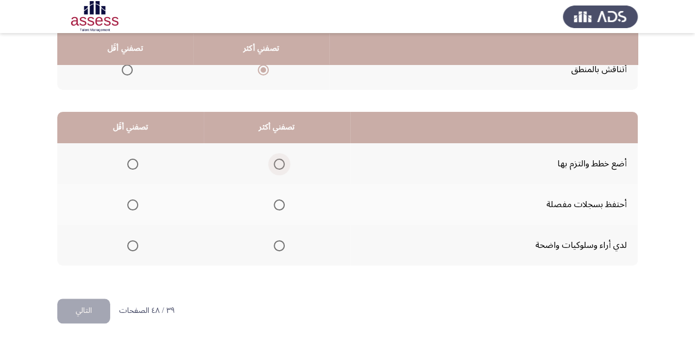
click at [278, 159] on span "Select an option" at bounding box center [279, 164] width 11 height 11
click at [278, 159] on input "Select an option" at bounding box center [279, 164] width 11 height 11
click at [133, 243] on span "Select an option" at bounding box center [132, 245] width 11 height 11
click at [133, 243] on input "Select an option" at bounding box center [132, 245] width 11 height 11
click at [94, 316] on button "التالي" at bounding box center [83, 310] width 53 height 25
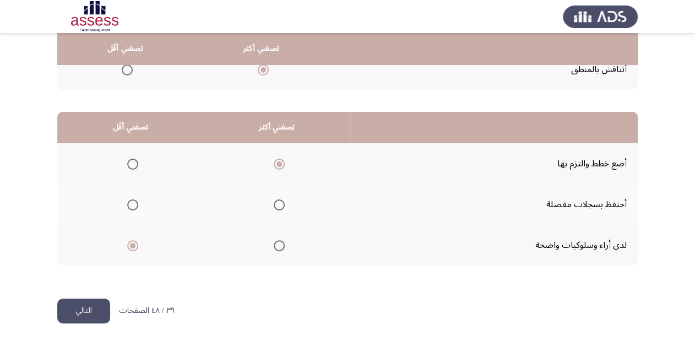
scroll to position [0, 0]
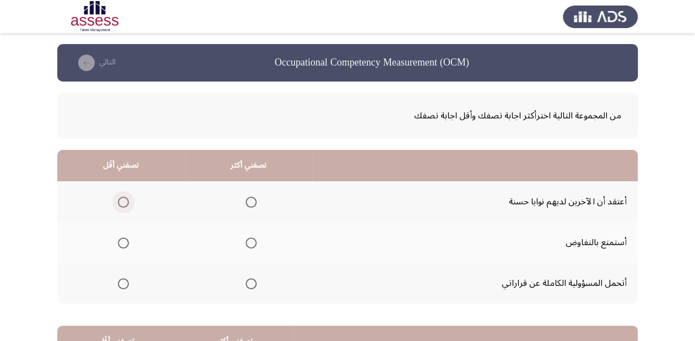
click at [123, 203] on span "Select an option" at bounding box center [123, 201] width 11 height 11
click at [123, 203] on input "Select an option" at bounding box center [123, 201] width 11 height 11
click at [250, 280] on span "Select an option" at bounding box center [250, 283] width 11 height 11
click at [250, 280] on input "Select an option" at bounding box center [250, 283] width 11 height 11
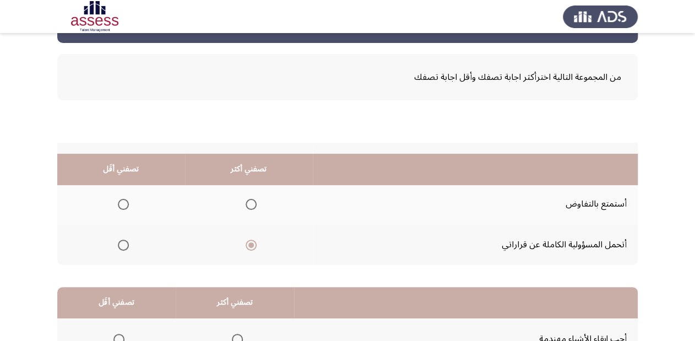
scroll to position [176, 0]
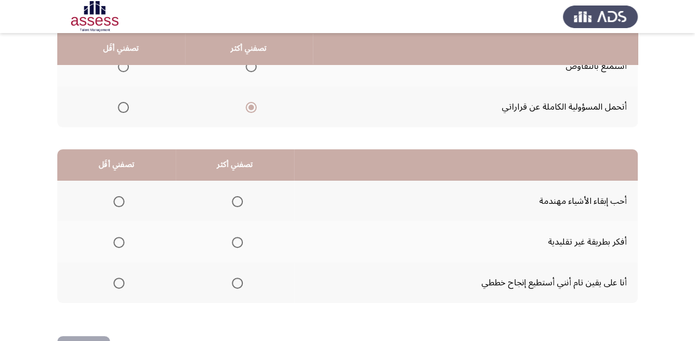
click at [236, 202] on span "Select an option" at bounding box center [237, 201] width 11 height 11
click at [236, 202] on input "Select an option" at bounding box center [237, 201] width 11 height 11
click at [115, 201] on span "Select an option" at bounding box center [118, 201] width 11 height 11
click at [115, 201] on input "Select an option" at bounding box center [118, 201] width 11 height 11
click at [234, 282] on span "Select an option" at bounding box center [237, 282] width 11 height 11
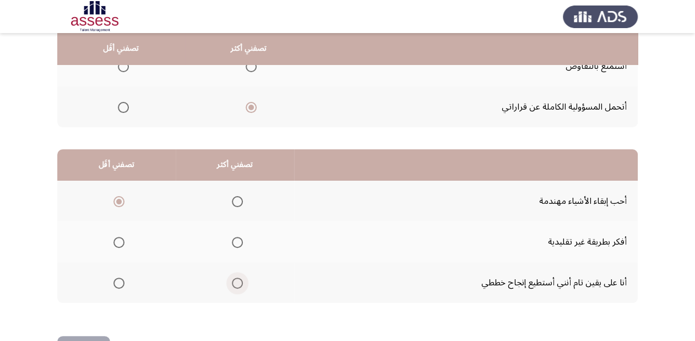
click at [234, 282] on input "Select an option" at bounding box center [237, 282] width 11 height 11
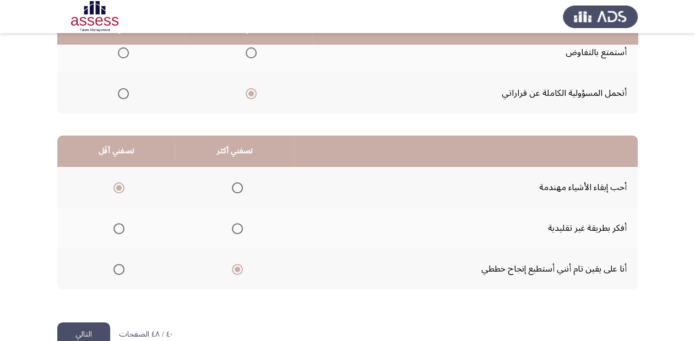
scroll to position [170, 0]
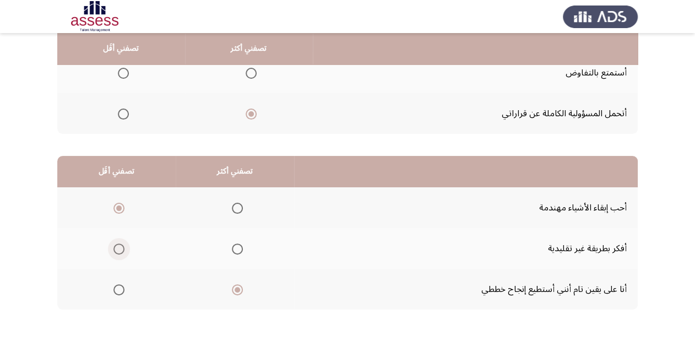
click at [118, 244] on span "Select an option" at bounding box center [118, 248] width 11 height 11
click at [118, 244] on input "Select an option" at bounding box center [118, 248] width 11 height 11
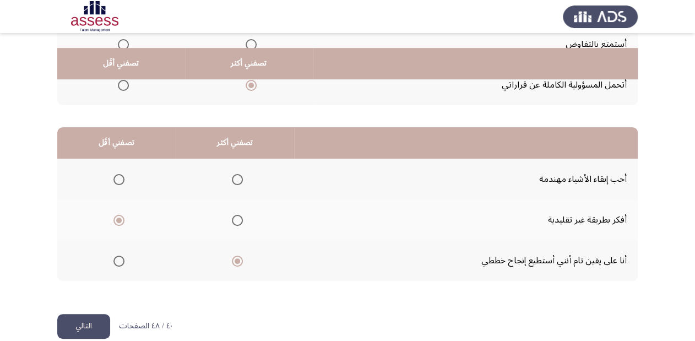
scroll to position [214, 0]
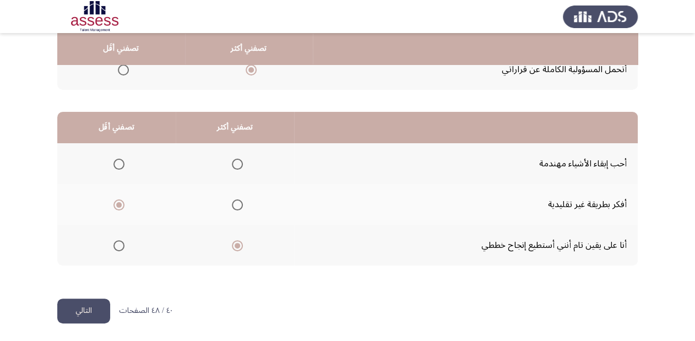
click at [86, 308] on button "التالي" at bounding box center [83, 310] width 53 height 25
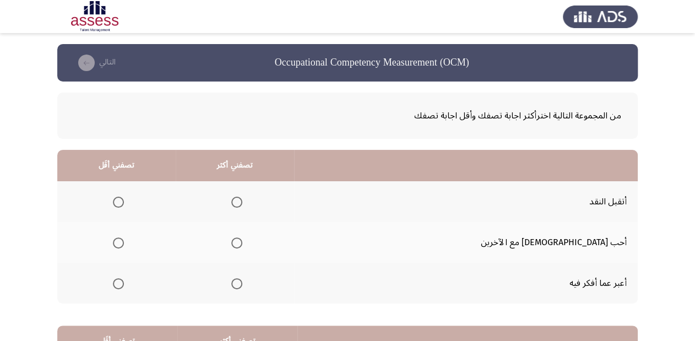
click at [242, 201] on span "Select an option" at bounding box center [236, 201] width 11 height 11
click at [242, 201] on input "Select an option" at bounding box center [236, 201] width 11 height 11
click at [124, 280] on span "Select an option" at bounding box center [118, 283] width 11 height 11
click at [124, 280] on input "Select an option" at bounding box center [118, 283] width 11 height 11
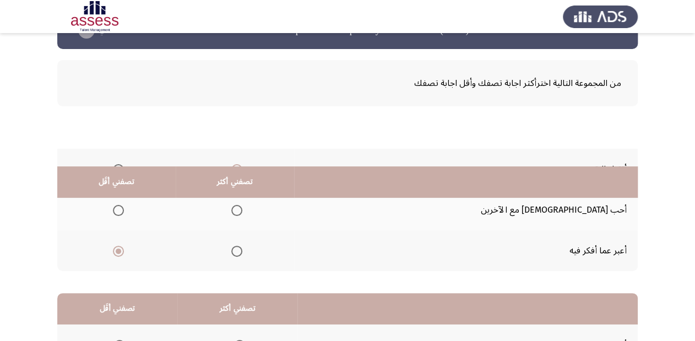
scroll to position [176, 0]
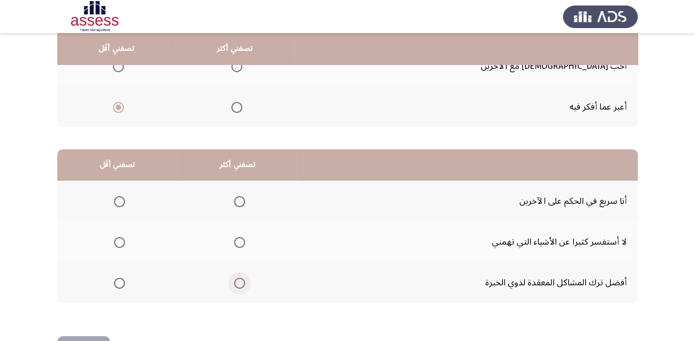
click at [240, 283] on span "Select an option" at bounding box center [239, 282] width 11 height 11
click at [240, 283] on input "Select an option" at bounding box center [239, 282] width 11 height 11
click at [122, 198] on span "Select an option" at bounding box center [119, 201] width 11 height 11
click at [122, 198] on input "Select an option" at bounding box center [119, 201] width 11 height 11
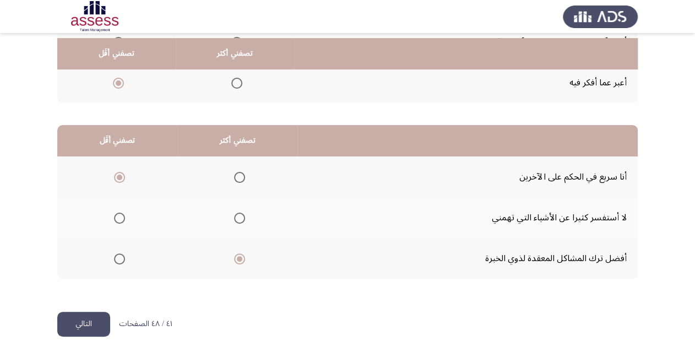
scroll to position [214, 0]
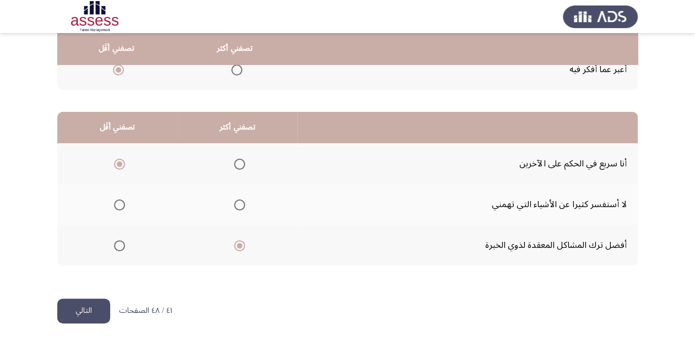
click at [105, 308] on button "التالي" at bounding box center [83, 310] width 53 height 25
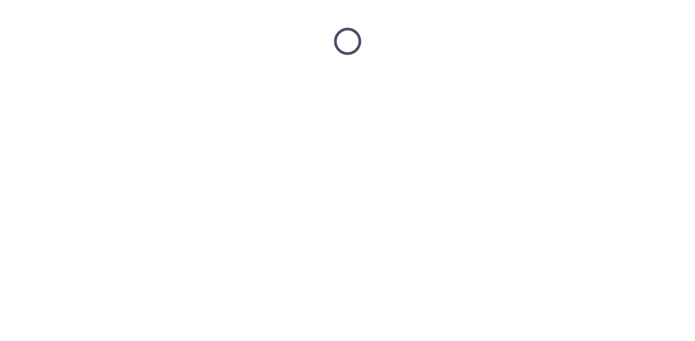
scroll to position [0, 0]
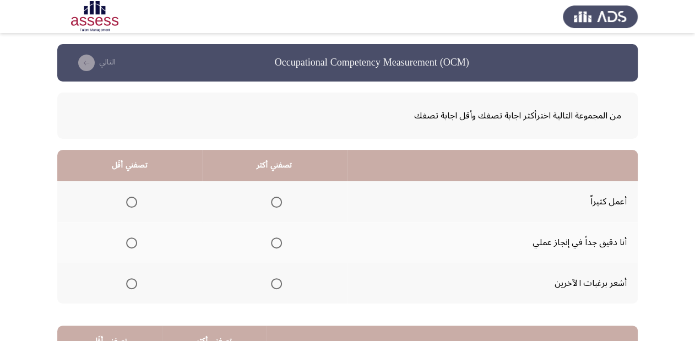
click at [132, 280] on span "Select an option" at bounding box center [131, 283] width 11 height 11
click at [132, 280] on input "Select an option" at bounding box center [131, 283] width 11 height 11
click at [272, 243] on span "Select an option" at bounding box center [276, 242] width 11 height 11
click at [272, 243] on input "Select an option" at bounding box center [276, 242] width 11 height 11
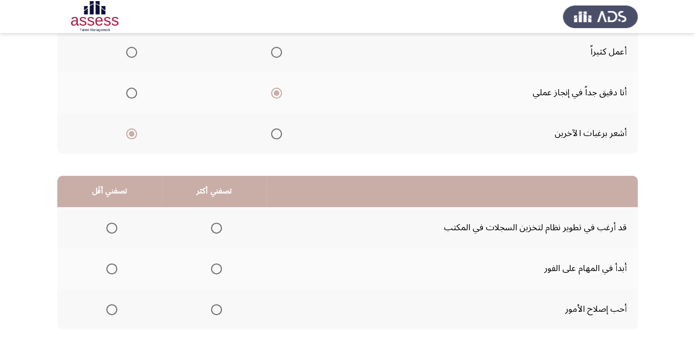
scroll to position [176, 0]
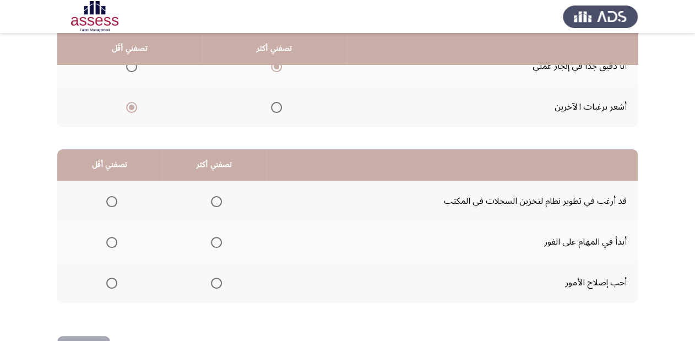
click at [214, 200] on span "Select an option" at bounding box center [216, 201] width 11 height 11
click at [214, 200] on input "Select an option" at bounding box center [216, 201] width 11 height 11
click at [103, 240] on label "Select an option" at bounding box center [109, 242] width 15 height 11
click at [106, 240] on input "Select an option" at bounding box center [111, 242] width 11 height 11
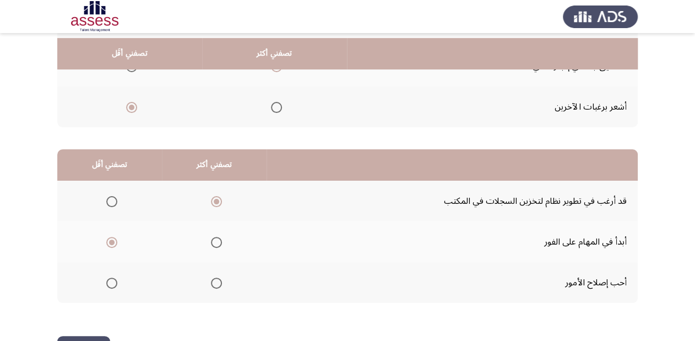
scroll to position [214, 0]
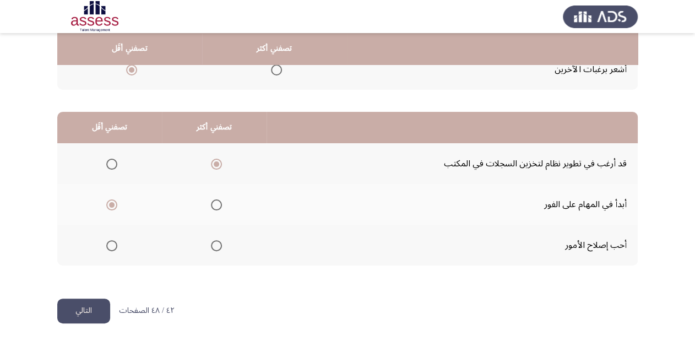
click at [77, 316] on button "التالي" at bounding box center [83, 310] width 53 height 25
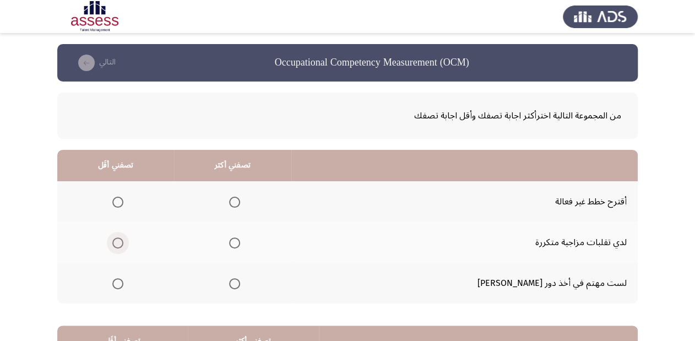
click at [123, 242] on span "Select an option" at bounding box center [117, 242] width 11 height 11
click at [123, 242] on input "Select an option" at bounding box center [117, 242] width 11 height 11
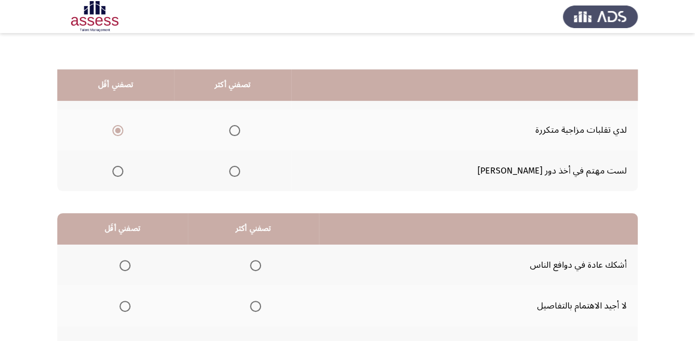
scroll to position [81, 0]
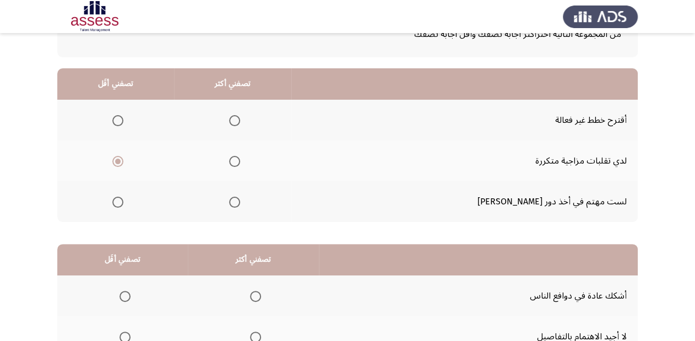
click at [240, 203] on span "Select an option" at bounding box center [234, 201] width 11 height 11
click at [240, 203] on input "Select an option" at bounding box center [234, 201] width 11 height 11
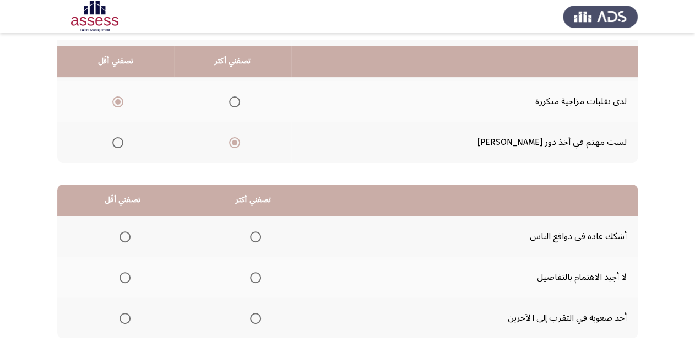
scroll to position [125, 0]
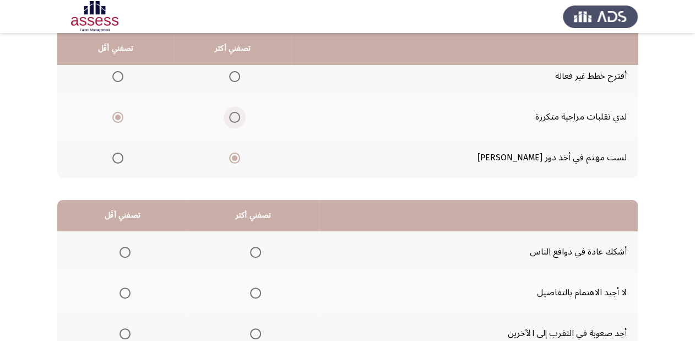
click at [240, 116] on span "Select an option" at bounding box center [234, 117] width 11 height 11
click at [240, 116] on input "Select an option" at bounding box center [234, 117] width 11 height 11
click at [123, 159] on span "Select an option" at bounding box center [117, 157] width 11 height 11
click at [123, 159] on input "Select an option" at bounding box center [117, 157] width 11 height 11
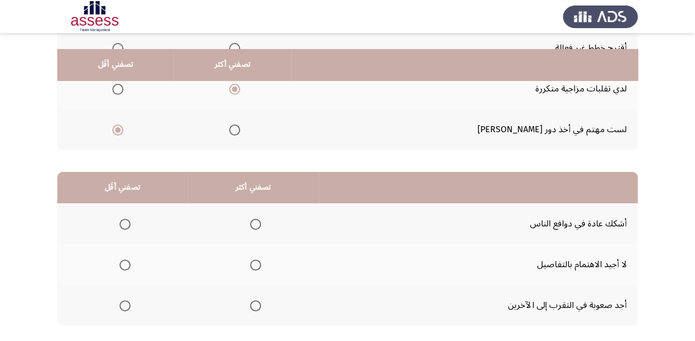
scroll to position [170, 0]
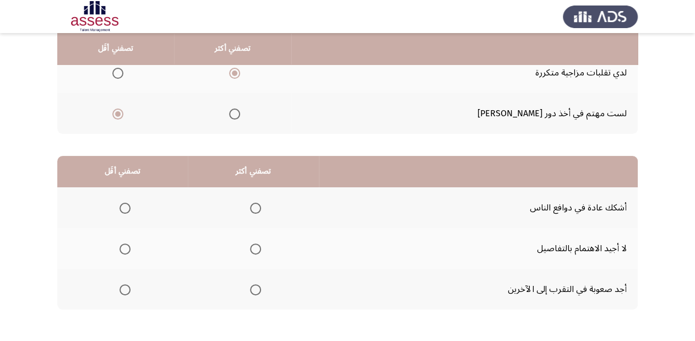
click at [123, 285] on span "Select an option" at bounding box center [124, 289] width 11 height 11
click at [123, 285] on input "Select an option" at bounding box center [124, 289] width 11 height 11
click at [253, 203] on span "Select an option" at bounding box center [255, 208] width 11 height 11
click at [253, 203] on input "Select an option" at bounding box center [255, 208] width 11 height 11
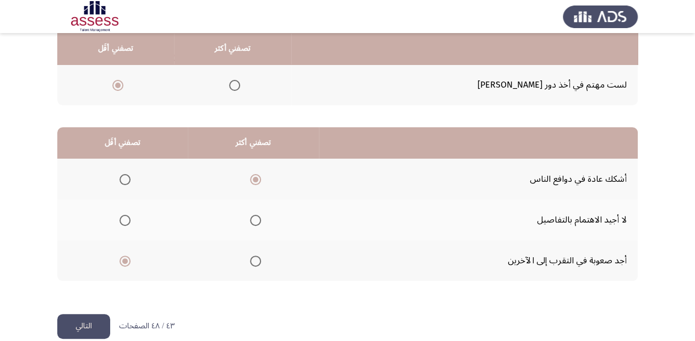
scroll to position [214, 0]
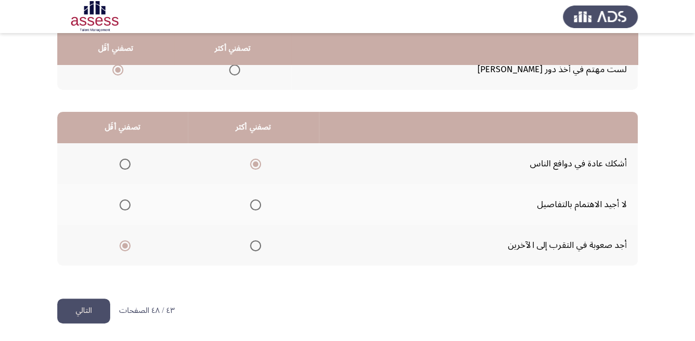
click at [94, 313] on button "التالي" at bounding box center [83, 310] width 53 height 25
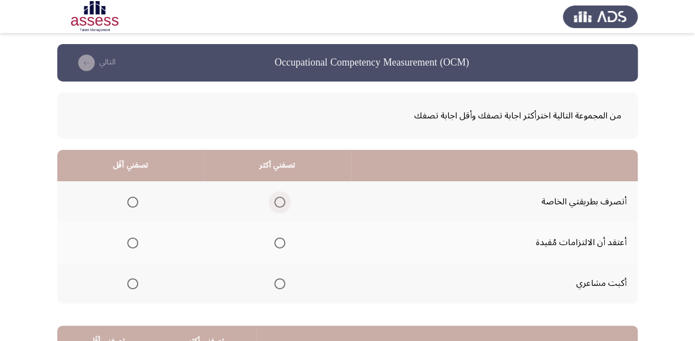
click at [282, 198] on span "Select an option" at bounding box center [279, 201] width 11 height 11
click at [282, 198] on input "Select an option" at bounding box center [279, 201] width 11 height 11
click at [135, 282] on span "Select an option" at bounding box center [132, 283] width 11 height 11
click at [135, 282] on input "Select an option" at bounding box center [132, 283] width 11 height 11
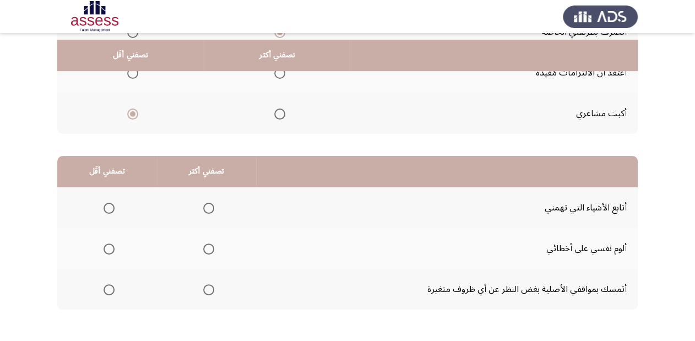
scroll to position [176, 0]
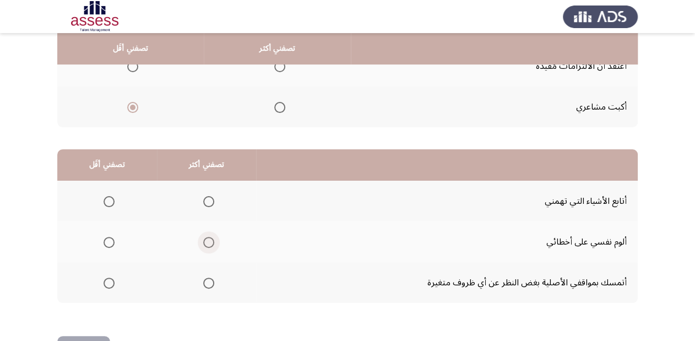
click at [205, 237] on span "Select an option" at bounding box center [208, 242] width 11 height 11
click at [205, 237] on input "Select an option" at bounding box center [208, 242] width 11 height 11
click at [206, 203] on span "Select an option" at bounding box center [208, 201] width 11 height 11
click at [206, 203] on input "Select an option" at bounding box center [208, 201] width 11 height 11
click at [112, 280] on span "Select an option" at bounding box center [108, 282] width 11 height 11
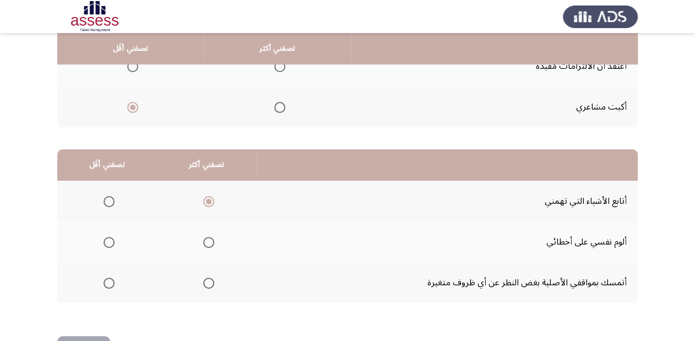
click at [112, 280] on input "Select an option" at bounding box center [108, 282] width 11 height 11
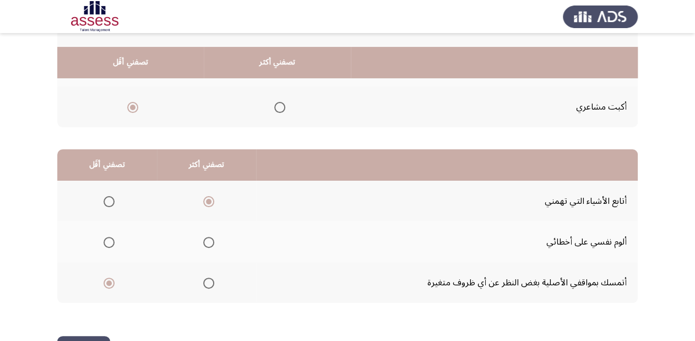
scroll to position [214, 0]
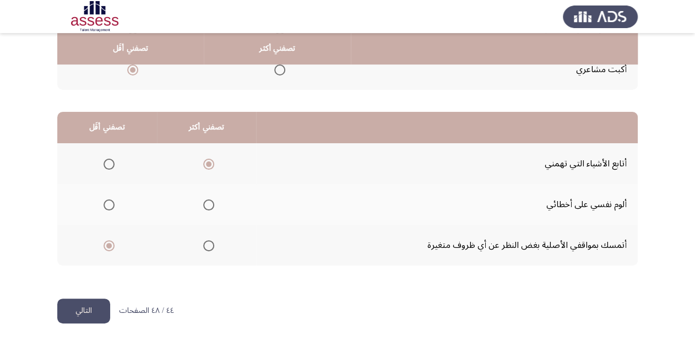
click at [68, 309] on button "التالي" at bounding box center [83, 310] width 53 height 25
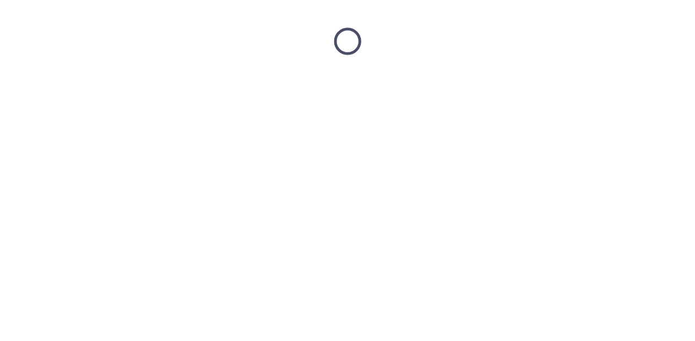
scroll to position [0, 0]
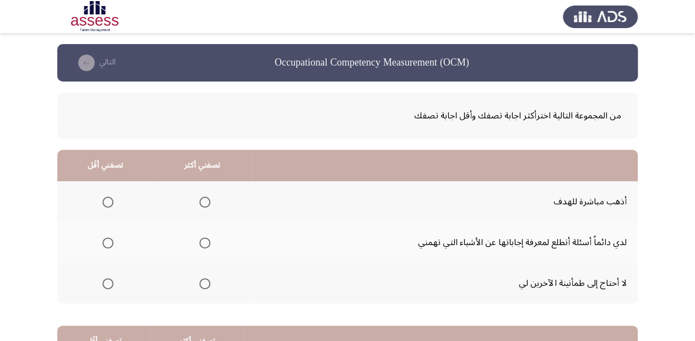
click at [203, 237] on span "Select an option" at bounding box center [204, 242] width 11 height 11
click at [203, 237] on input "Select an option" at bounding box center [204, 242] width 11 height 11
click at [103, 283] on span "Select an option" at bounding box center [107, 283] width 11 height 11
click at [103, 283] on input "Select an option" at bounding box center [107, 283] width 11 height 11
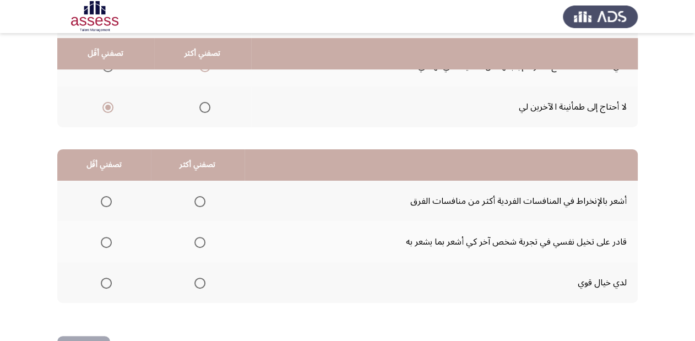
scroll to position [214, 0]
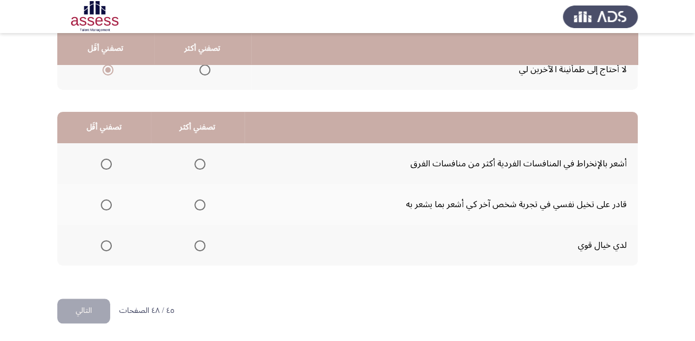
click at [200, 199] on span "Select an option" at bounding box center [199, 204] width 11 height 11
click at [200, 199] on input "Select an option" at bounding box center [199, 204] width 11 height 11
click at [103, 165] on span "Select an option" at bounding box center [106, 164] width 11 height 11
click at [103, 165] on input "Select an option" at bounding box center [106, 164] width 11 height 11
click at [107, 199] on span "Select an option" at bounding box center [106, 204] width 11 height 11
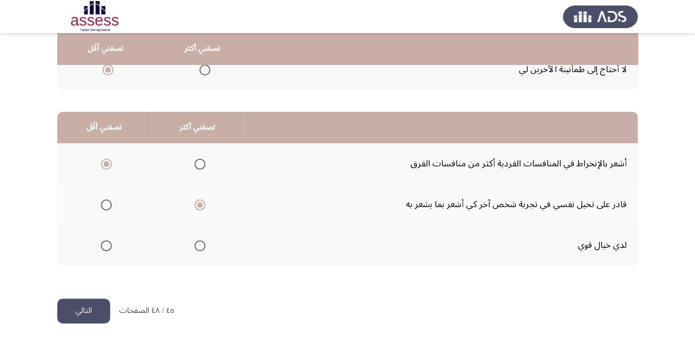
click at [107, 199] on input "Select an option" at bounding box center [106, 204] width 11 height 11
click at [203, 165] on span "Select an option" at bounding box center [199, 164] width 11 height 11
click at [203, 165] on input "Select an option" at bounding box center [199, 164] width 11 height 11
click at [103, 167] on span "Select an option" at bounding box center [106, 164] width 11 height 11
click at [103, 167] on input "Select an option" at bounding box center [106, 164] width 11 height 11
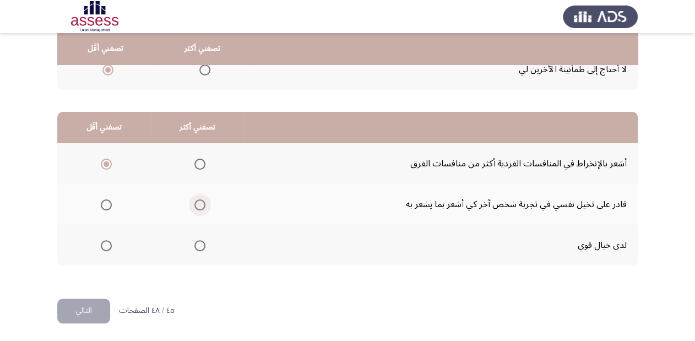
click at [201, 201] on span "Select an option" at bounding box center [199, 204] width 11 height 11
click at [201, 201] on input "Select an option" at bounding box center [199, 204] width 11 height 11
click at [93, 304] on button "التالي" at bounding box center [83, 310] width 53 height 25
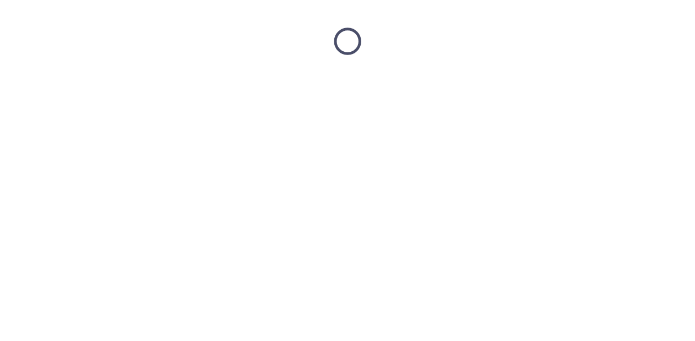
scroll to position [0, 0]
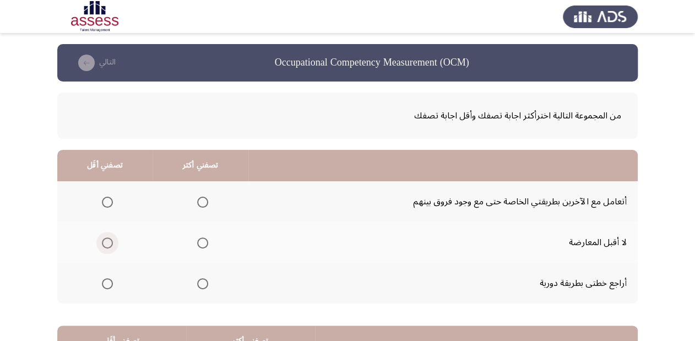
click at [104, 242] on span "Select an option" at bounding box center [107, 242] width 11 height 11
click at [104, 242] on input "Select an option" at bounding box center [107, 242] width 11 height 11
click at [200, 196] on span "Select an option" at bounding box center [202, 201] width 11 height 11
click at [200, 196] on input "Select an option" at bounding box center [202, 201] width 11 height 11
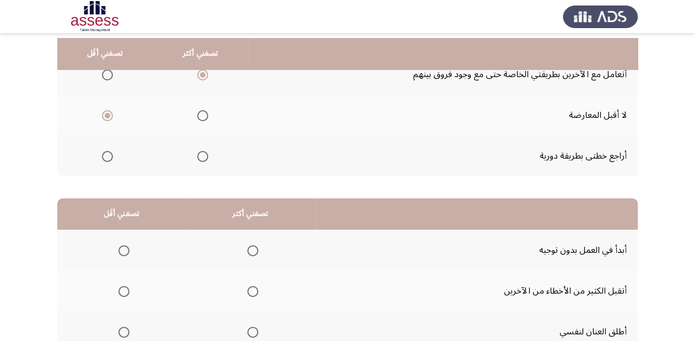
scroll to position [132, 0]
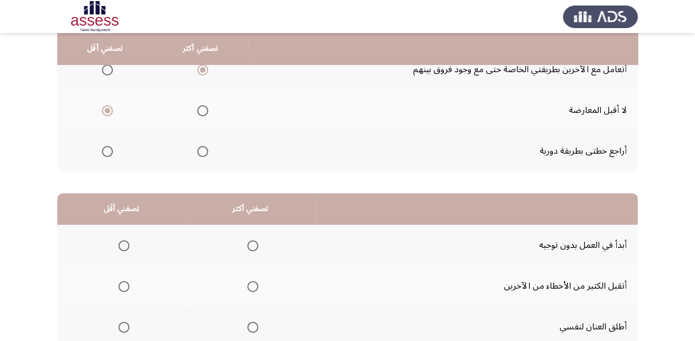
click at [123, 247] on span "Select an option" at bounding box center [123, 245] width 11 height 11
click at [123, 247] on input "Select an option" at bounding box center [123, 245] width 11 height 11
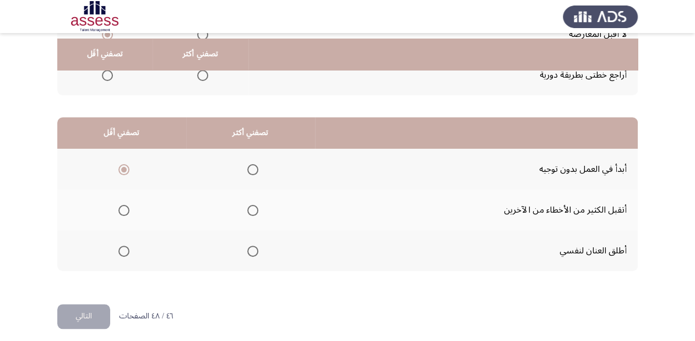
scroll to position [214, 0]
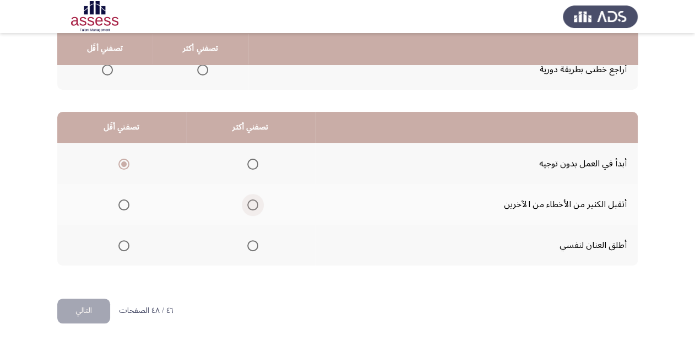
click at [249, 205] on span "Select an option" at bounding box center [252, 204] width 11 height 11
click at [249, 205] on input "Select an option" at bounding box center [252, 204] width 11 height 11
click at [81, 310] on button "التالي" at bounding box center [83, 310] width 53 height 25
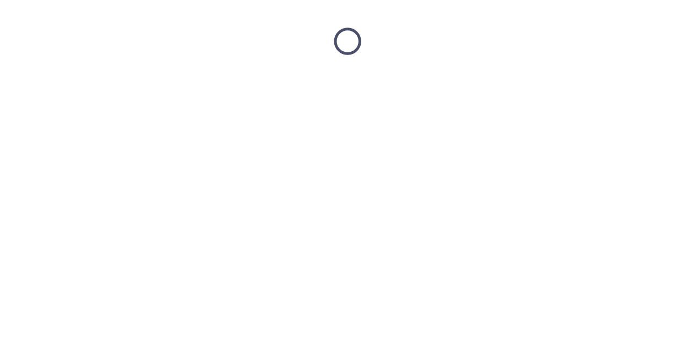
scroll to position [0, 0]
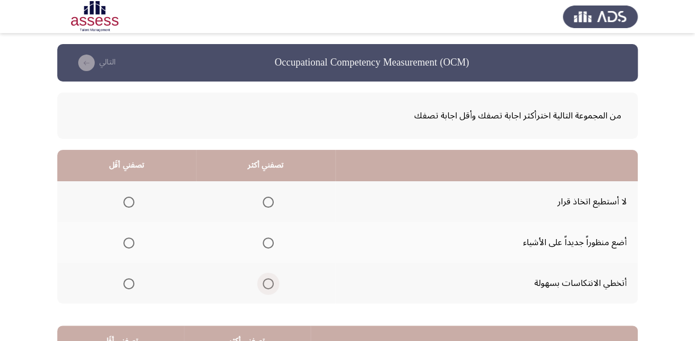
click at [267, 285] on span "Select an option" at bounding box center [268, 283] width 11 height 11
click at [267, 285] on input "Select an option" at bounding box center [268, 283] width 11 height 11
click at [126, 204] on span "Select an option" at bounding box center [128, 201] width 11 height 11
click at [126, 204] on input "Select an option" at bounding box center [128, 201] width 11 height 11
click at [264, 242] on span "Select an option" at bounding box center [268, 242] width 11 height 11
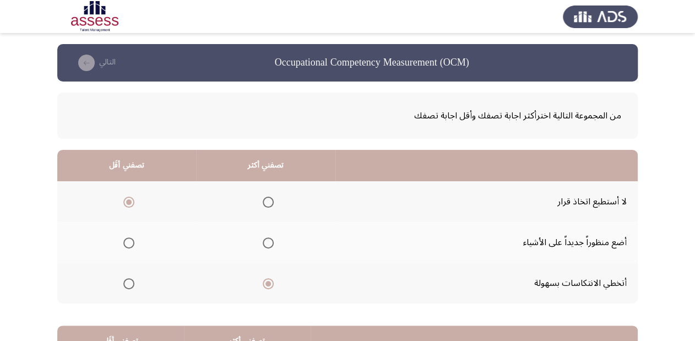
click at [264, 242] on input "Select an option" at bounding box center [268, 242] width 11 height 11
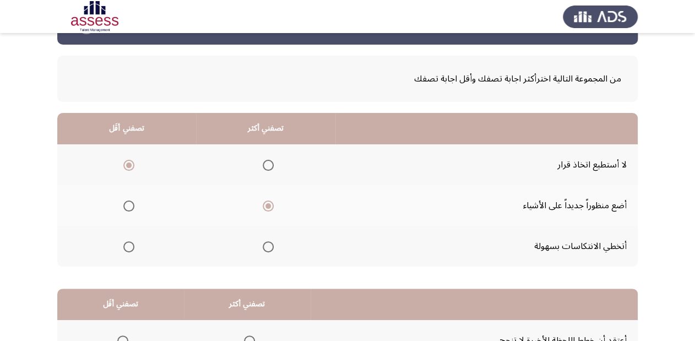
scroll to position [88, 0]
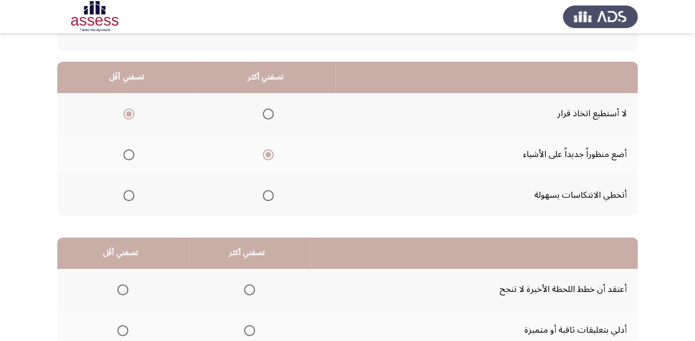
click at [264, 192] on span "Select an option" at bounding box center [268, 195] width 11 height 11
click at [264, 192] on input "Select an option" at bounding box center [268, 195] width 11 height 11
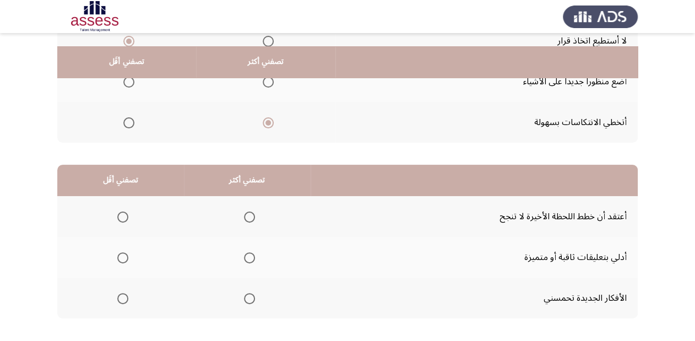
scroll to position [176, 0]
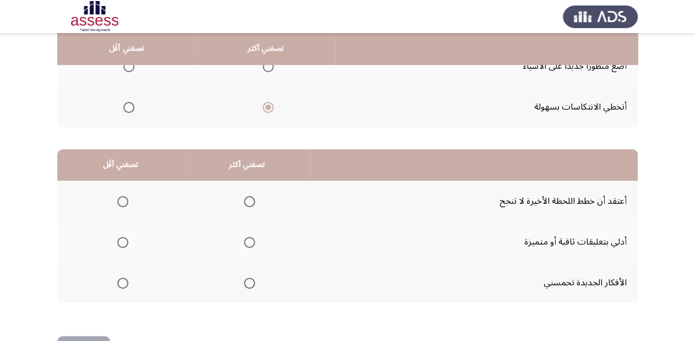
click at [248, 282] on span "Select an option" at bounding box center [249, 282] width 11 height 11
click at [248, 282] on input "Select an option" at bounding box center [249, 282] width 11 height 11
click at [124, 198] on span "Select an option" at bounding box center [122, 201] width 11 height 11
click at [124, 198] on input "Select an option" at bounding box center [122, 201] width 11 height 11
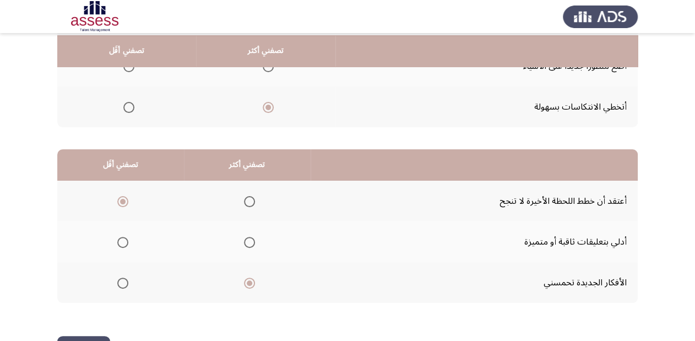
scroll to position [214, 0]
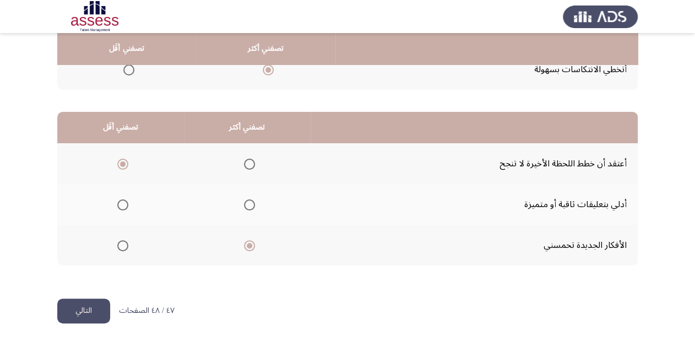
click at [77, 310] on button "التالي" at bounding box center [83, 310] width 53 height 25
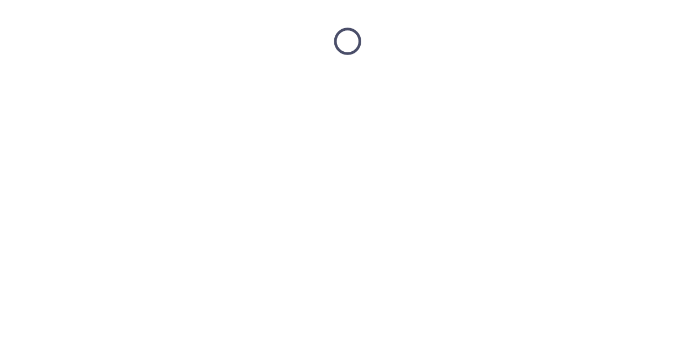
scroll to position [0, 0]
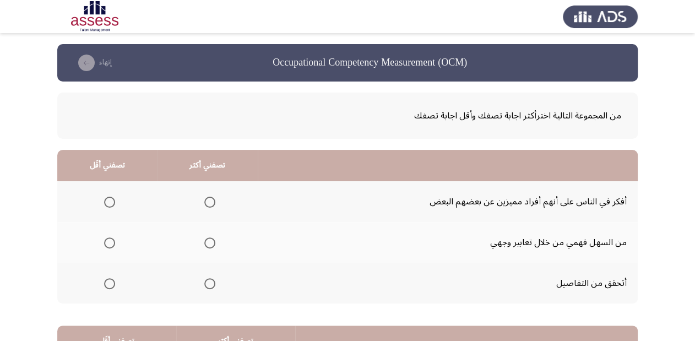
click at [210, 286] on span "Select an option" at bounding box center [209, 283] width 11 height 11
click at [210, 286] on input "Select an option" at bounding box center [209, 283] width 11 height 11
click at [108, 245] on span "Select an option" at bounding box center [109, 242] width 11 height 11
click at [108, 245] on input "Select an option" at bounding box center [109, 242] width 11 height 11
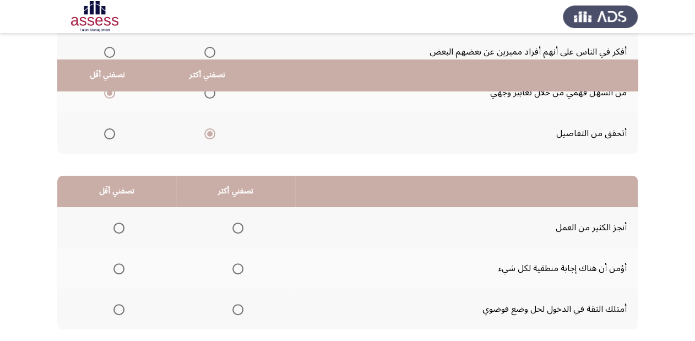
scroll to position [176, 0]
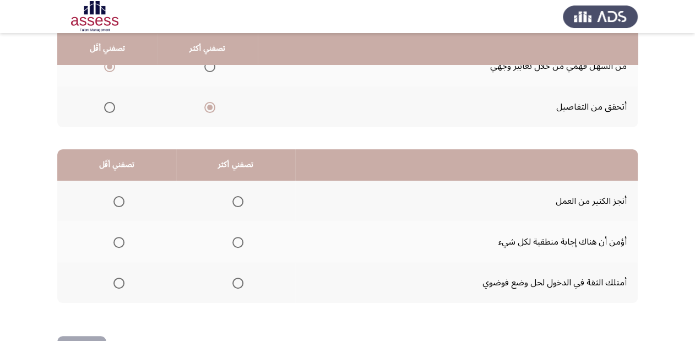
click at [236, 281] on span "Select an option" at bounding box center [237, 282] width 11 height 11
click at [236, 281] on input "Select an option" at bounding box center [237, 282] width 11 height 11
click at [123, 238] on span "Select an option" at bounding box center [118, 242] width 11 height 11
click at [123, 238] on input "Select an option" at bounding box center [118, 242] width 11 height 11
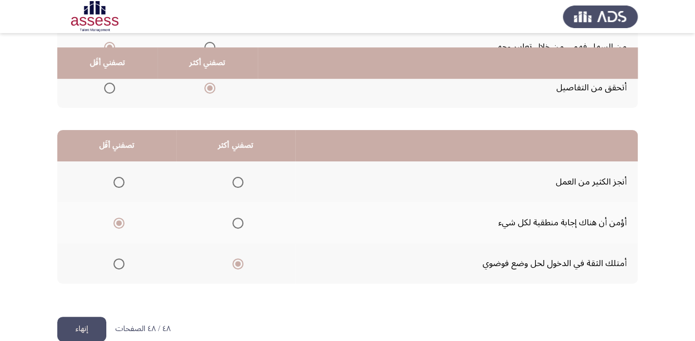
scroll to position [214, 0]
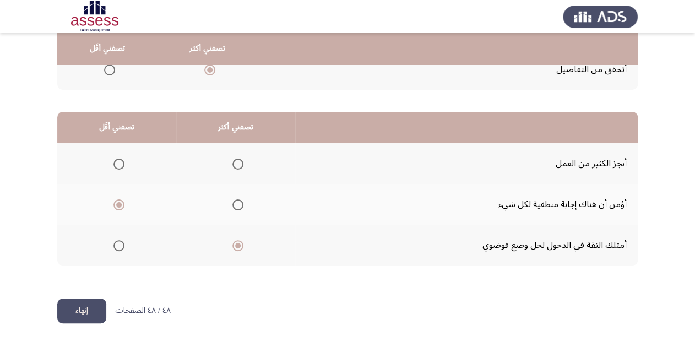
click at [78, 305] on button "إنهاء" at bounding box center [81, 310] width 49 height 25
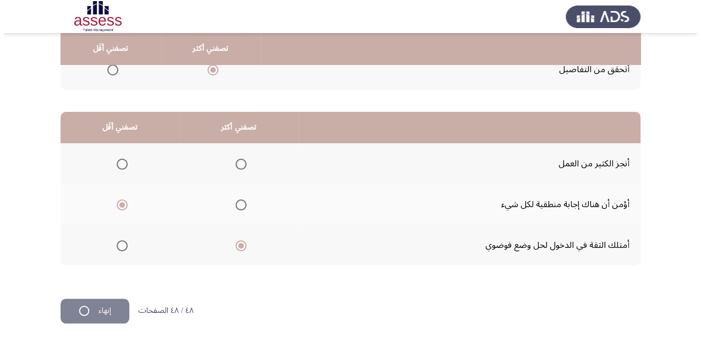
scroll to position [0, 0]
